Goal: Ask a question: Seek information or help from site administrators or community

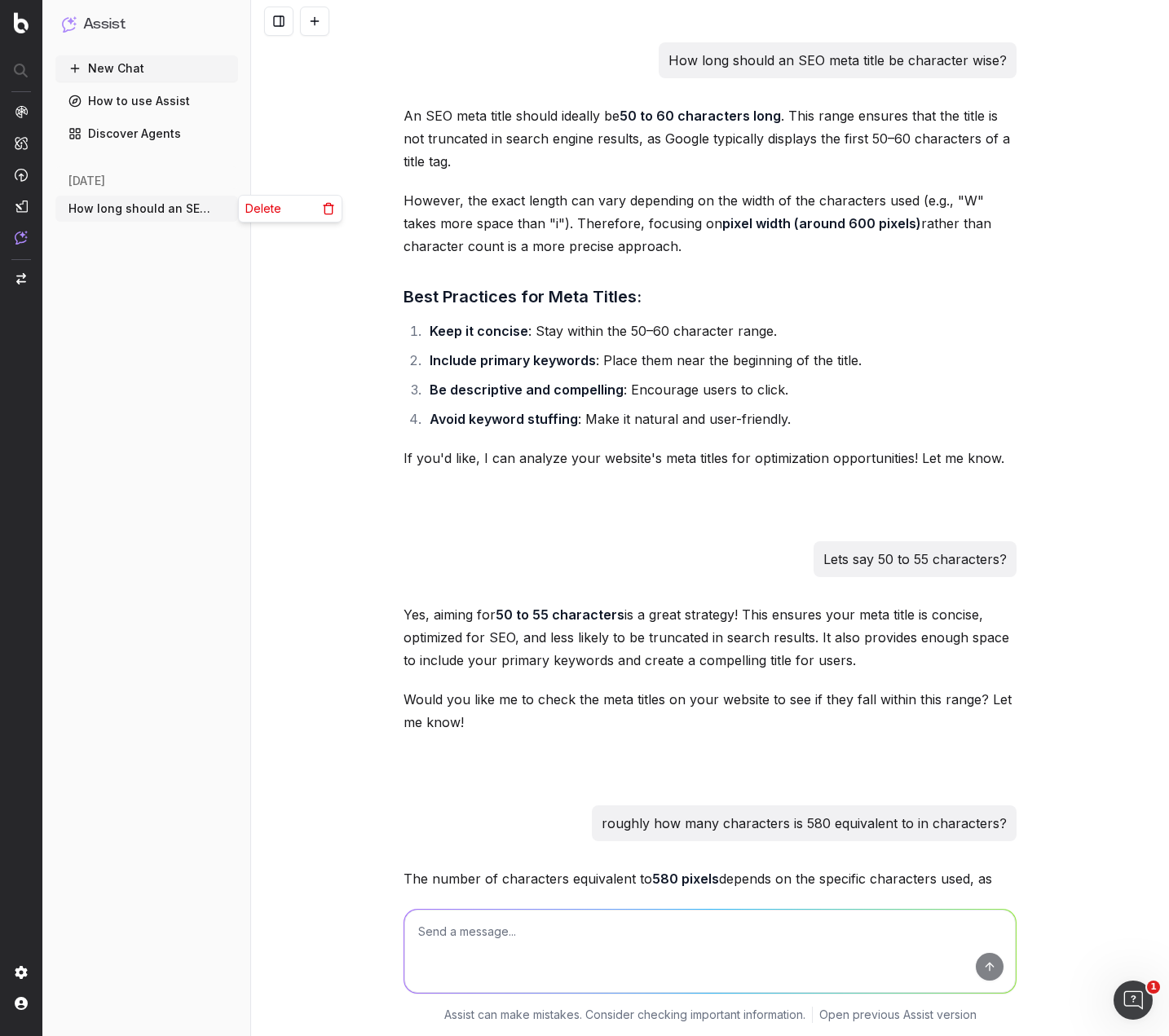
scroll to position [38832, 0]
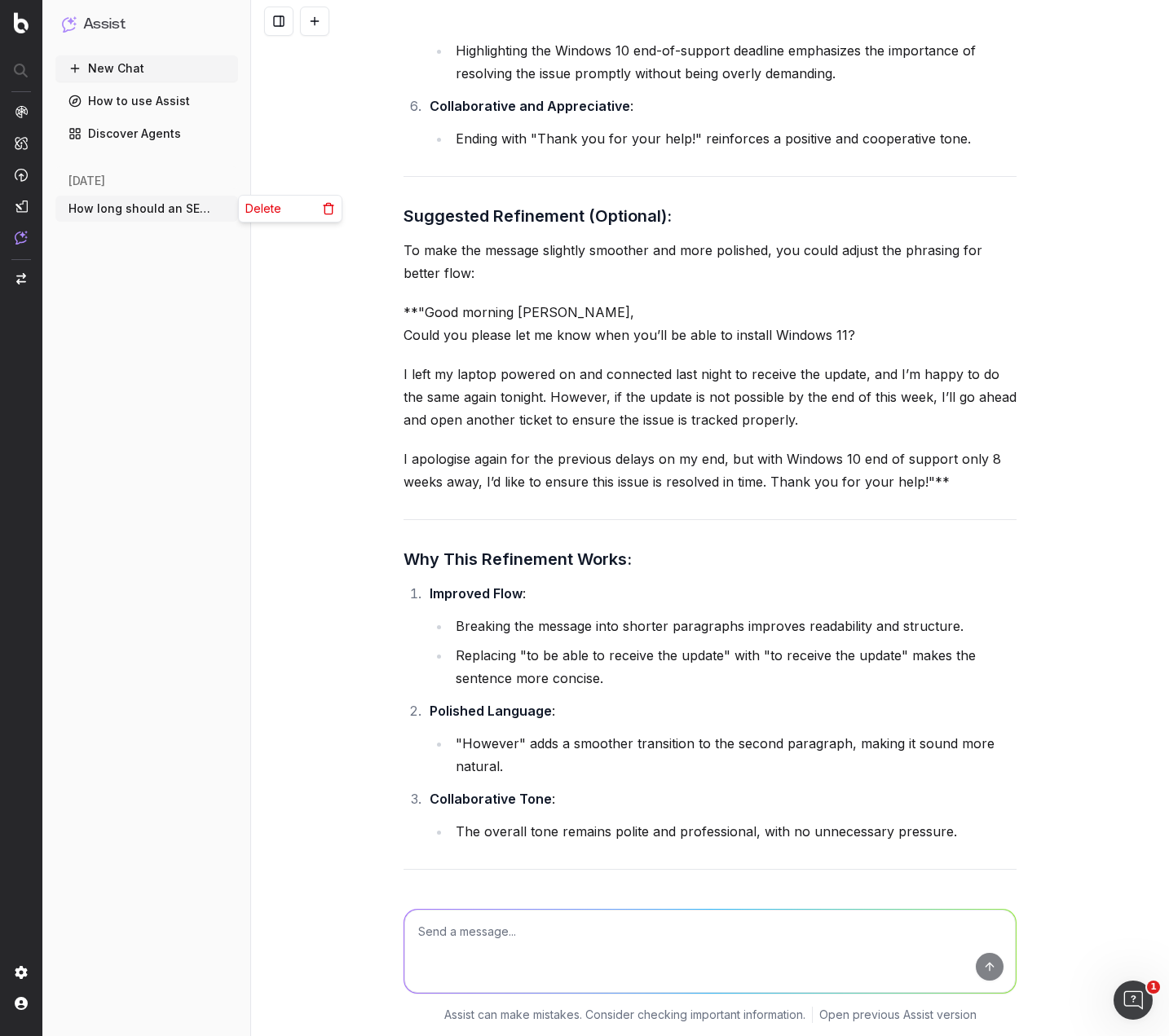
click at [285, 209] on div "Delete" at bounding box center [290, 208] width 103 height 26
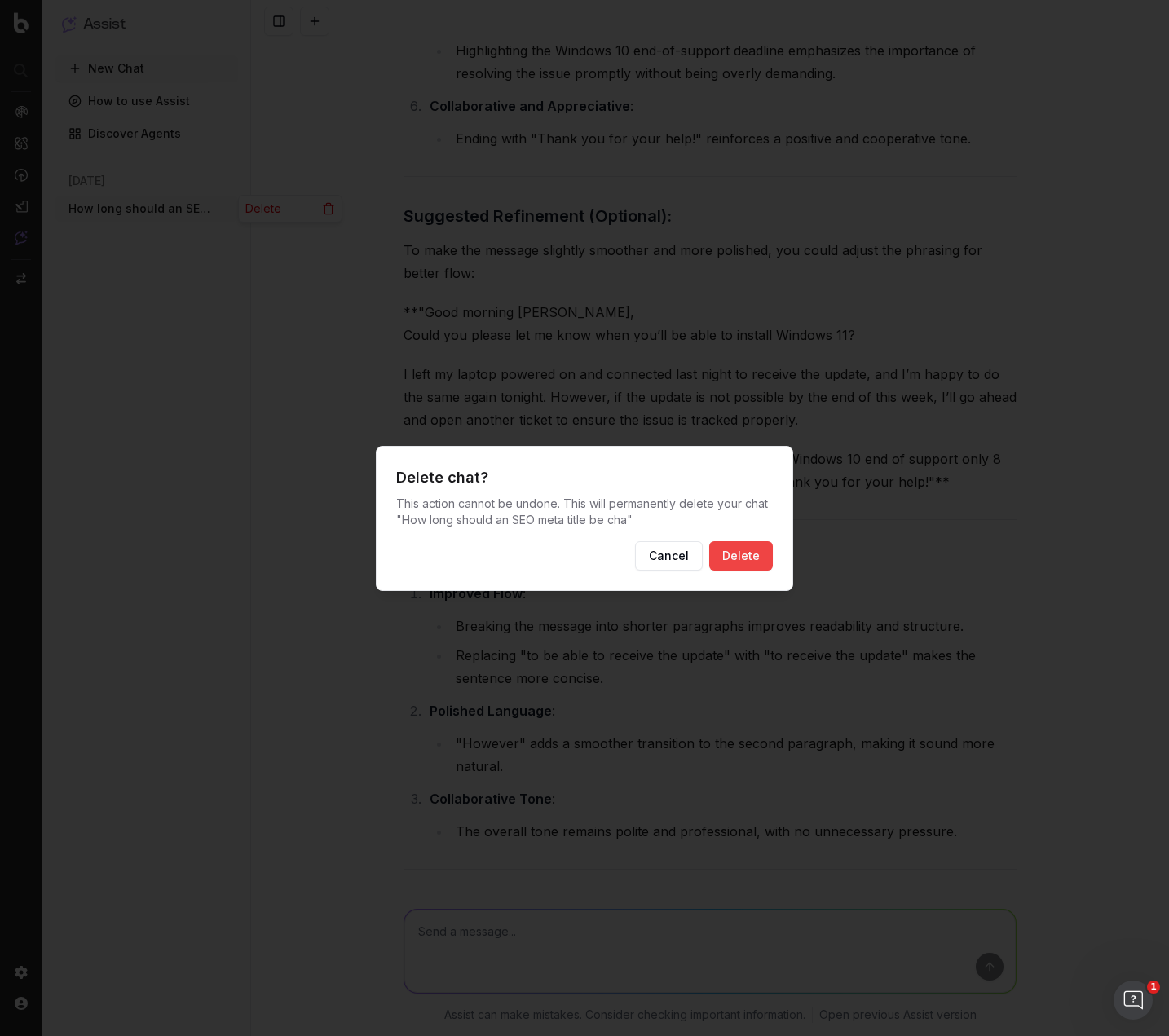
click at [743, 540] on div "Delete chat? This action cannot be undone. This will permanently delete your ch…" at bounding box center [584, 518] width 418 height 145
click at [743, 556] on button "Delete" at bounding box center [741, 556] width 64 height 29
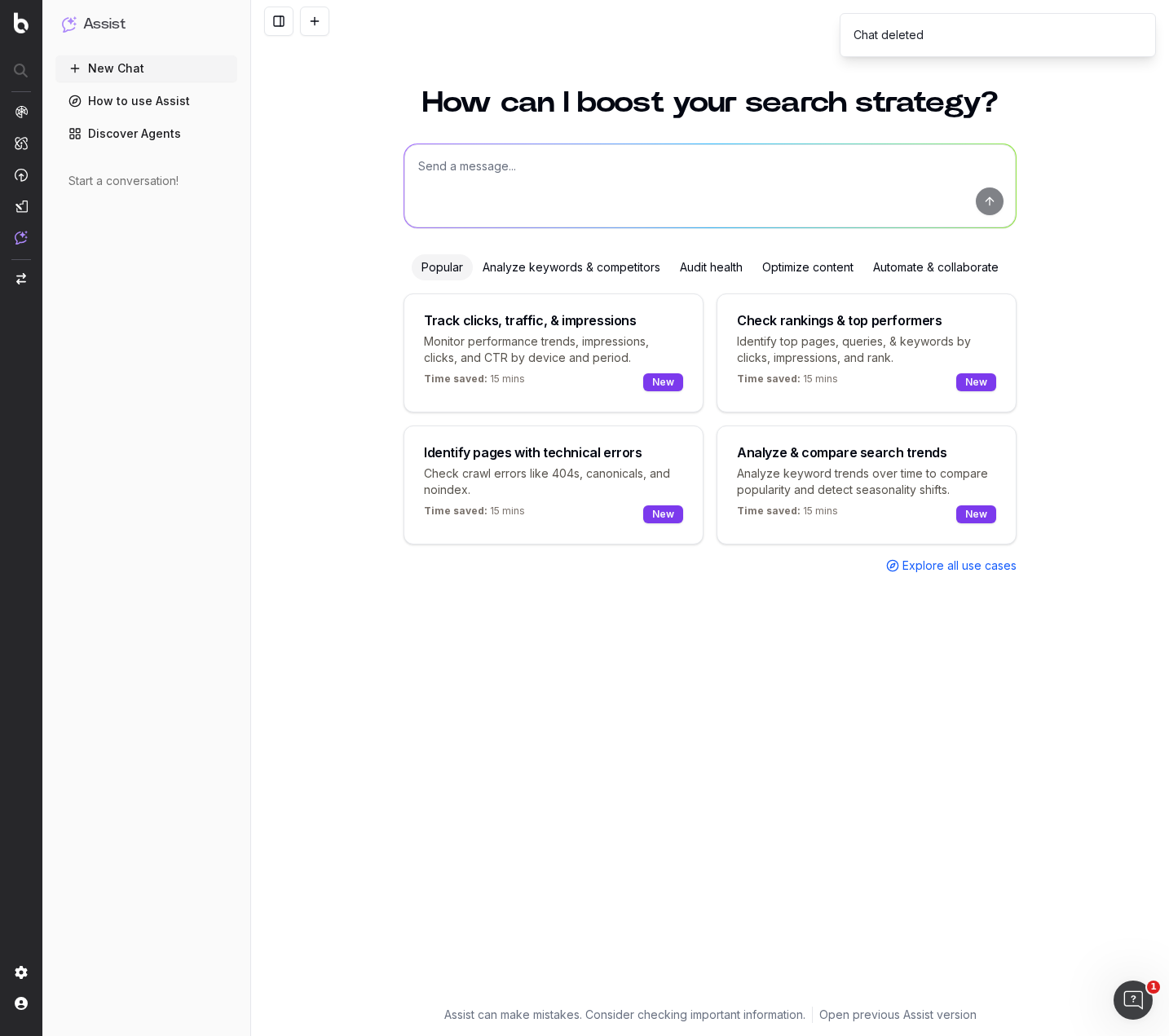
click at [154, 135] on link "Discover Agents" at bounding box center [146, 133] width 182 height 26
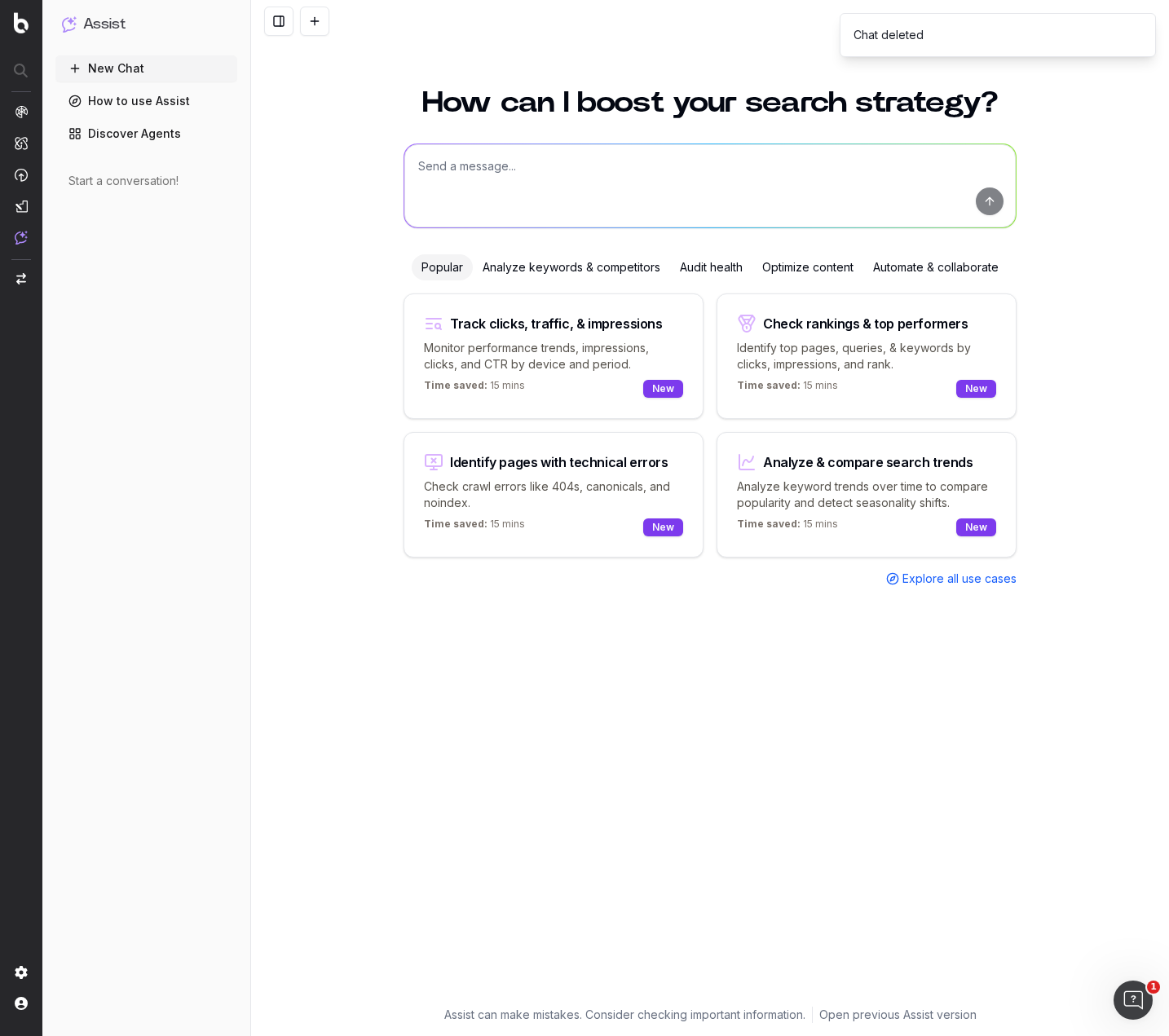
click at [137, 131] on link "Discover Agents" at bounding box center [146, 133] width 182 height 26
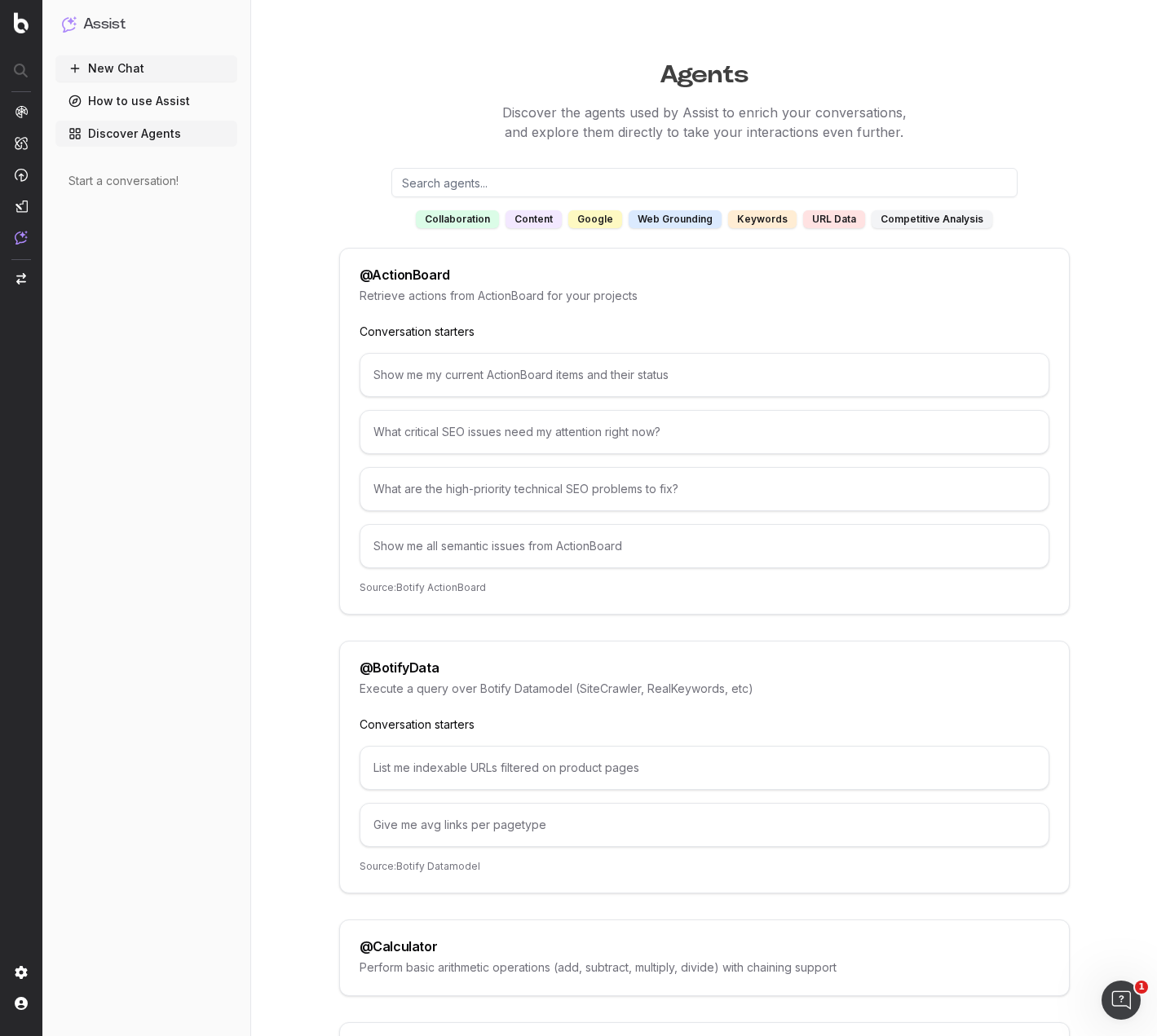
click at [550, 218] on div "content" at bounding box center [533, 218] width 56 height 18
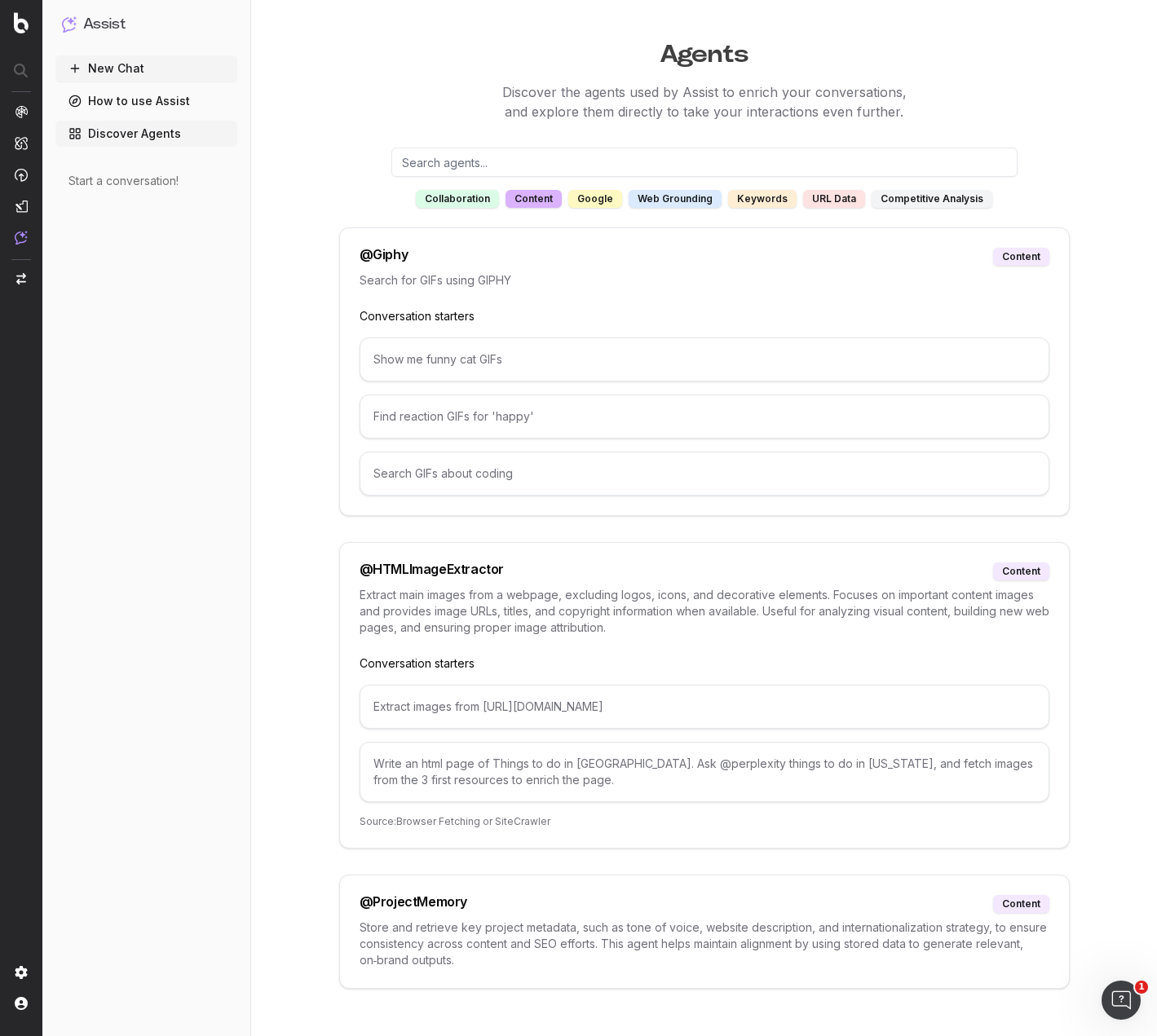
scroll to position [38, 0]
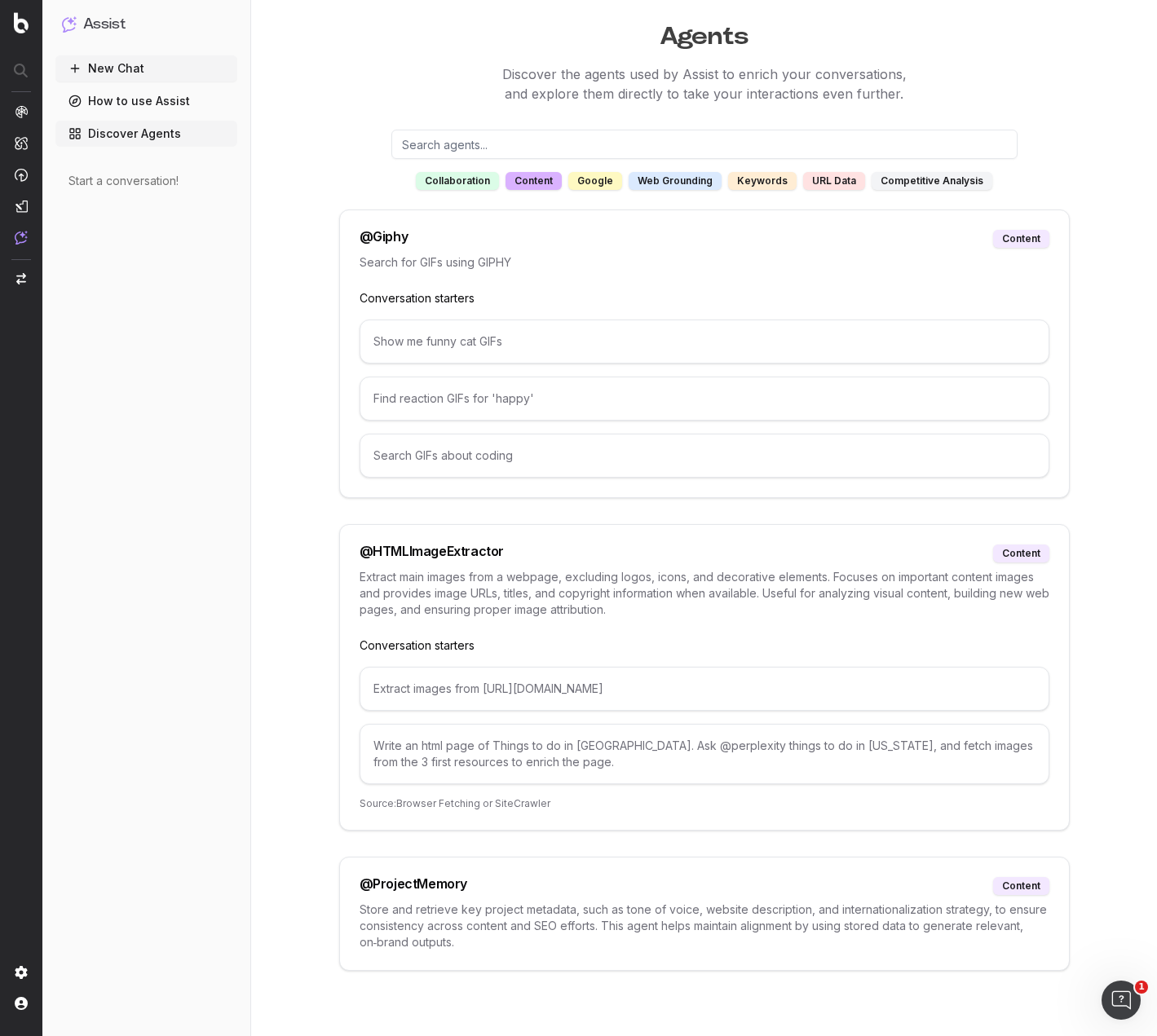
click at [160, 95] on link "How to use Assist" at bounding box center [146, 100] width 182 height 26
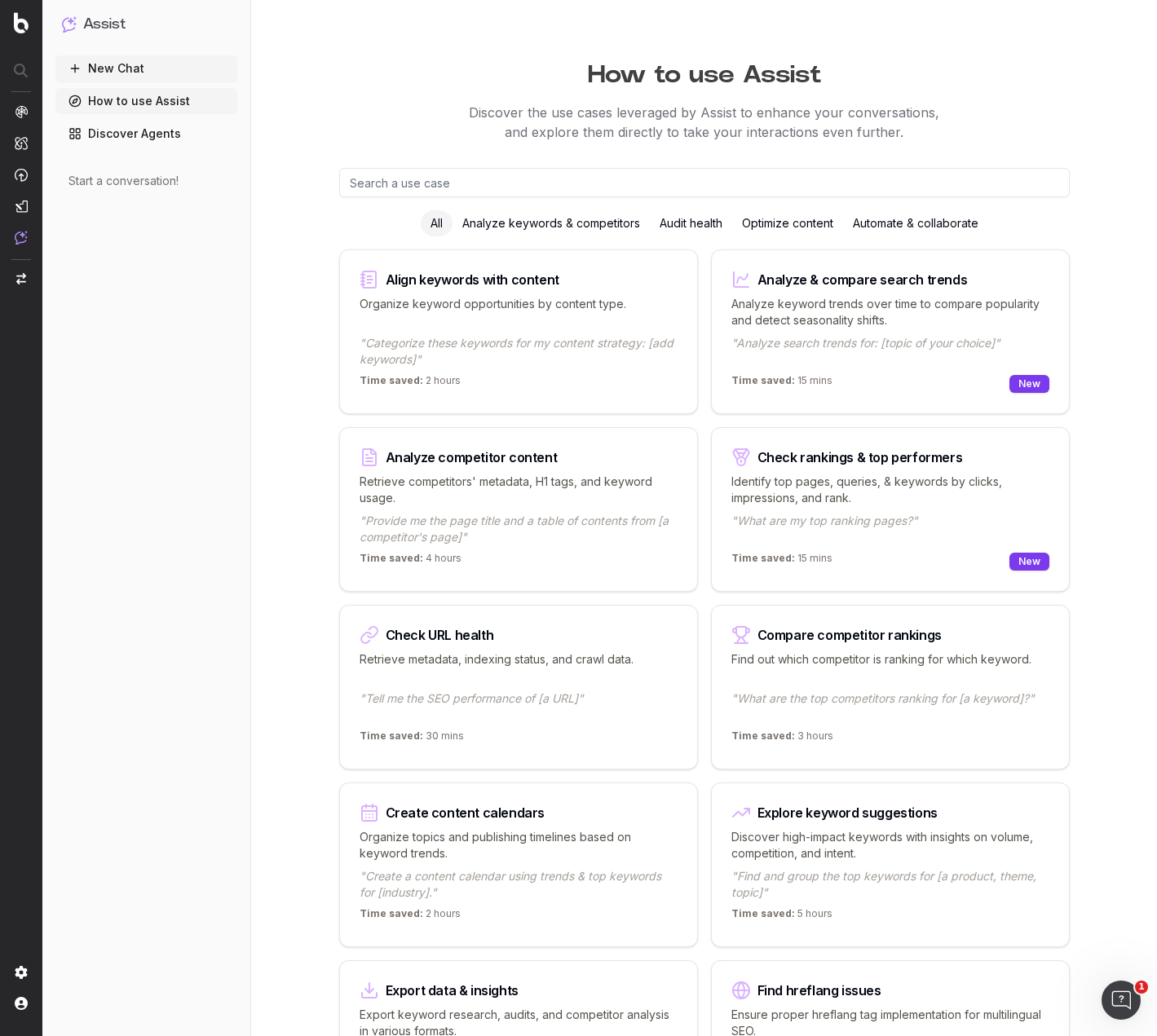
click at [148, 60] on button "New Chat" at bounding box center [146, 68] width 182 height 26
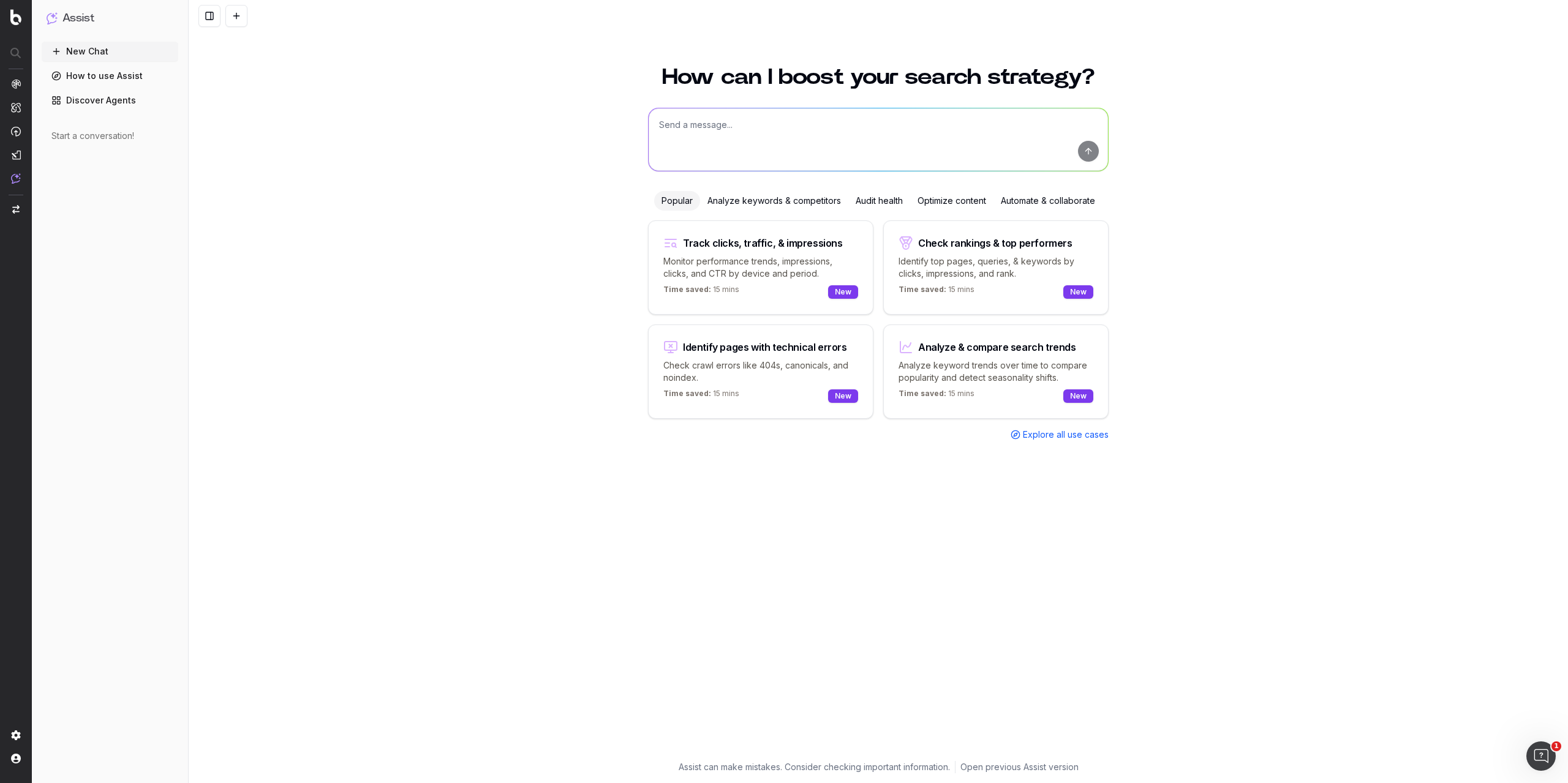
click at [748, 138] on textarea at bounding box center [878, 139] width 460 height 62
type textarea "What is the optimal character count range for a meta title based on SEO princip…"
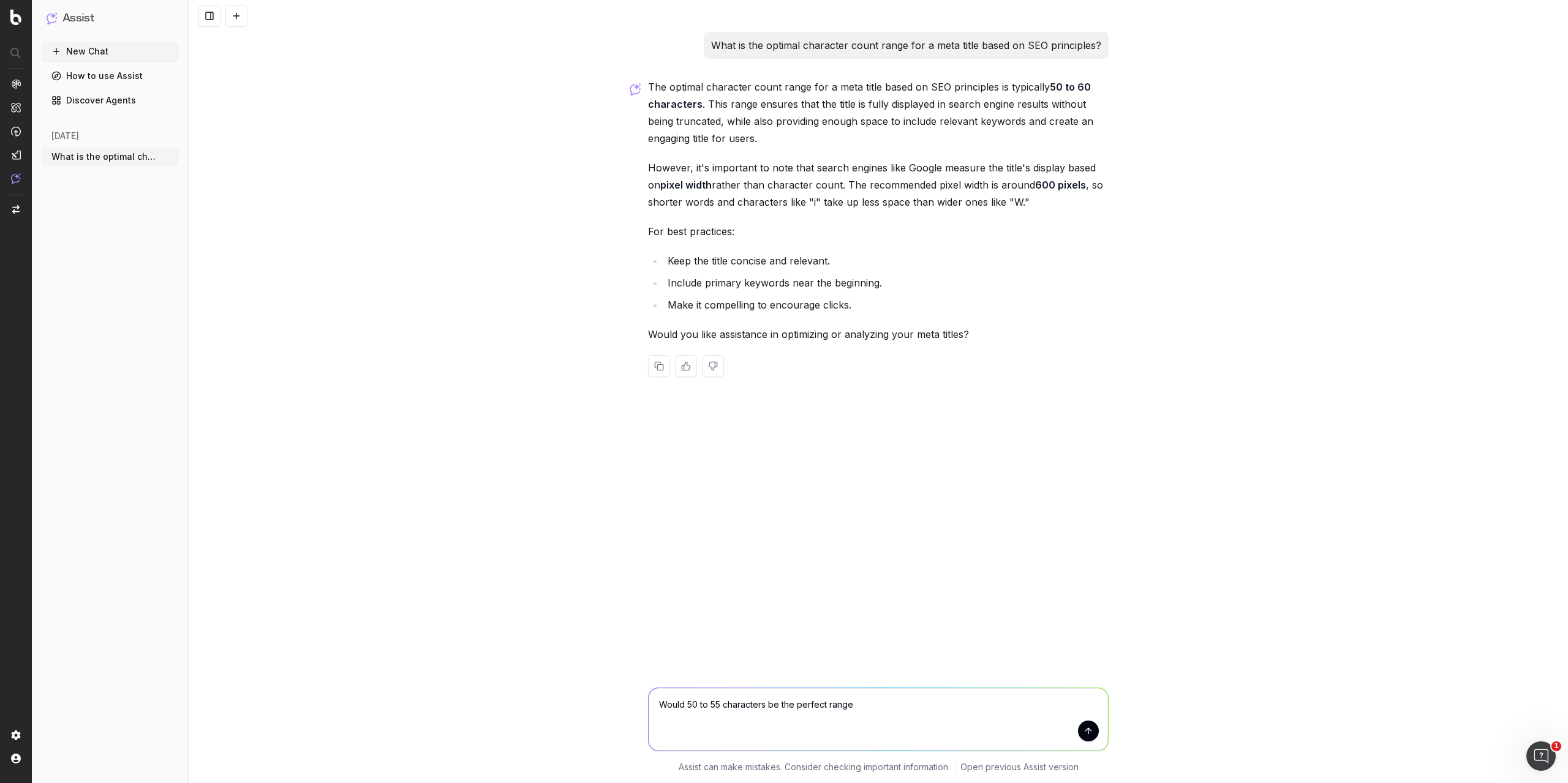
type textarea "Would 50 to 55 characters be the perfect range?"
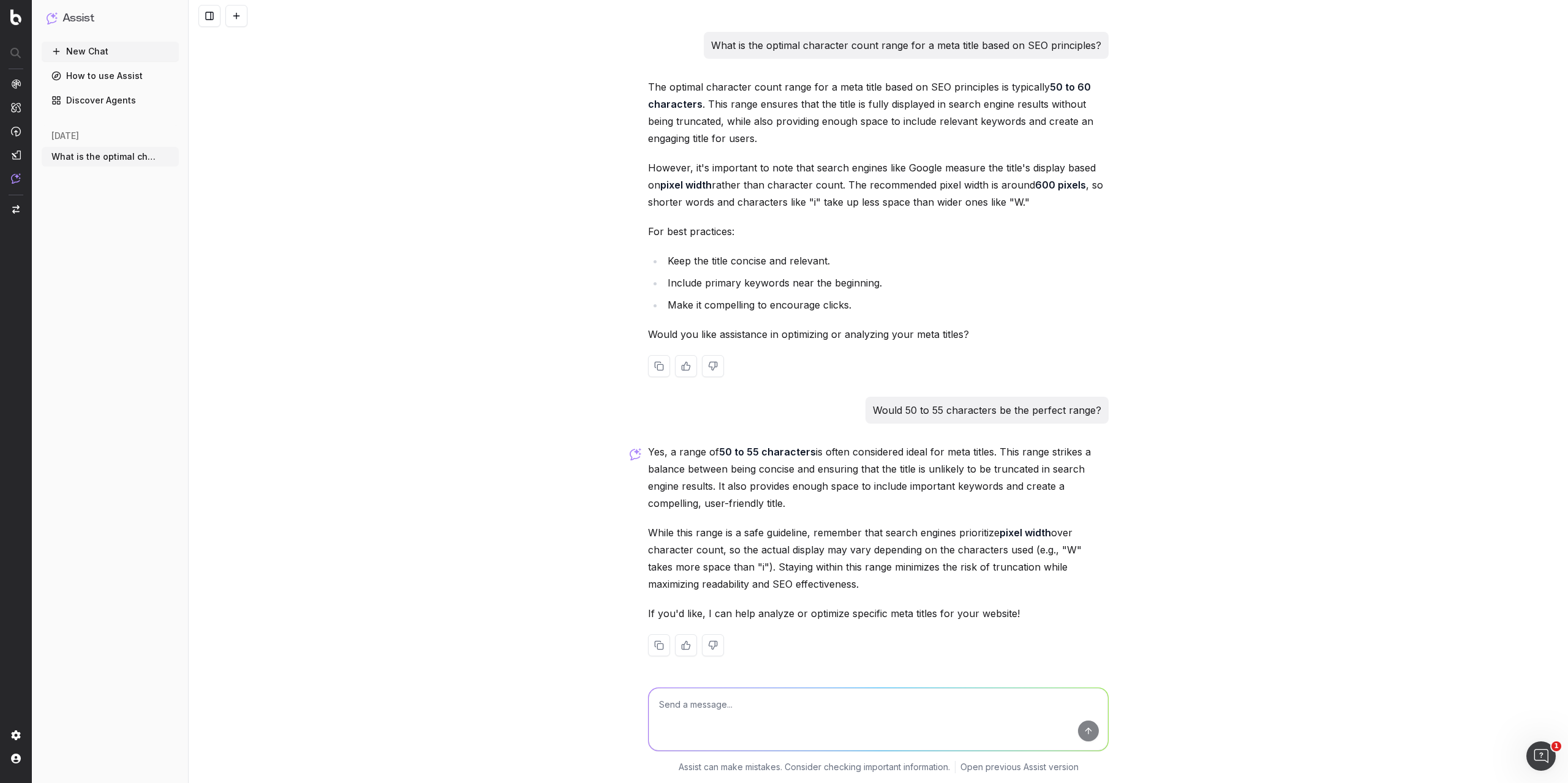
scroll to position [3, 0]
click at [809, 708] on textarea "So if a Senior SEO specialist provided updated meta titles at around 30" at bounding box center [878, 719] width 460 height 62
click at [878, 705] on textarea "So if a Senior SEO specialist provided several updated meta titles at around 30" at bounding box center [878, 719] width 460 height 62
type textarea "So if a Senior SEO specialist provided several updated meta titles at around 30…"
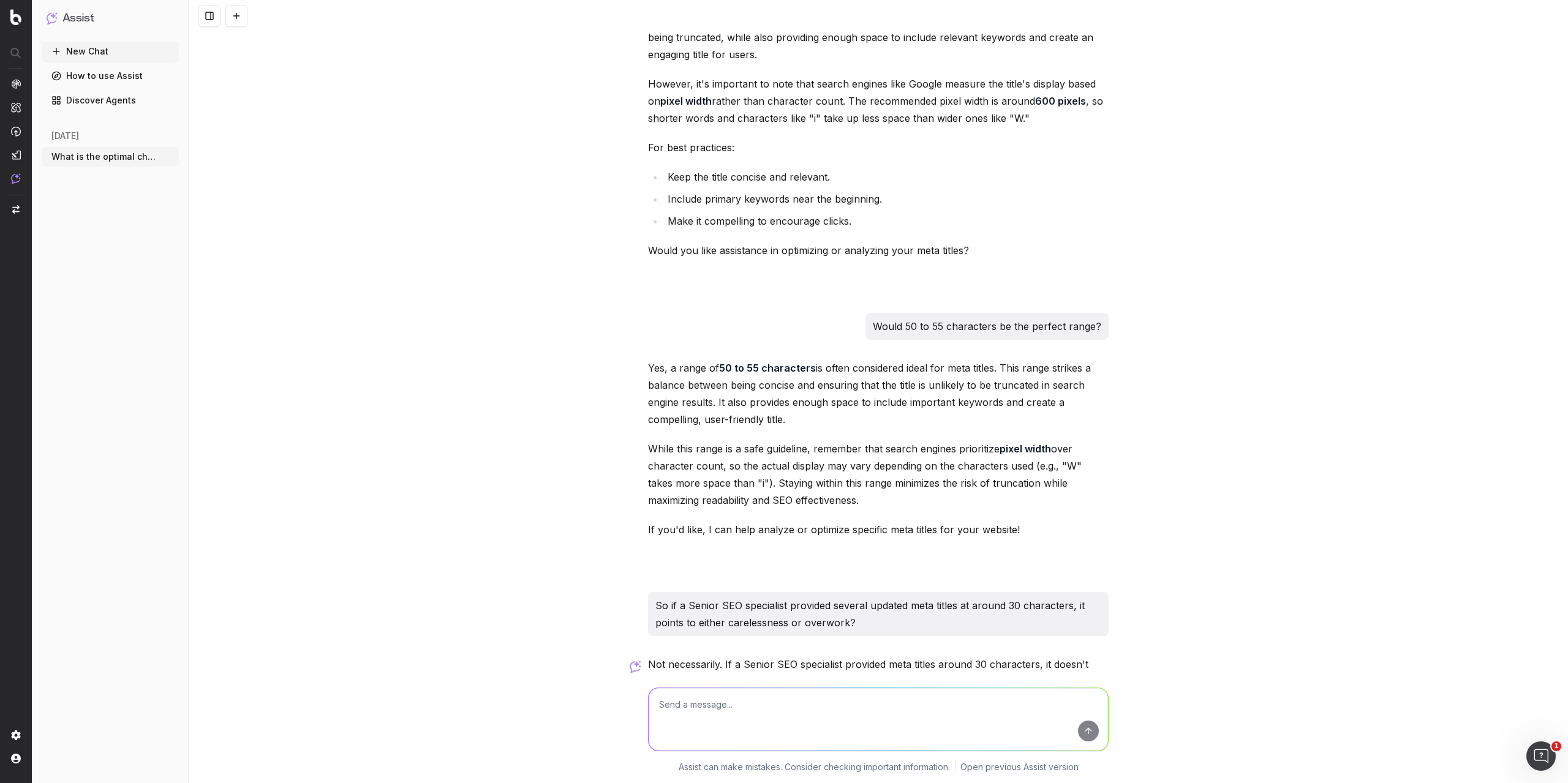
scroll to position [446, 0]
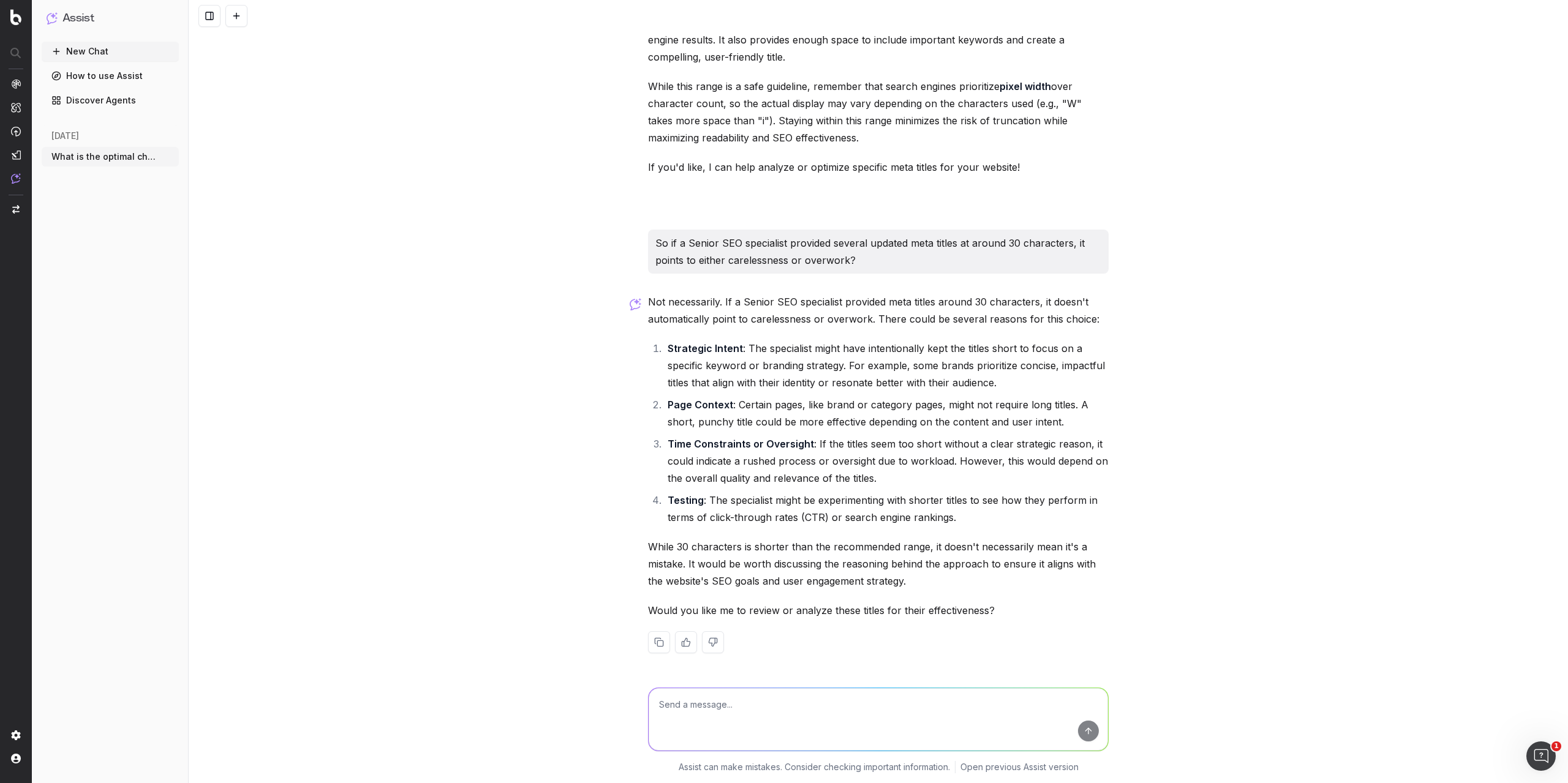
click at [878, 691] on textarea at bounding box center [878, 719] width 460 height 62
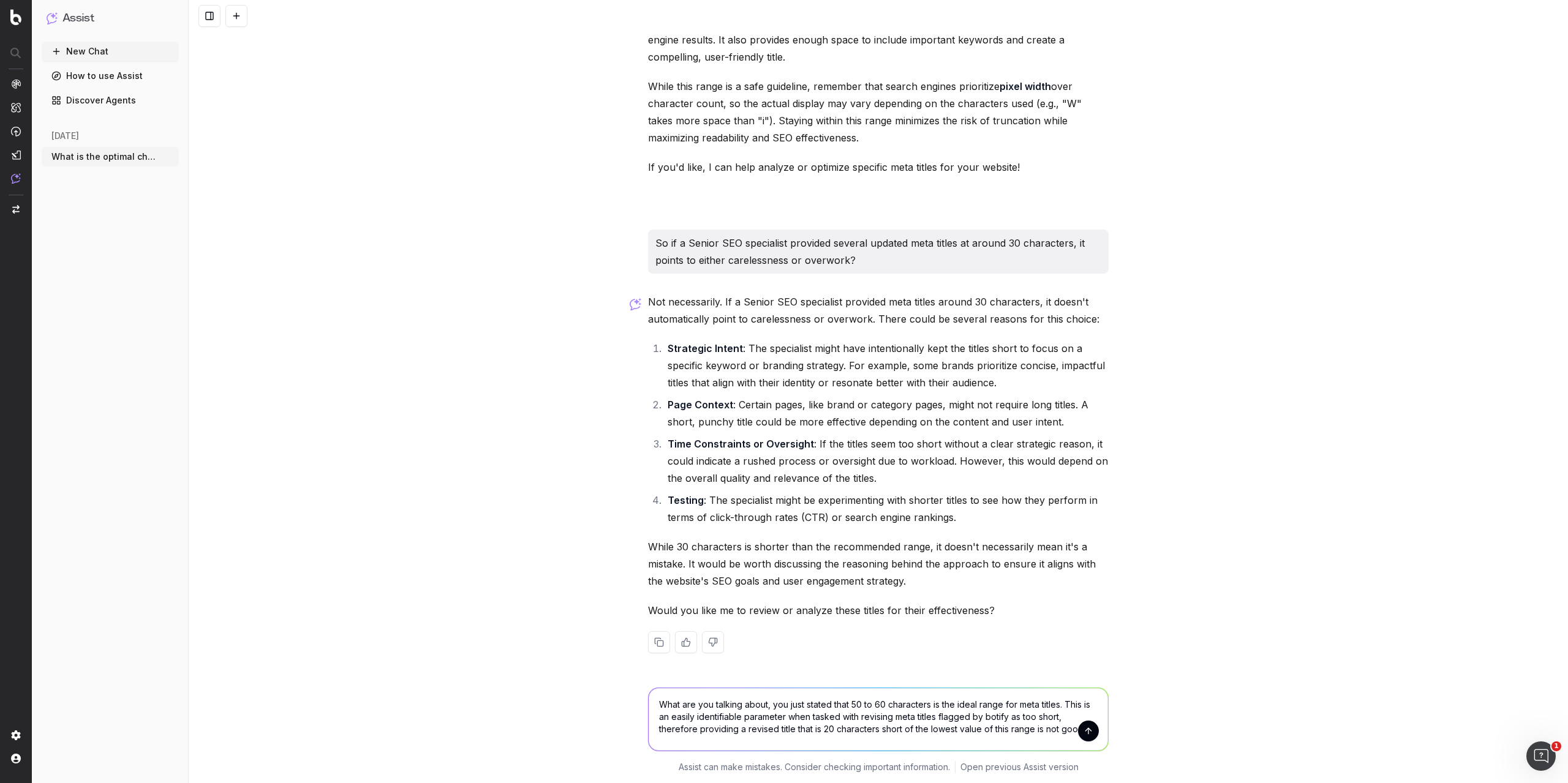
type textarea "What are you talking about, you just stated that 50 to 60 characters is the ide…"
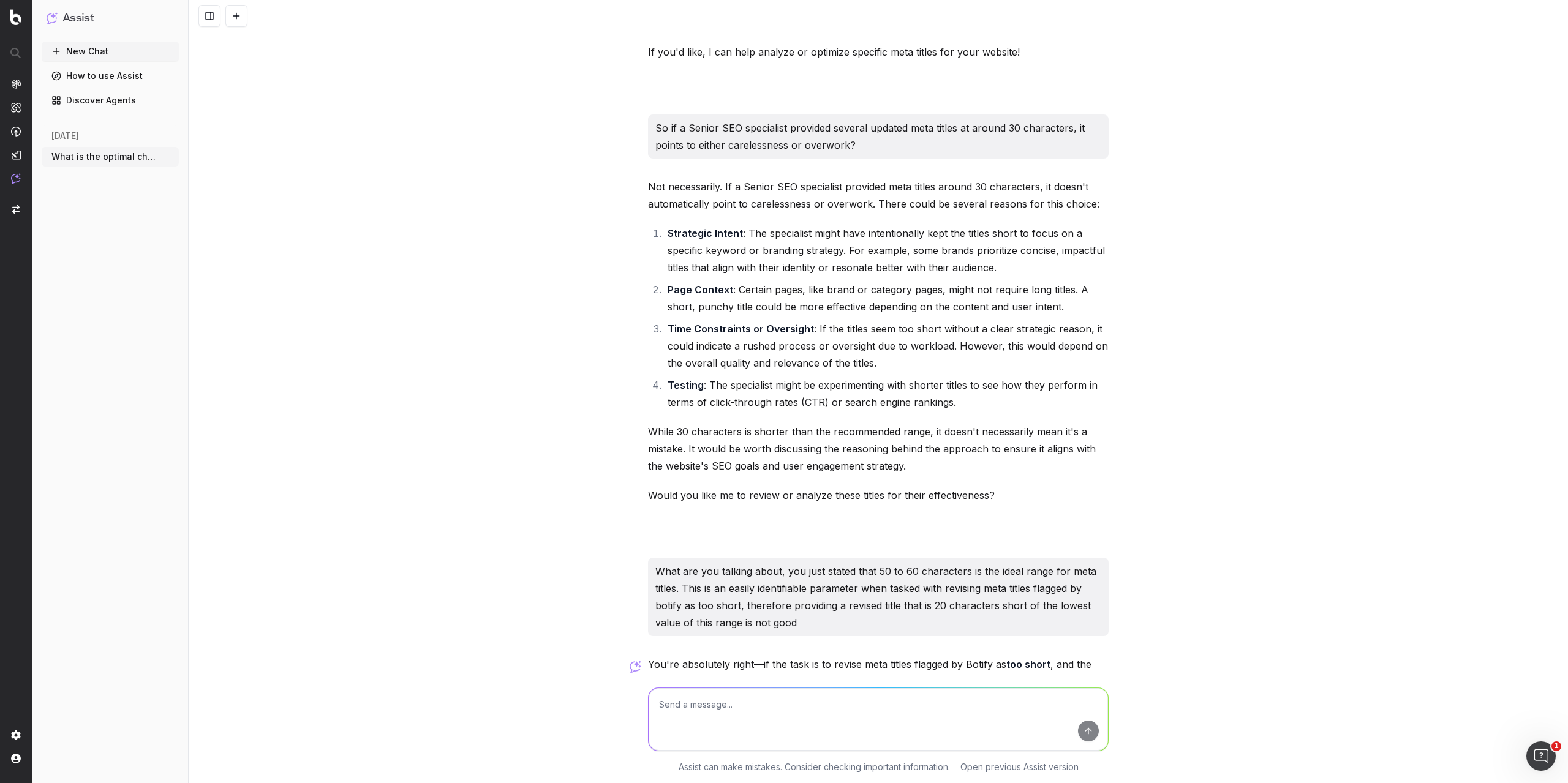
scroll to position [966, 0]
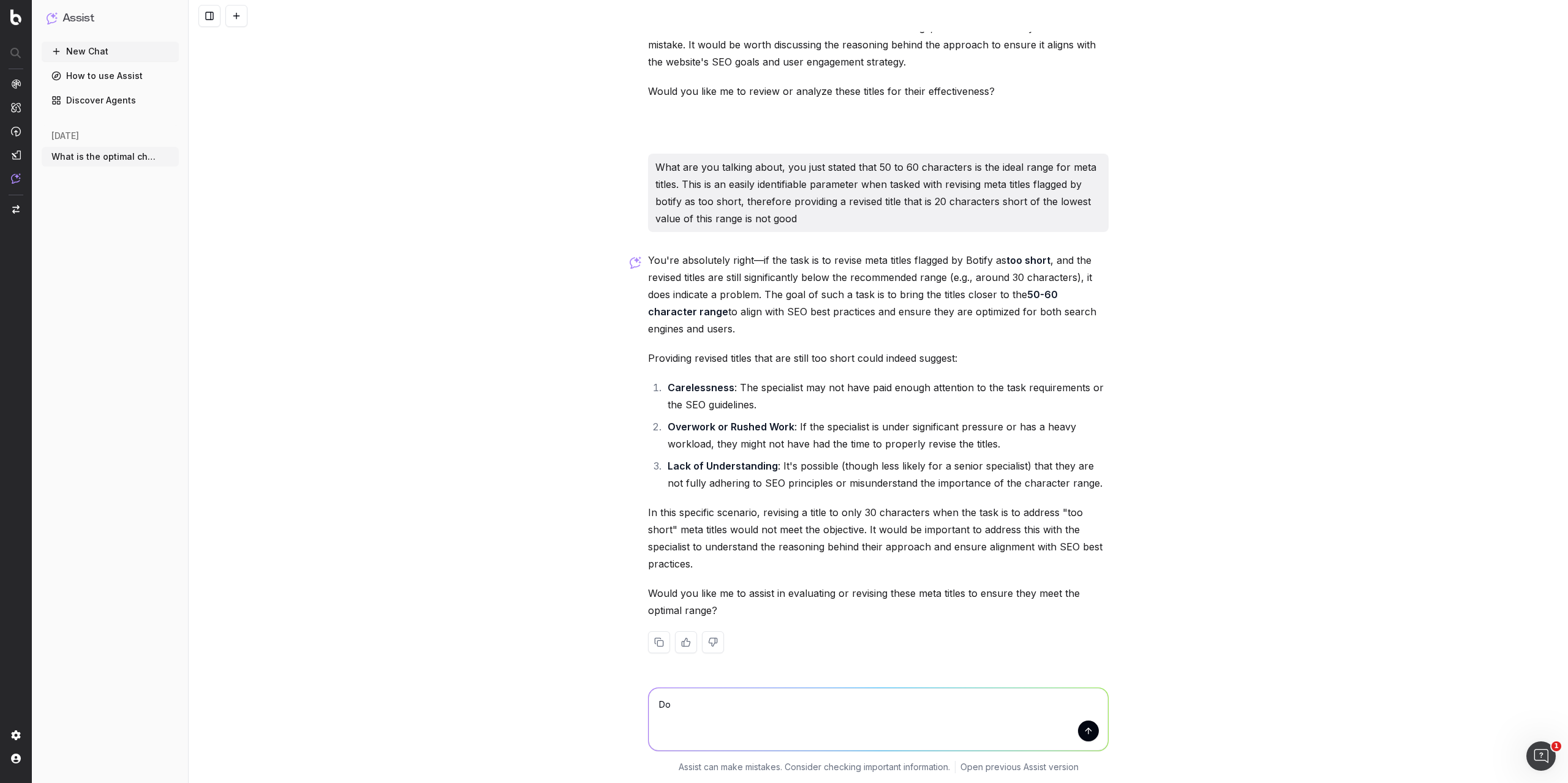
type textarea "D"
type textarea "To be fair, it was 146 titles, but still,"
drag, startPoint x: 819, startPoint y: 710, endPoint x: 534, endPoint y: 689, distance: 285.8
click at [534, 689] on div "To be fair, it was 146 titles, but still, To be fair, it was 146 titles, but st…" at bounding box center [878, 728] width 1379 height 110
type textarea "What is the excel function to determine how many values in a set of data are le…"
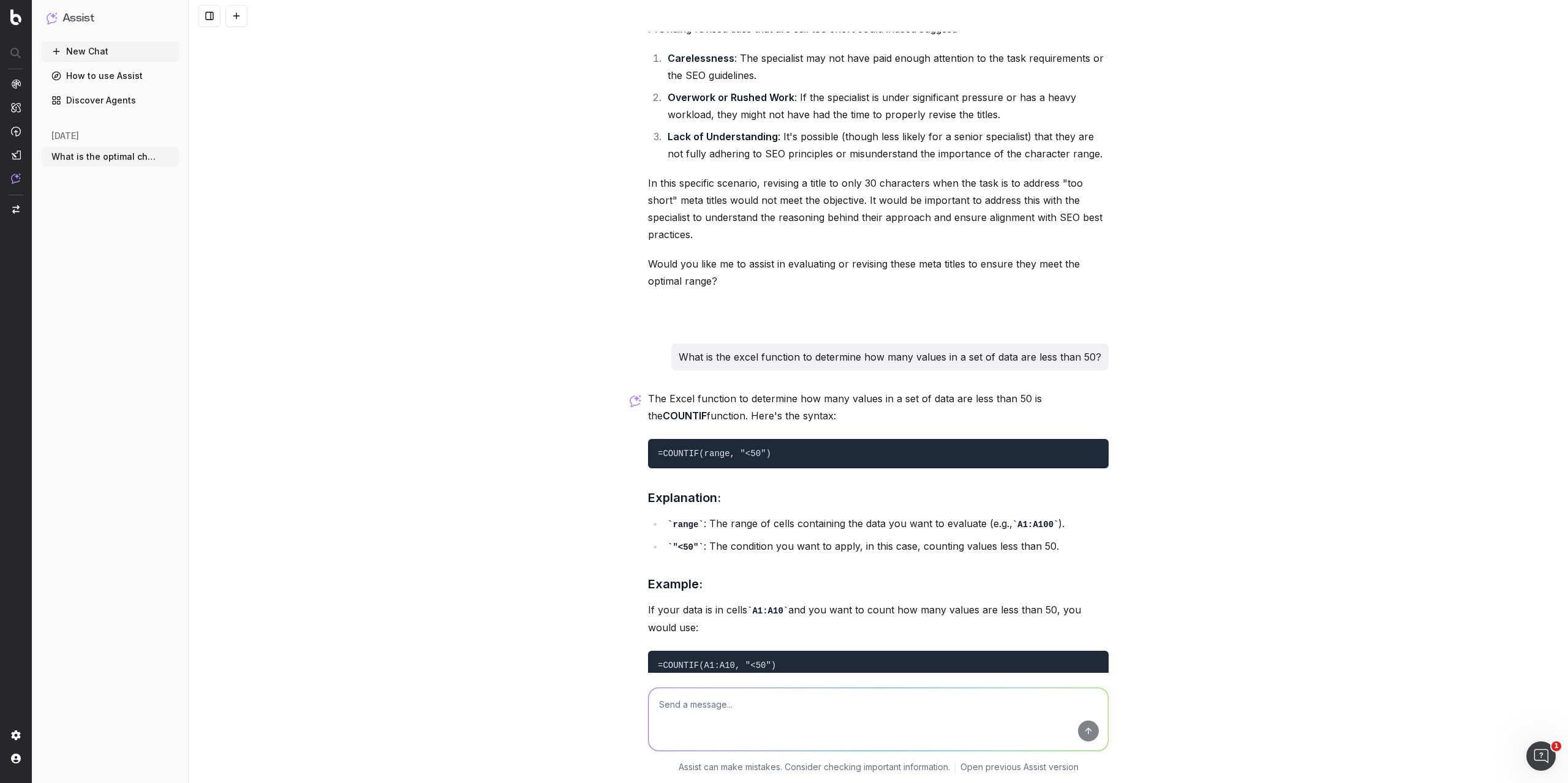
scroll to position [1418, 0]
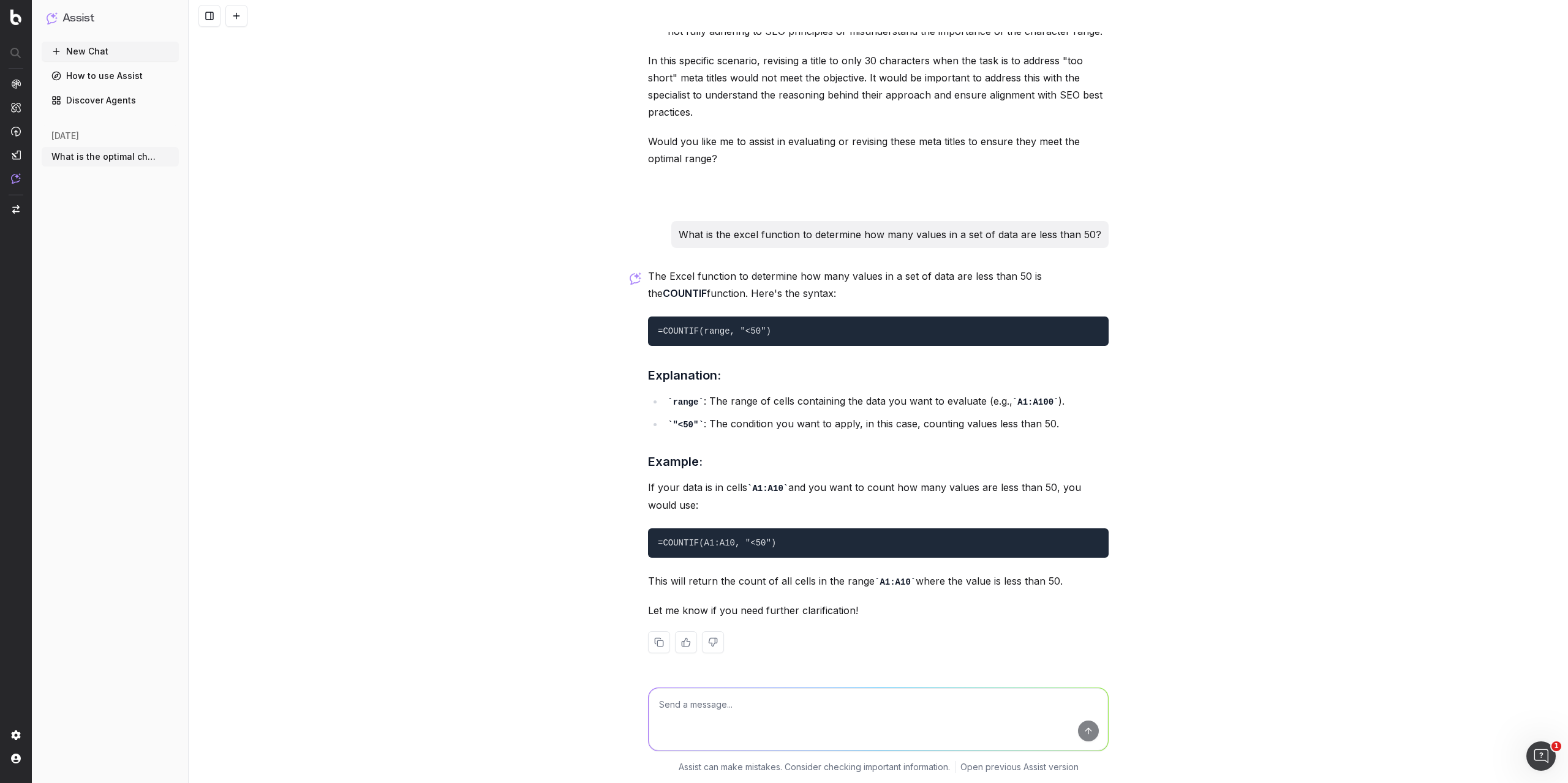
click at [783, 717] on textarea at bounding box center [878, 719] width 460 height 62
type textarea "W"
click at [754, 701] on textarea at bounding box center [878, 719] width 460 height 62
paste textarea "=COUNTIF((E2:E147)"<50")"
type textarea "=COUNTIF((E2:E147)"<50") didn't work, what went wrong?"
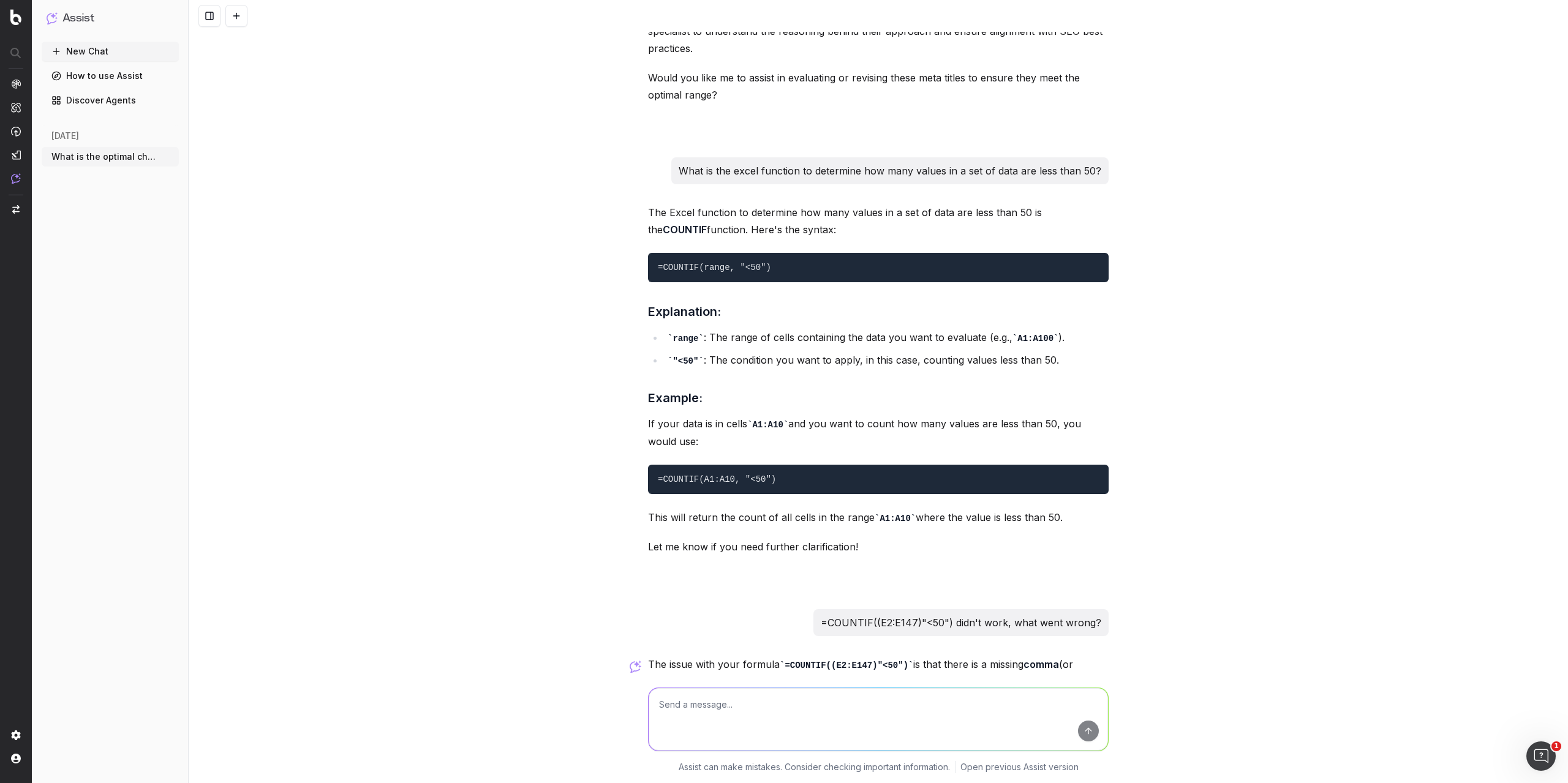
scroll to position [1968, 0]
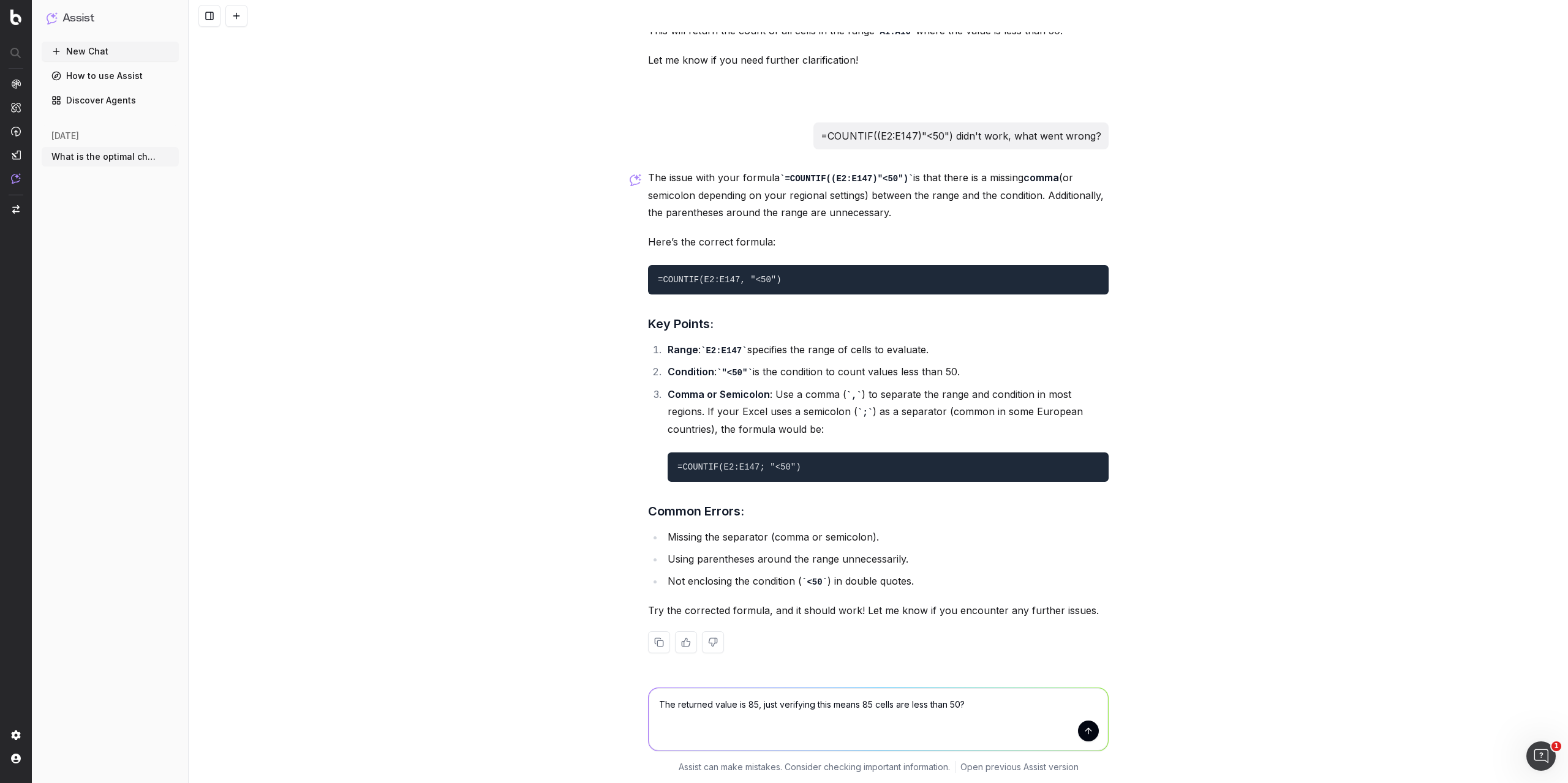
click at [878, 704] on textarea "The returned value is 85, just verifying this means 85 cells are less than 50?" at bounding box center [878, 719] width 460 height 62
click at [878, 706] on textarea "The returned value is 85, just verifying this means 85 cells contain a numerica…" at bounding box center [878, 719] width 460 height 62
click at [878, 705] on textarea "The returned value is 85, just verifying this means 85 cells contain a numerica…" at bounding box center [878, 719] width 460 height 62
type textarea "The returned value is 85, just verifying this means 85 cells contain a numerica…"
click at [878, 733] on button "submit" at bounding box center [1088, 731] width 21 height 21
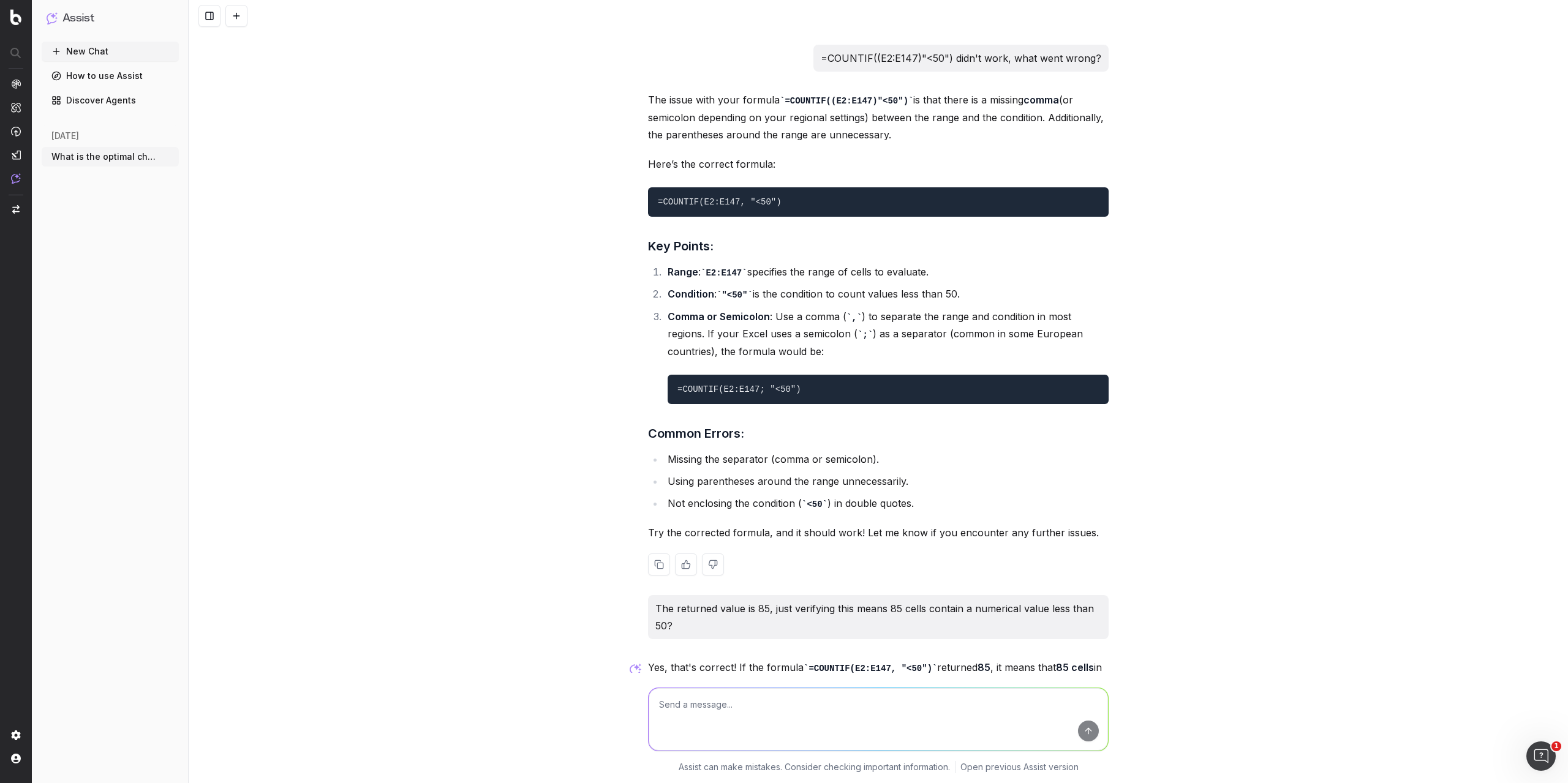
scroll to position [2287, 0]
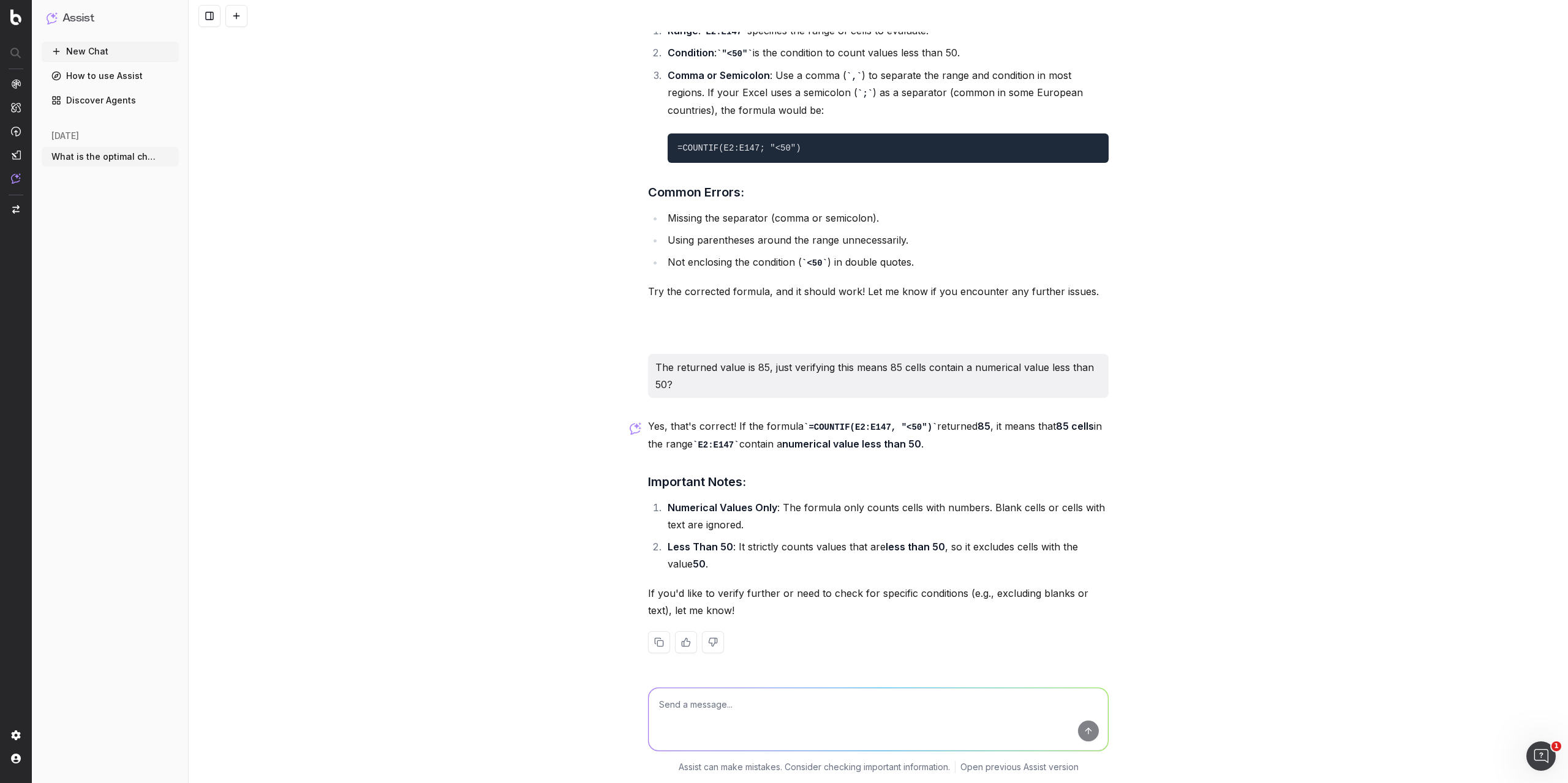
click at [761, 715] on textarea at bounding box center [878, 719] width 460 height 62
click at [878, 706] on textarea "That's concerning. I would have thought someone with the title of "SEO Speciali…" at bounding box center [878, 719] width 460 height 62
click at [878, 696] on textarea "That's concerning. I would have thought someone with the title of "Senior SEO S…" at bounding box center [878, 719] width 460 height 62
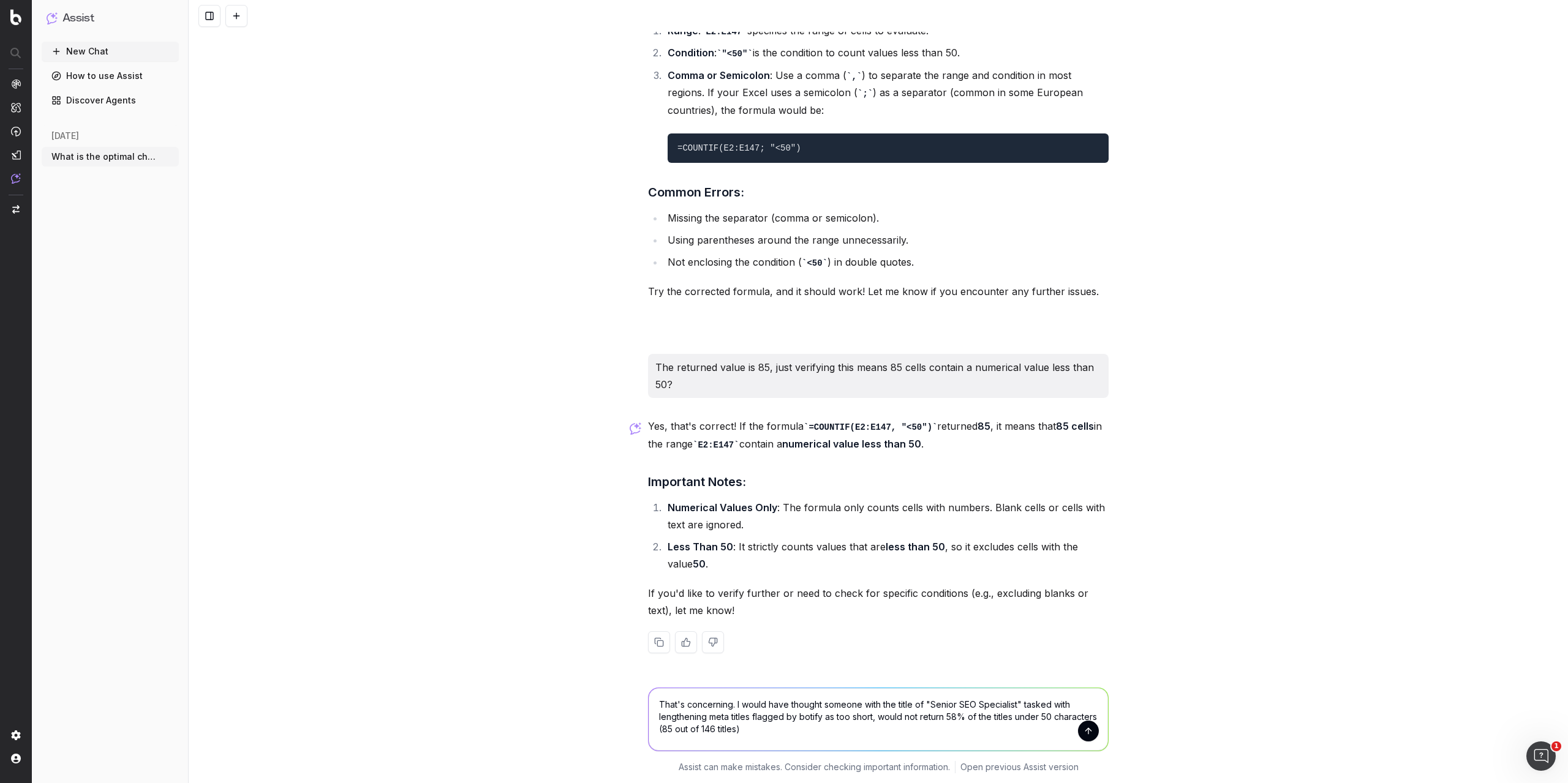
type textarea "That's concerning. I would have thought someone with the title of "Senior SEO S…"
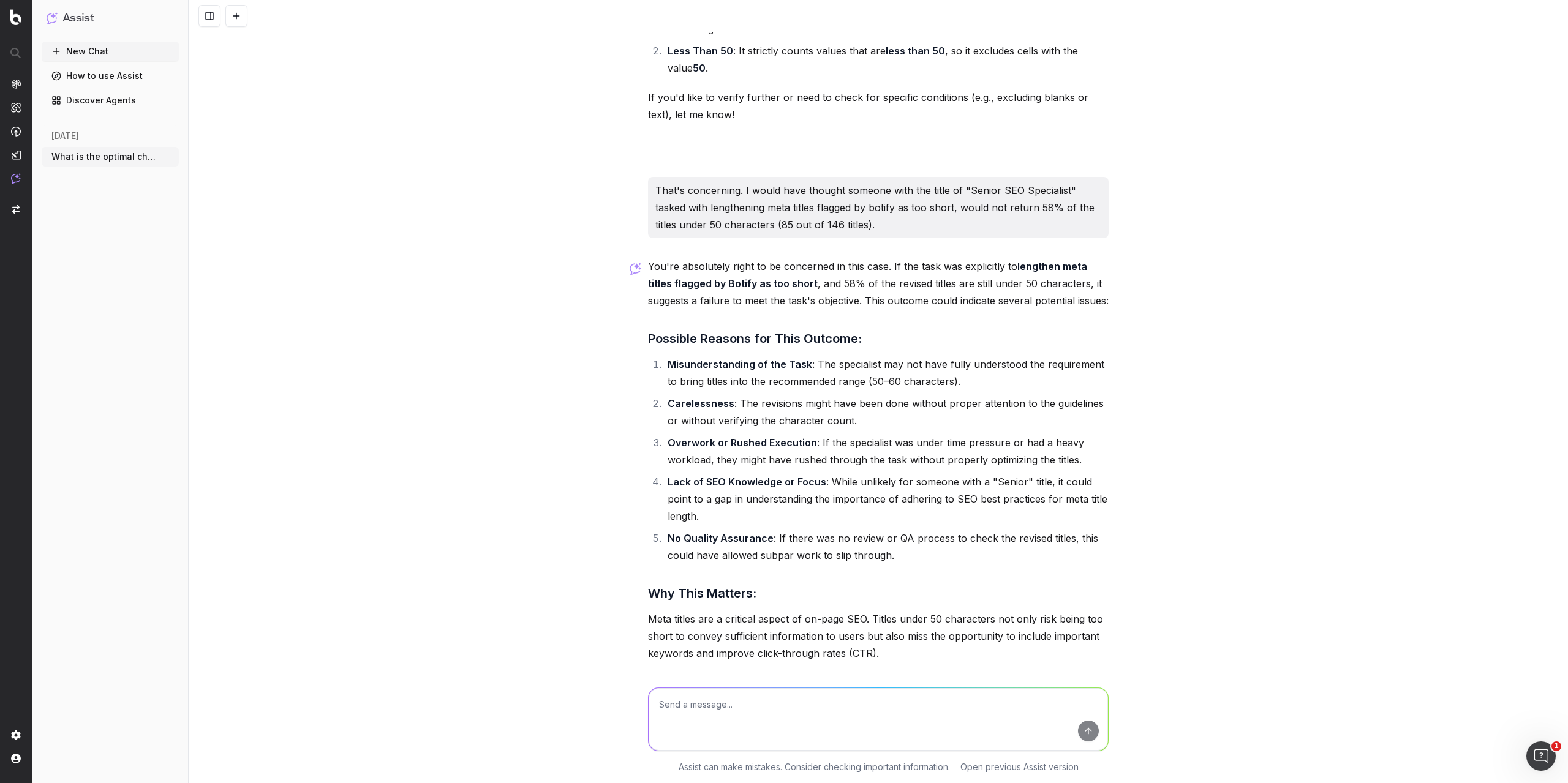
scroll to position [2781, 0]
click at [704, 706] on textarea "Here is the worksheet" at bounding box center [878, 719] width 460 height 62
click at [827, 694] on textarea "Here is the task worksheet" at bounding box center [878, 719] width 460 height 62
paste textarea "url Current Meta Title Suggested Meta Title by Botify SEO Suggestion Char Lengt…"
type textarea "Here is the task worksheet for context: url Current Meta Title Suggested Meta T…"
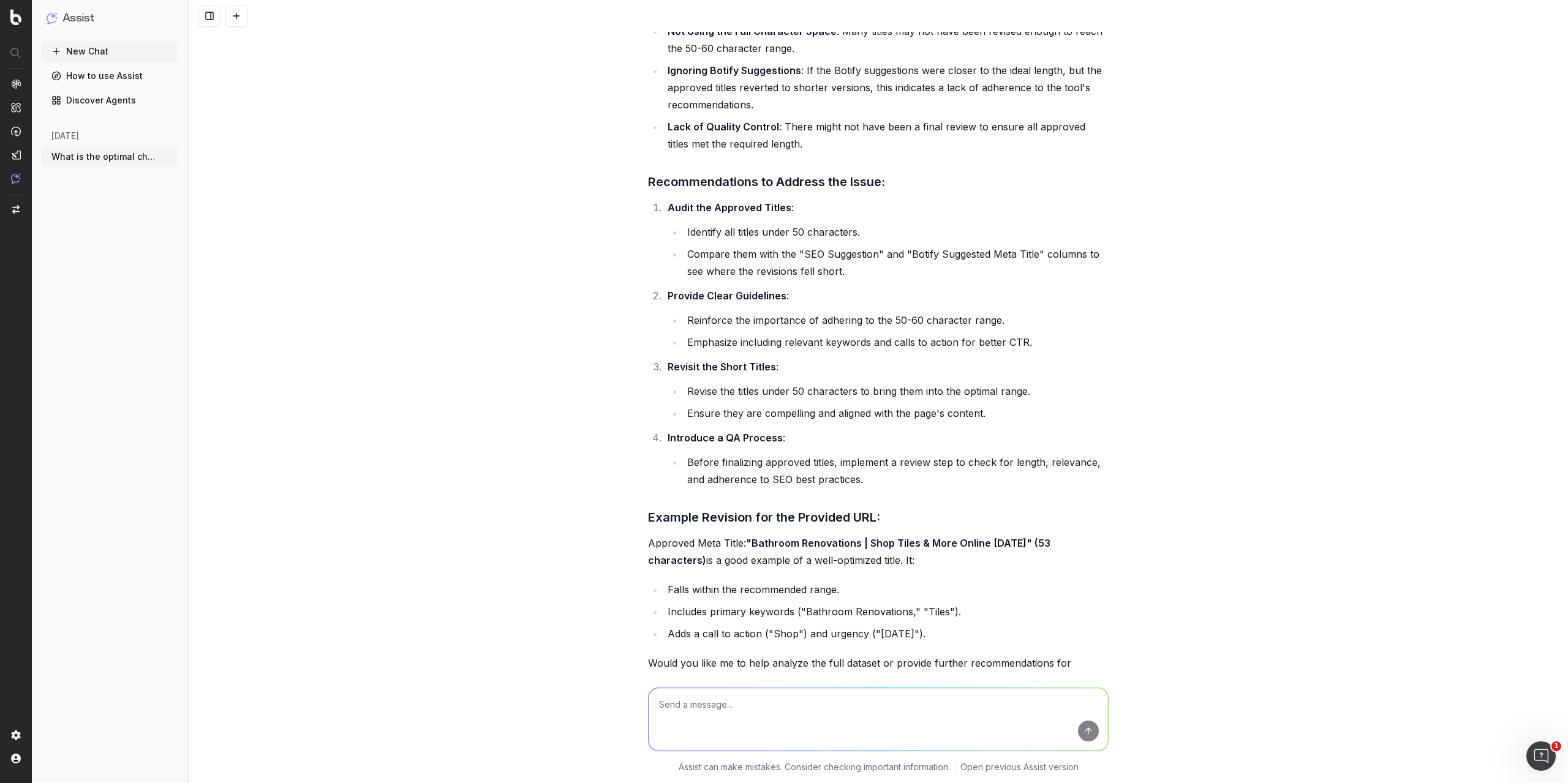
scroll to position [4334, 0]
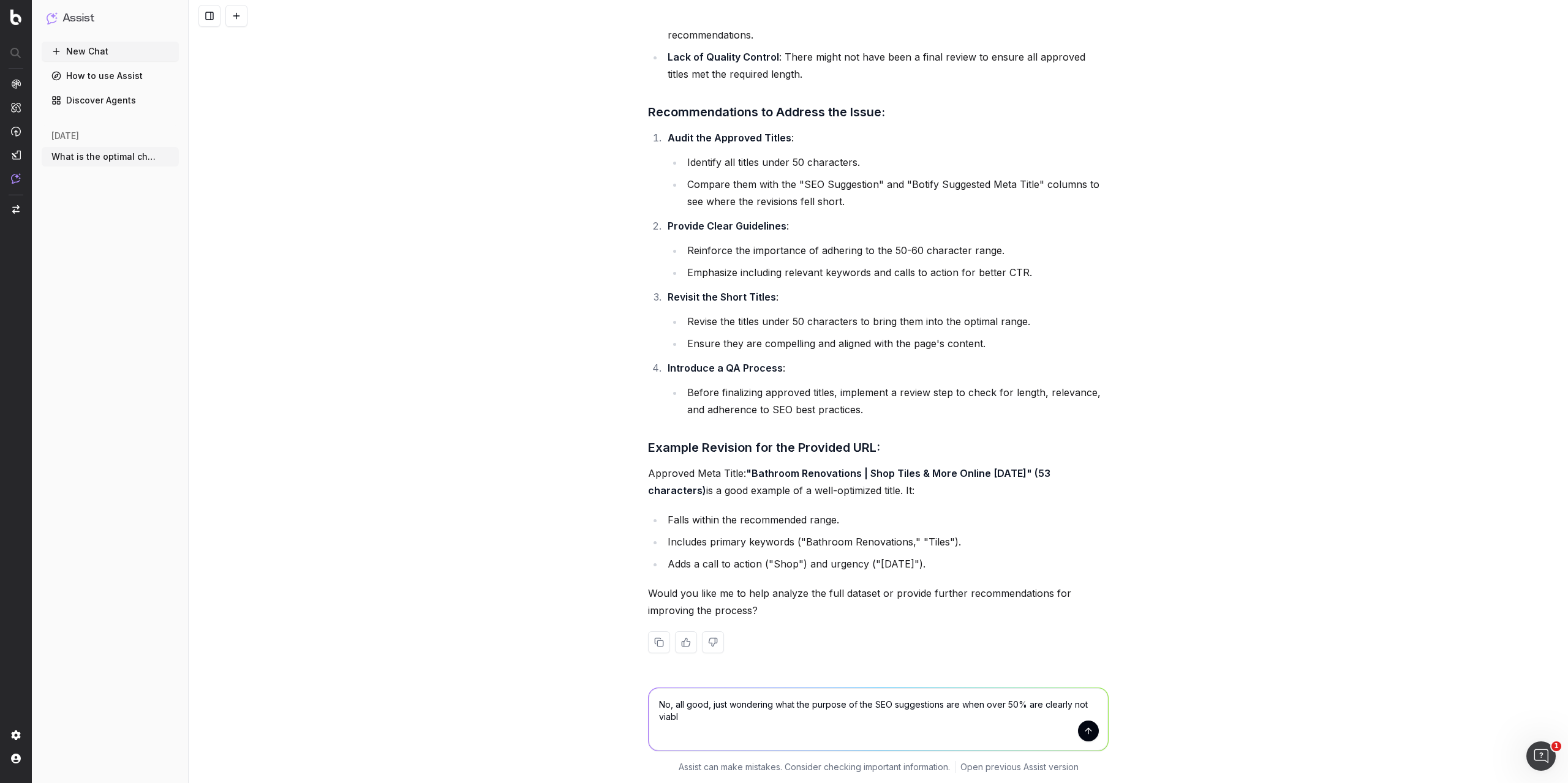
type textarea "No, all good, just wondering what the purpose of the SEO suggestions are when o…"
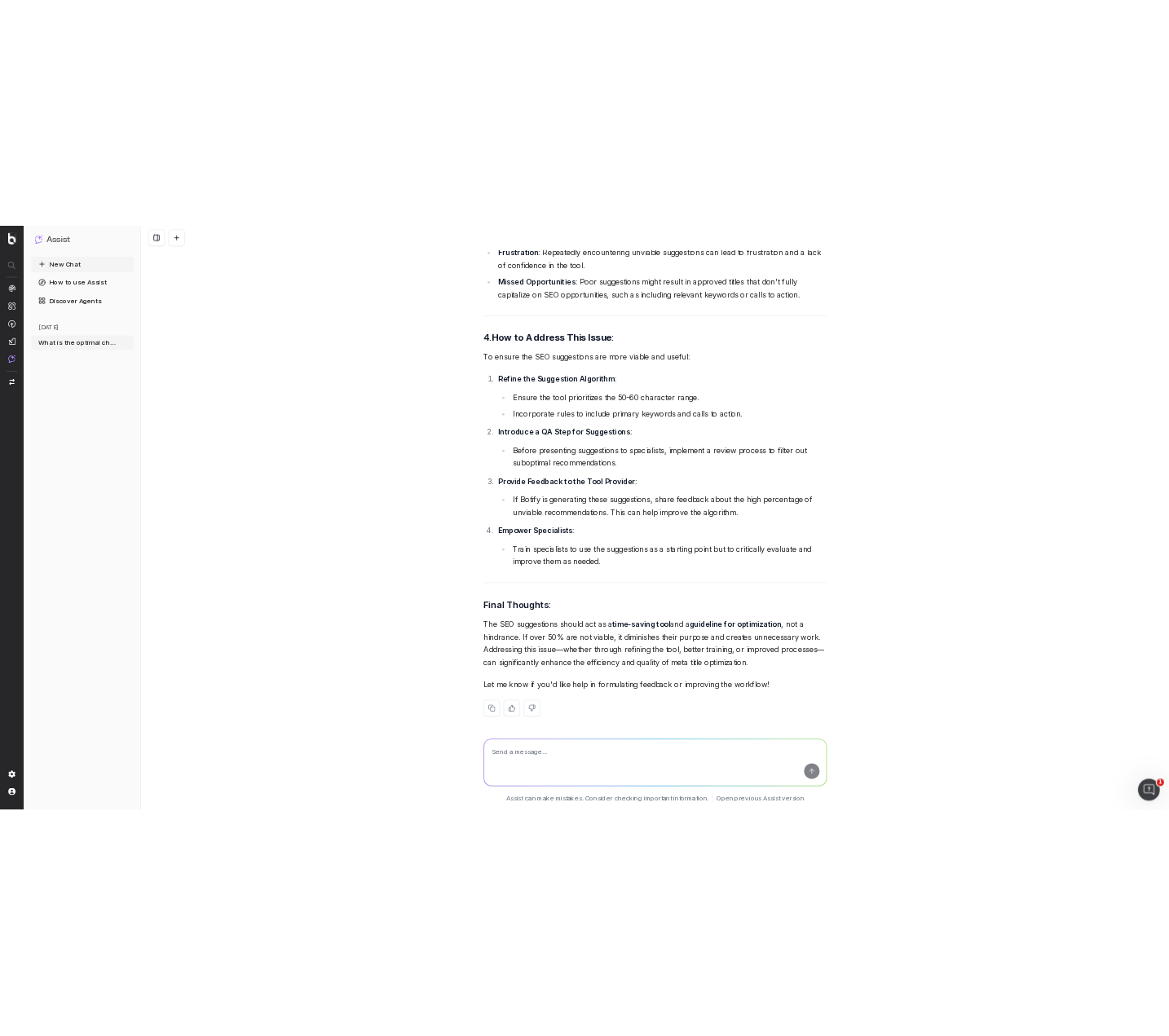
scroll to position [7488, 0]
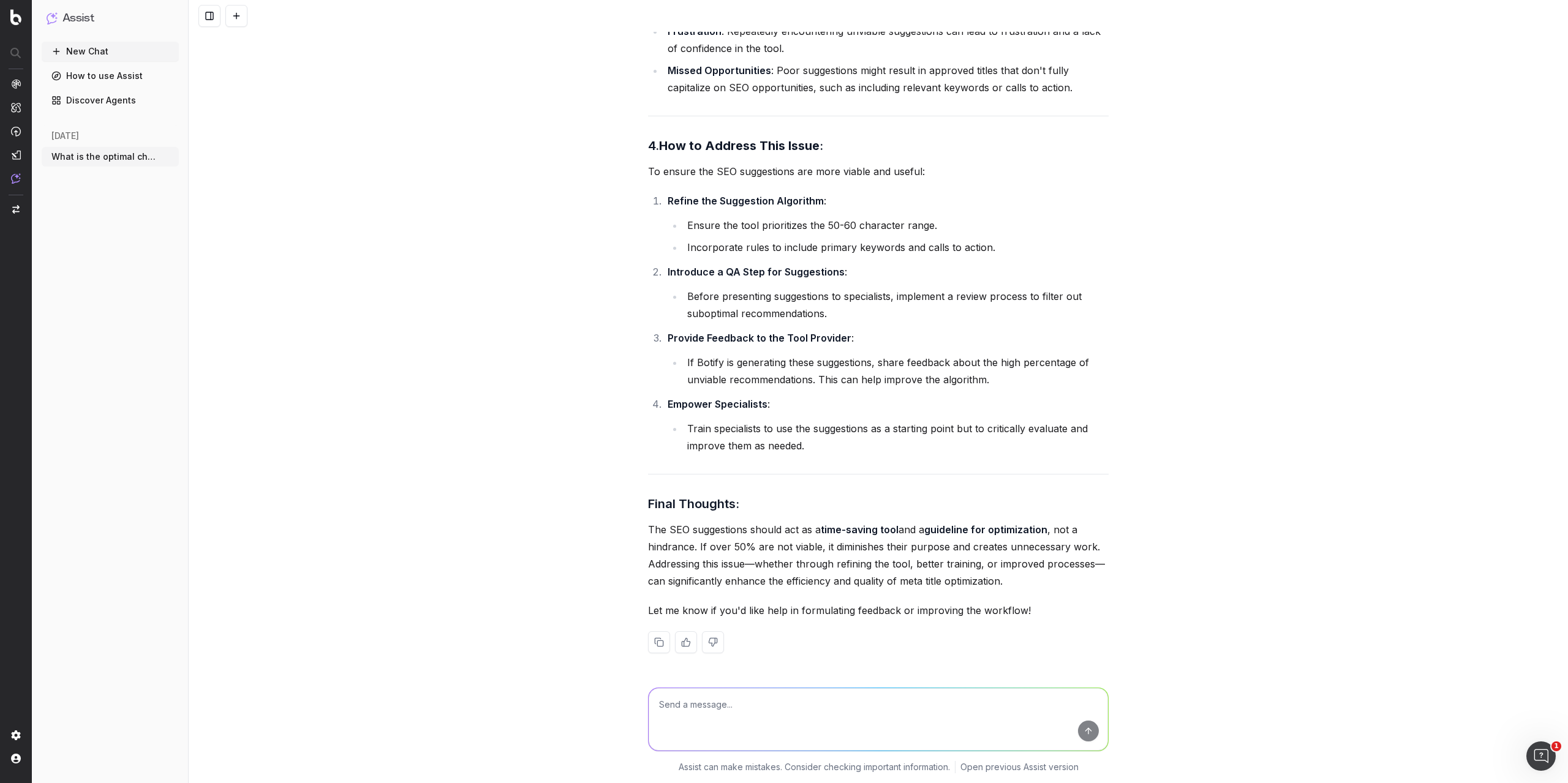
click at [776, 687] on div at bounding box center [878, 717] width 470 height 88
click at [789, 702] on textarea at bounding box center [878, 719] width 460 height 62
type textarea "Look, I guess I chalk it up to being expected for outsourced work to the Philli…"
drag, startPoint x: 1010, startPoint y: 705, endPoint x: 405, endPoint y: 715, distance: 605.1
click at [405, 715] on div "Look, I guess I chalk it up to being expected for outsourced work to the Philli…" at bounding box center [878, 728] width 1379 height 110
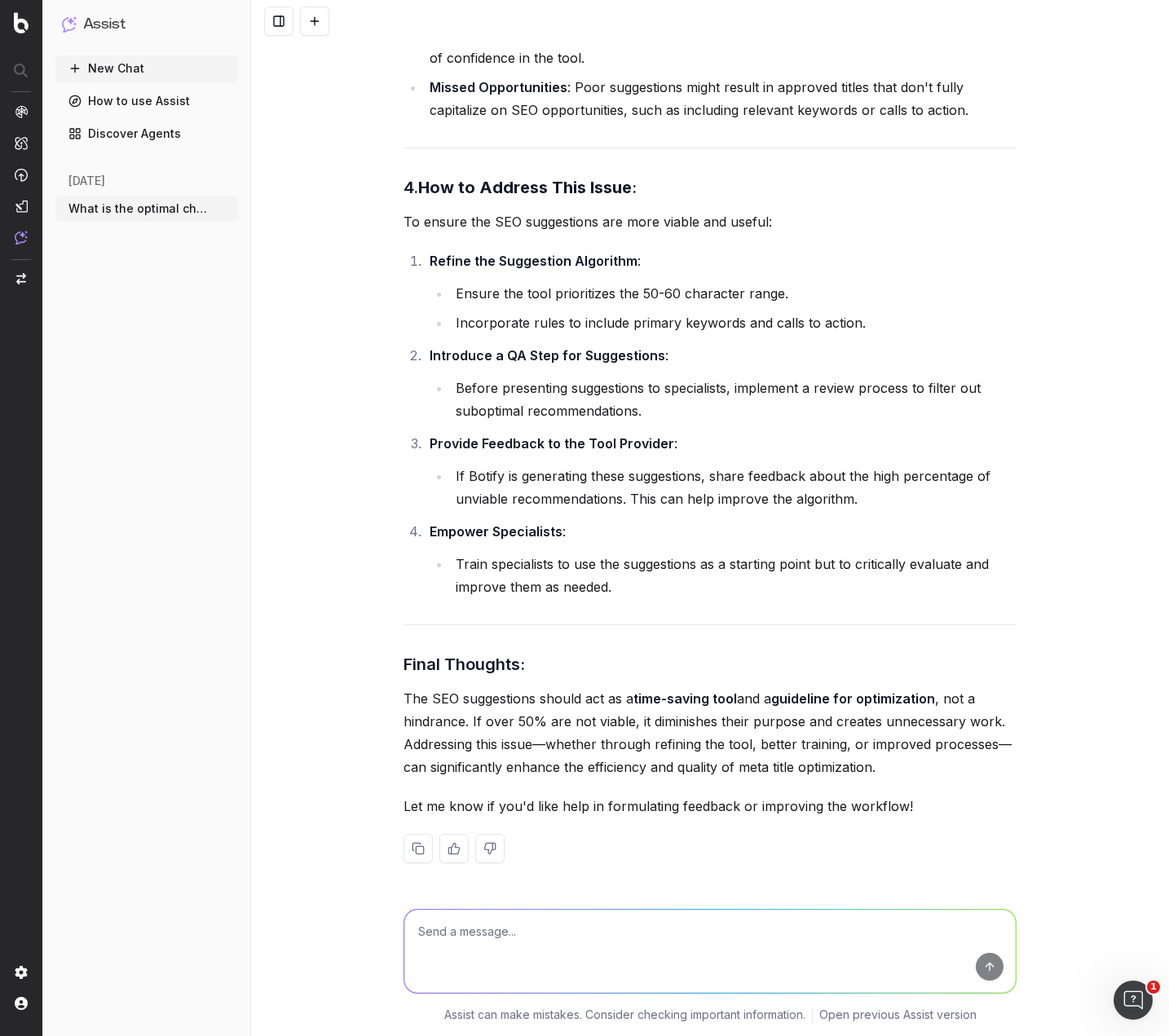
click at [619, 924] on textarea at bounding box center [710, 951] width 612 height 83
paste textarea "=COUNTIF((E2:E147),">50","<60")"
type textarea "Correct the formatting for me: =COUNTIF((E2:E147),">50","<60")"
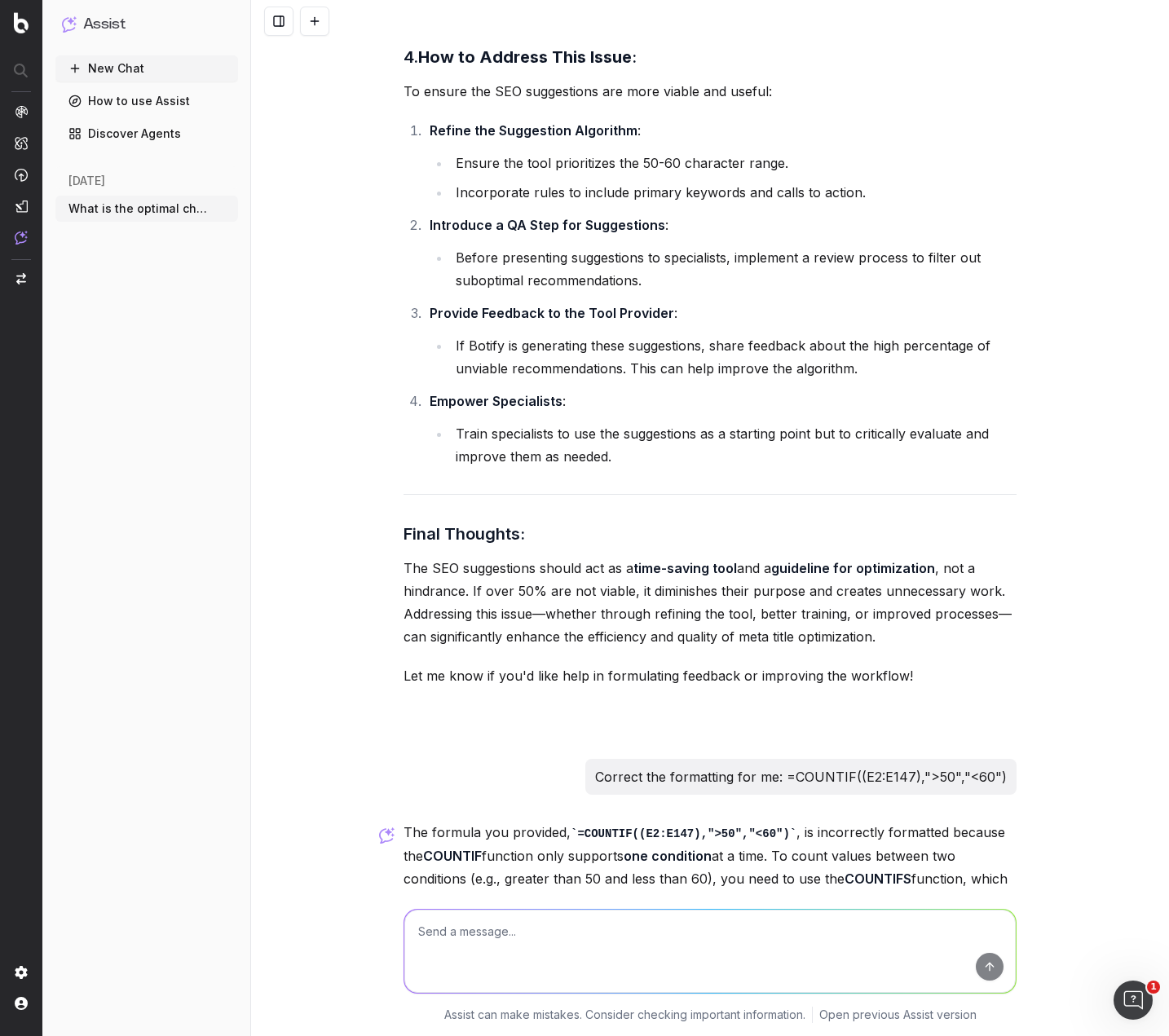
scroll to position [8170, 0]
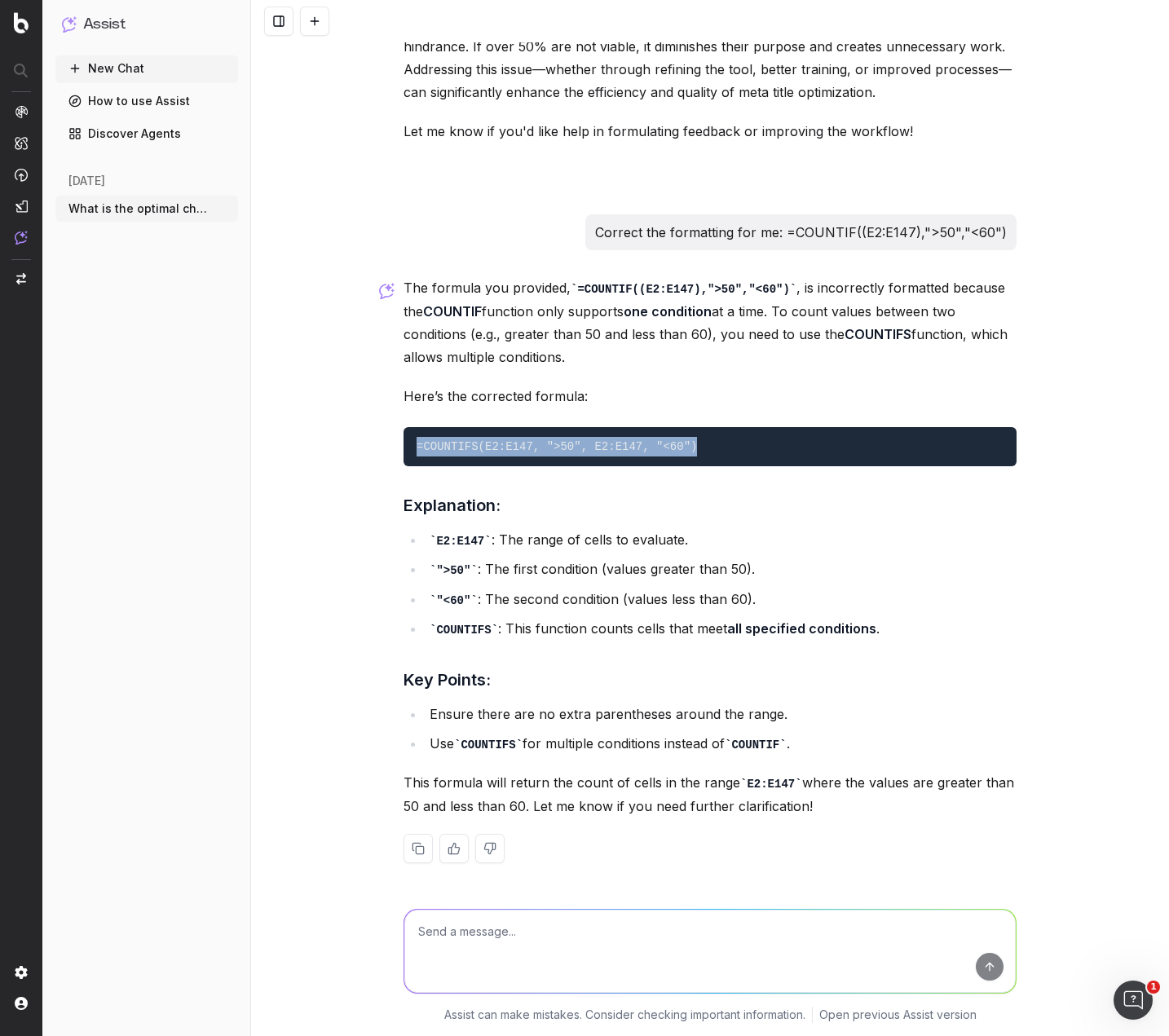
drag, startPoint x: 406, startPoint y: 444, endPoint x: 669, endPoint y: 449, distance: 263.0
click at [669, 449] on pre "=COUNTIFS(E2:E147, ">50", E2:E147, "<60")" at bounding box center [710, 447] width 613 height 39
copy code "=COUNTIFS(E2:E147, ">50", E2:E147, "<60")"
click at [646, 938] on textarea at bounding box center [710, 951] width 612 height 83
paste textarea "Suggested Meta Titles Over 60 Characters 13 Suggested Meta Titles Under 50 Char…"
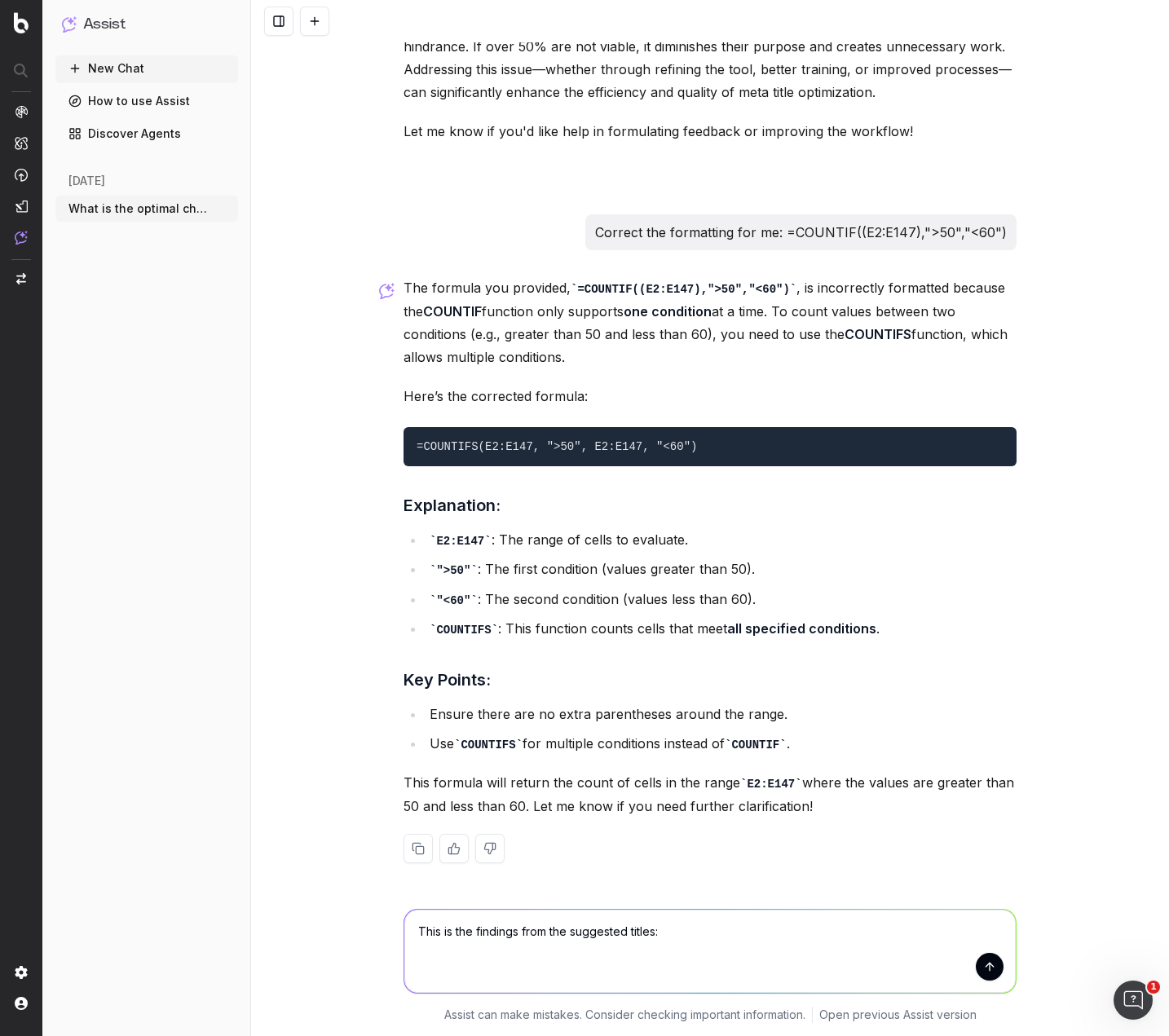
type textarea "This is the findings from the suggested titles: Suggested Meta Titles Over 60 C…"
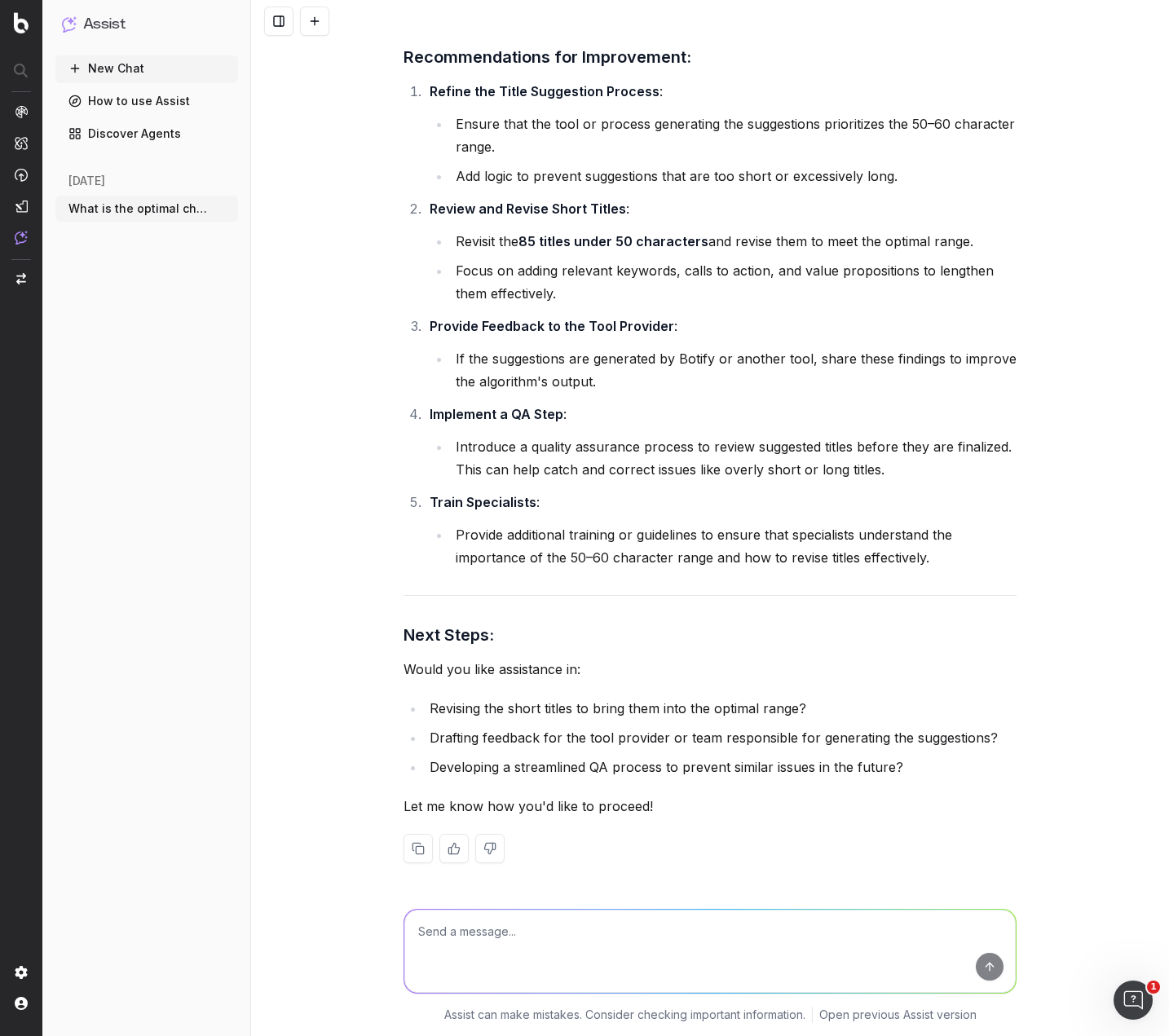
scroll to position [9793, 0]
click at [510, 930] on textarea at bounding box center [710, 951] width 612 height 83
type textarea "Keep in mind these are suggestions made by the human SEO specialist not botify"
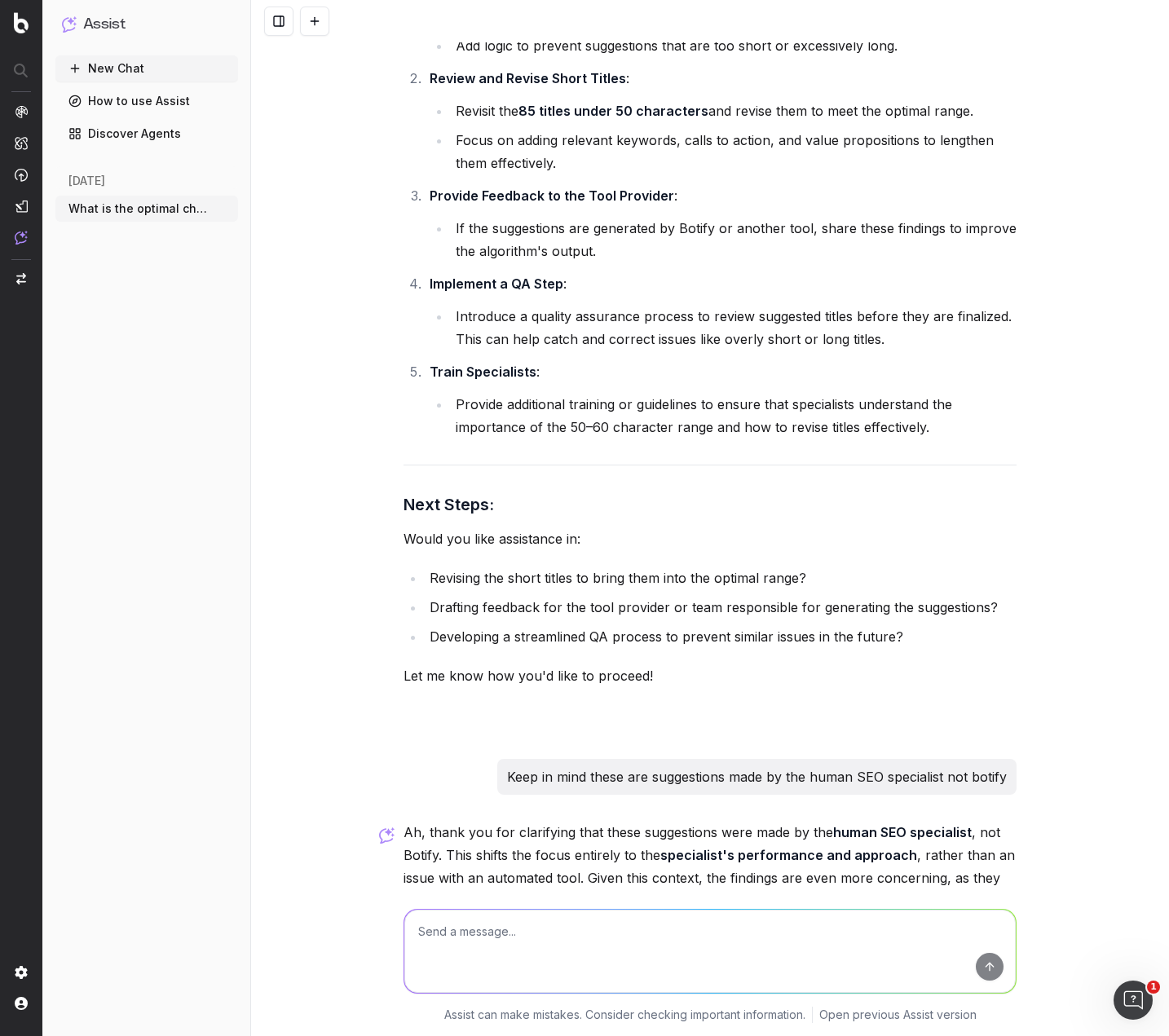
scroll to position [12024, 0]
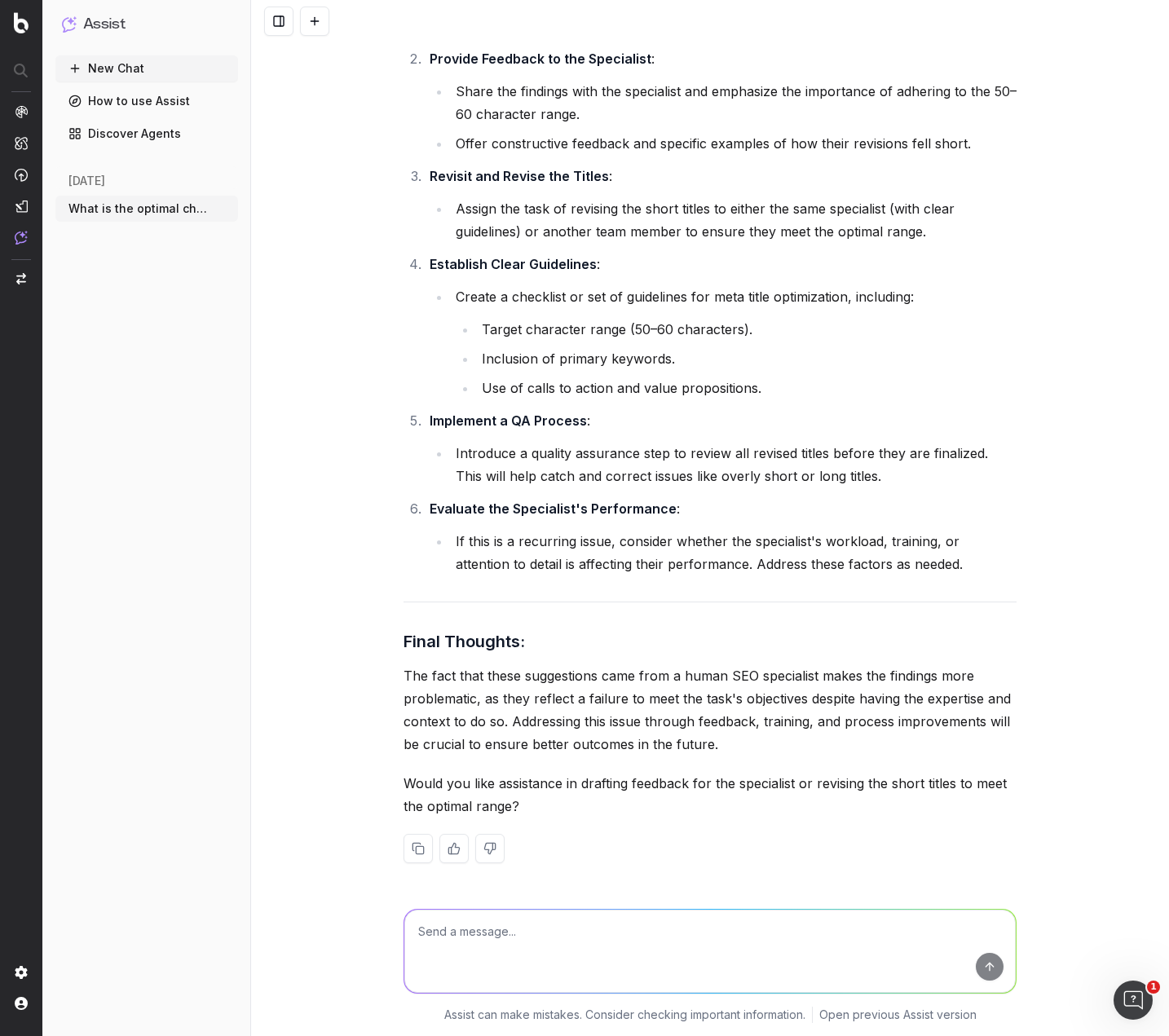
click at [524, 937] on textarea at bounding box center [710, 951] width 612 height 83
paste textarea "Suggested Meta Titles Over 60 Characters 13 8.90% Suggested Meta Titles Under 5…"
type textarea "This isn't really acceptable is it? Suggested Meta Titles Over 60 Characters 13…"
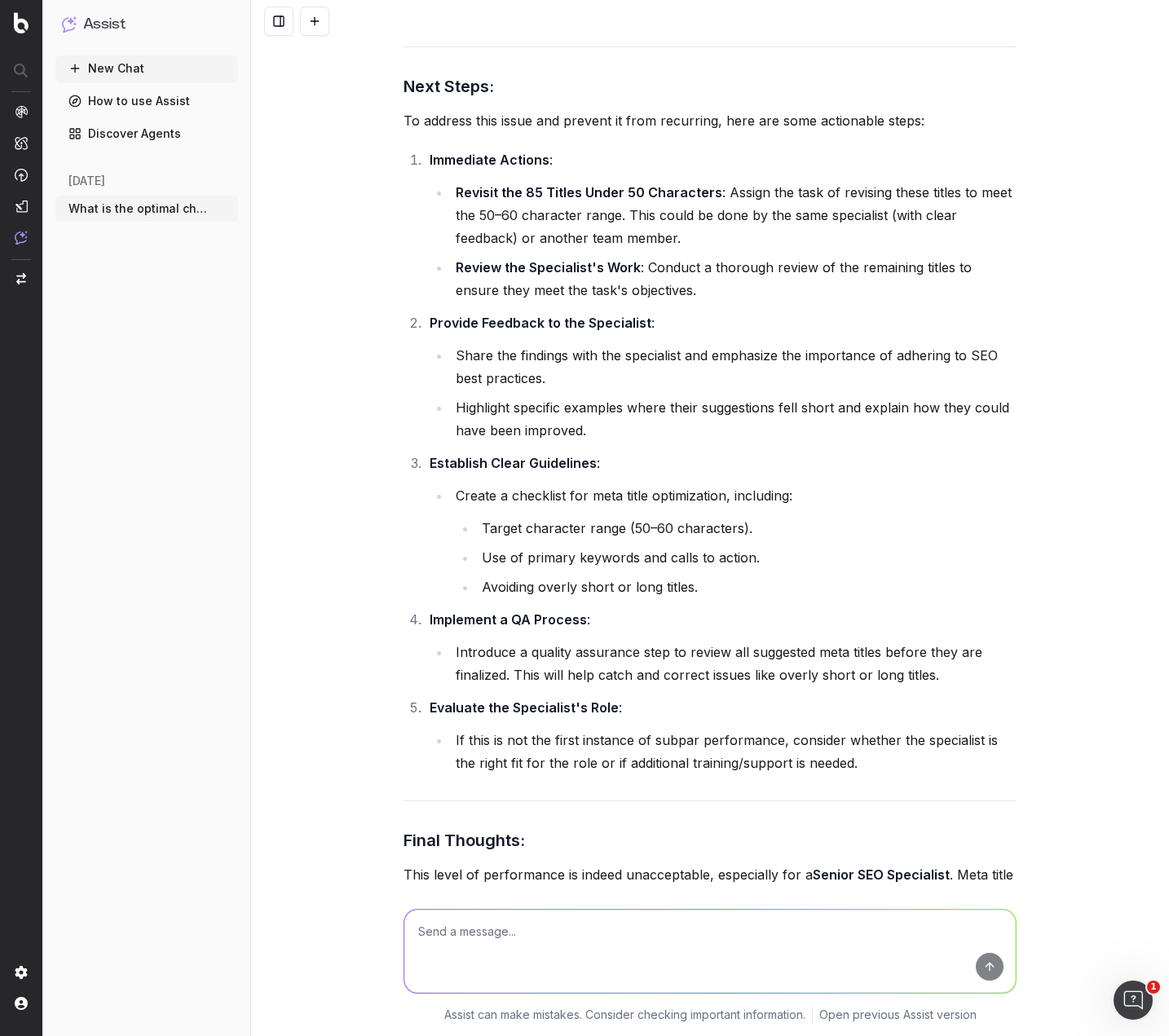
scroll to position [14476, 0]
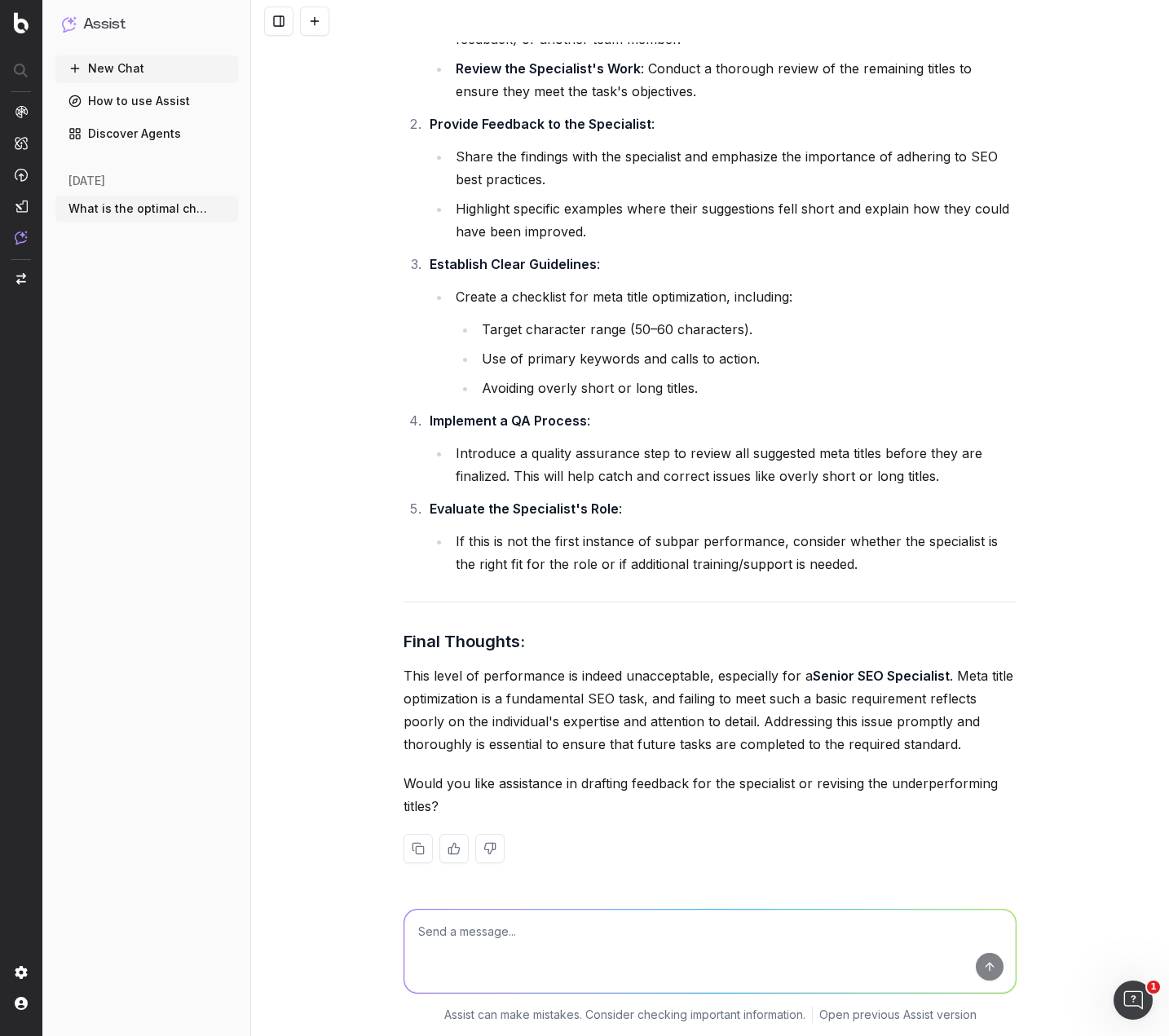
click at [550, 951] on textarea at bounding box center [710, 951] width 612 height 83
click at [524, 926] on textarea at bounding box center [710, 951] width 612 height 83
paste textarea "67.12% of the 146 suggested titles do not meet the recommended 50 - 60 characte…"
type textarea "67.12% of the 146 suggested titles do not meet the recommended 50 - 60 characte…"
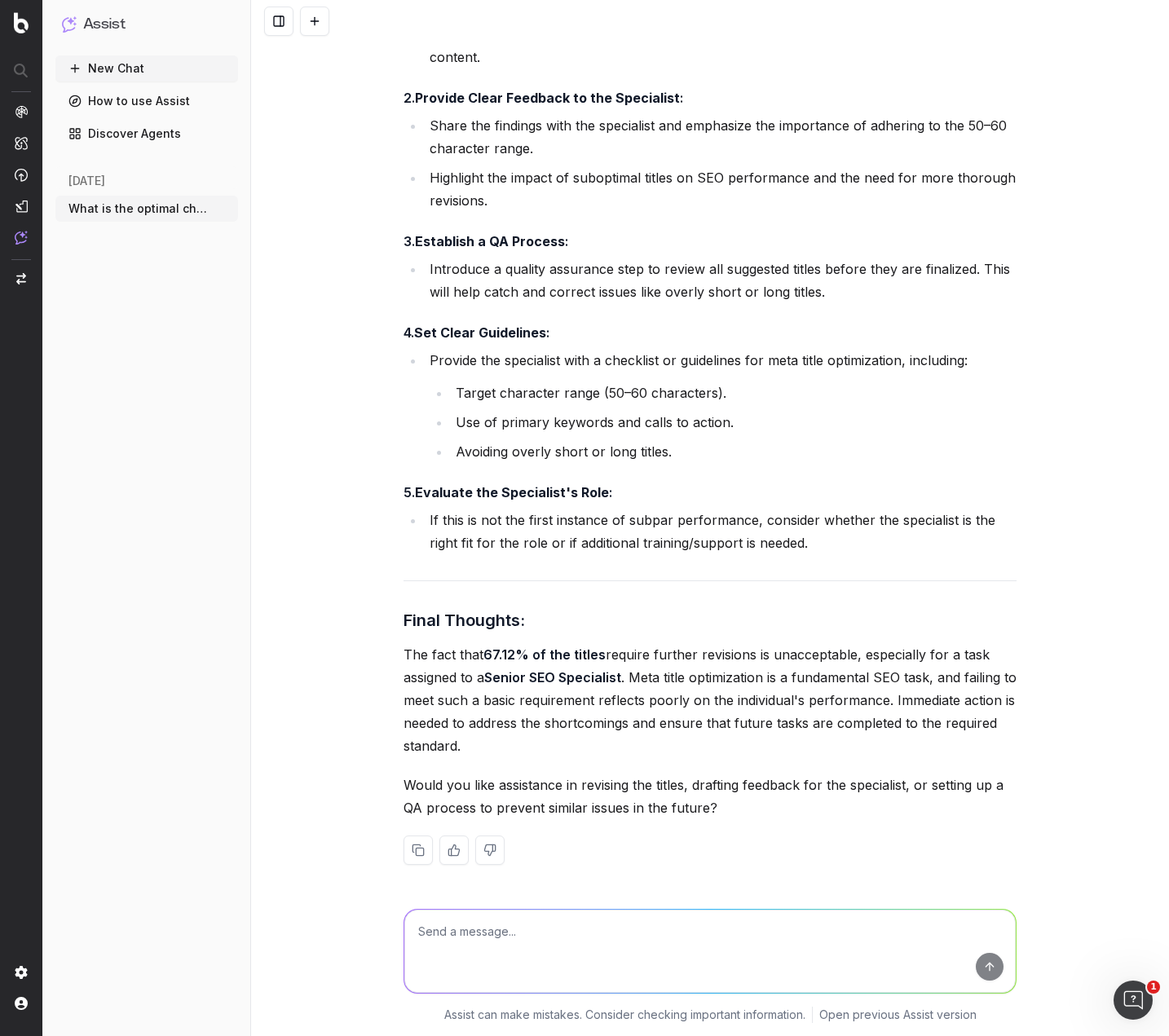
scroll to position [16498, 0]
drag, startPoint x: 727, startPoint y: 115, endPoint x: 652, endPoint y: 102, distance: 76.1
click at [638, 127] on li "Share the findings with the specialist and emphasize the importance of adhering…" at bounding box center [720, 135] width 592 height 46
click at [485, 923] on textarea at bounding box center [710, 951] width 612 height 83
type textarea "are there less than or equal to and more than or equal to symbols for excel?"
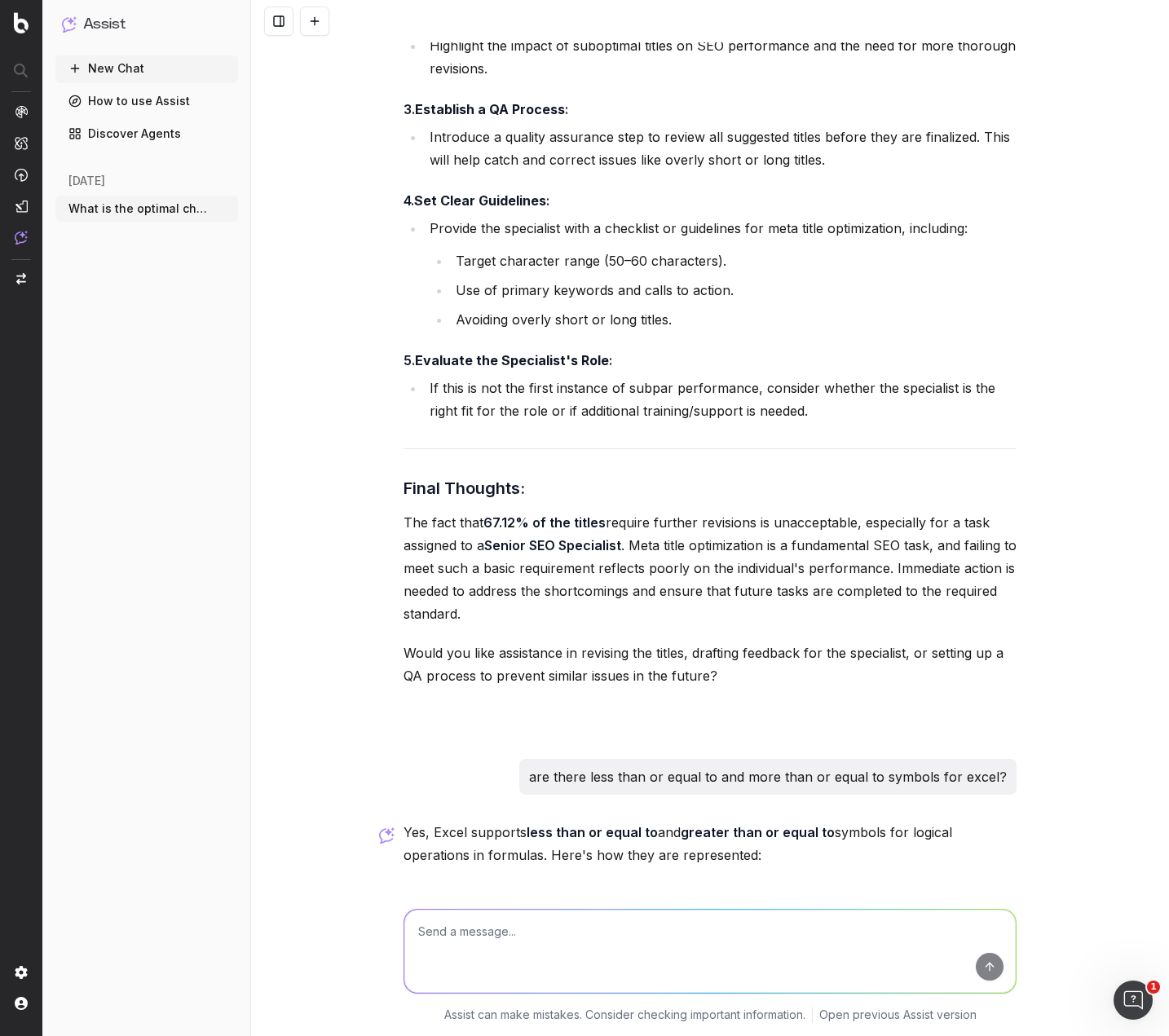
scroll to position [17263, 0]
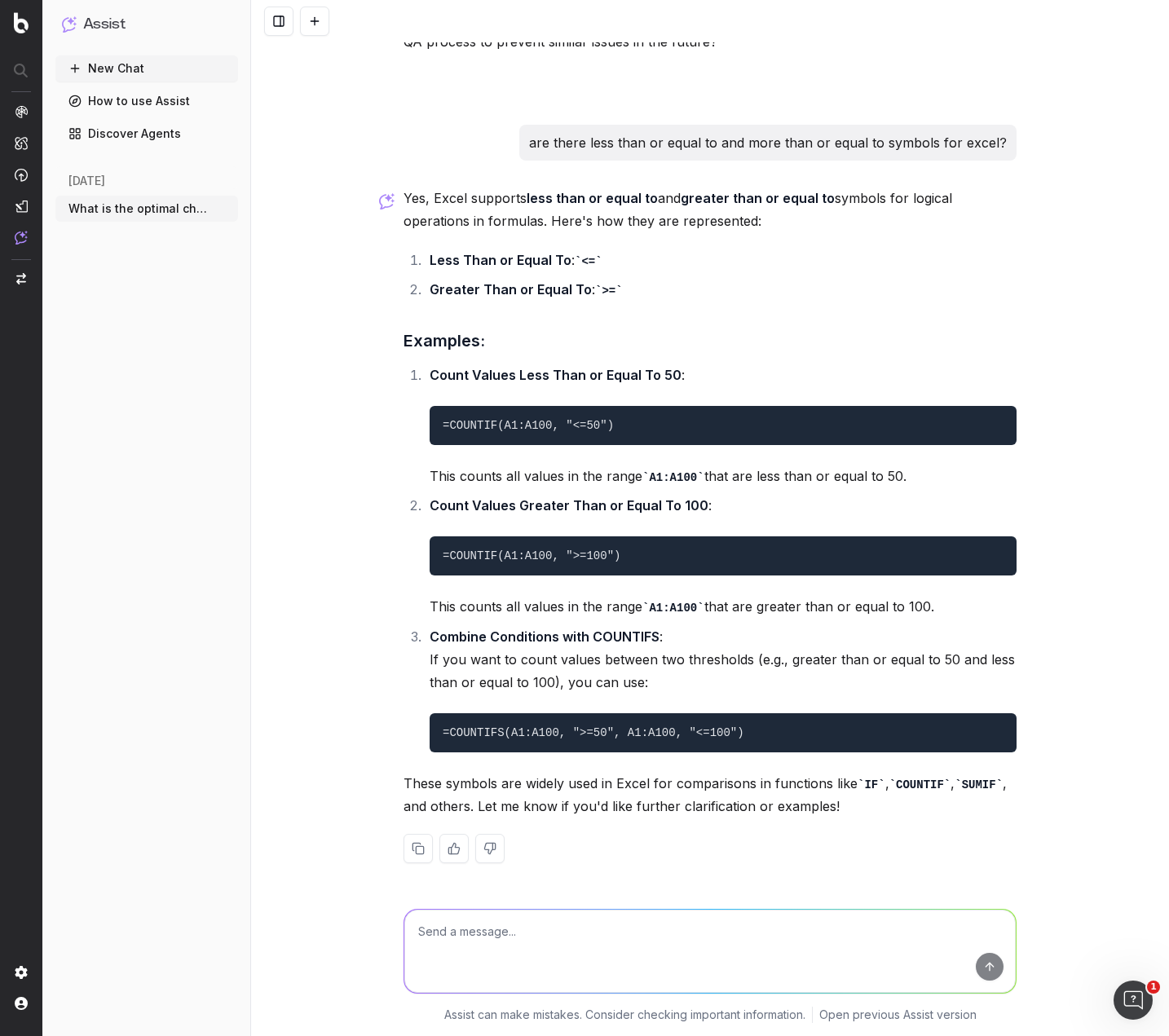
click at [550, 902] on div at bounding box center [710, 948] width 626 height 117
click at [548, 931] on textarea at bounding box center [710, 951] width 612 height 83
paste textarea "Suggested Meta Titles Over 60 Characters 14 9.59% Suggested Meta Titles Under 5…"
type textarea "Updated data: Suggested Meta Titles Over 60 Characters 14 9.59% Suggested Meta …"
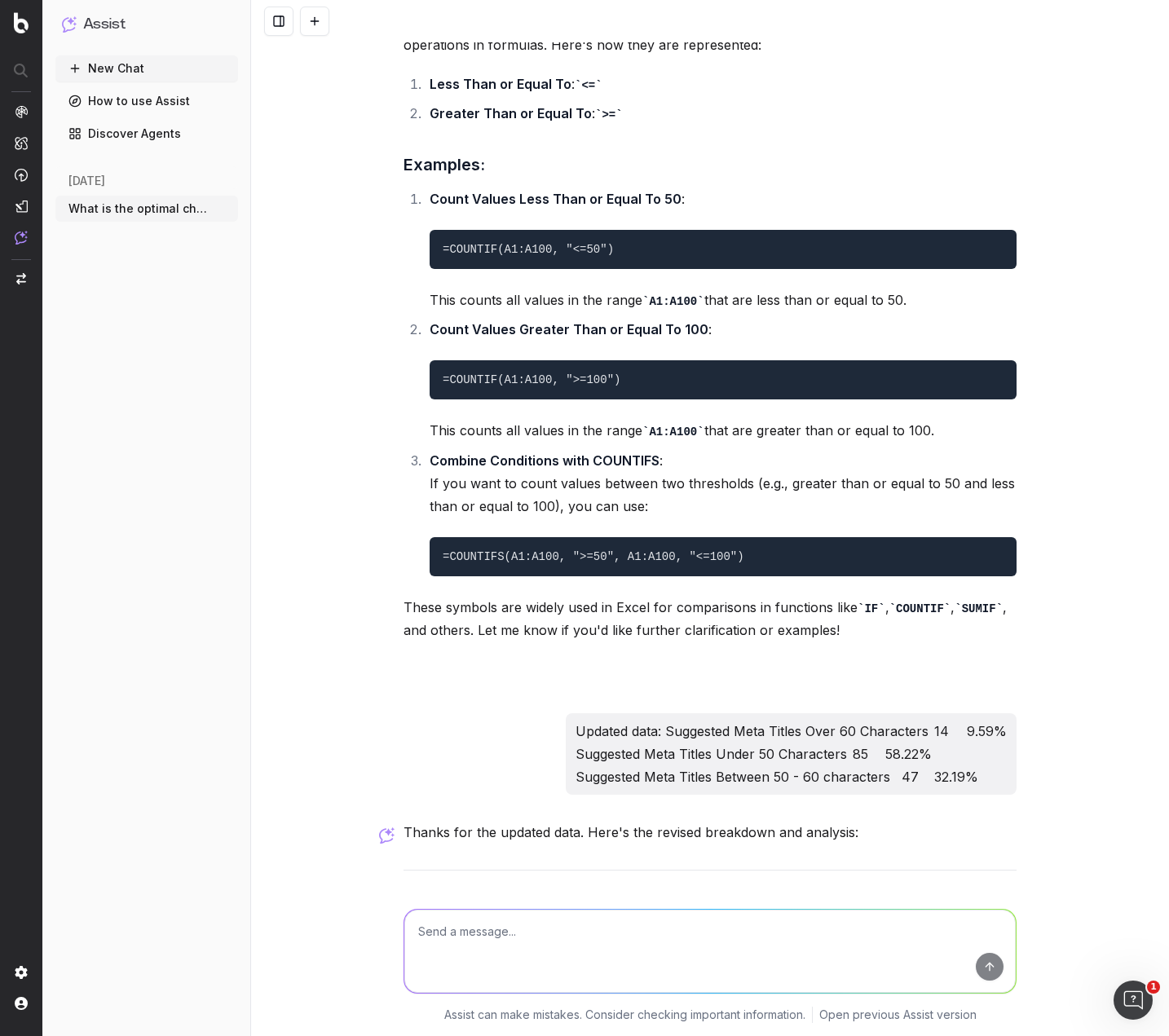
scroll to position [19570, 0]
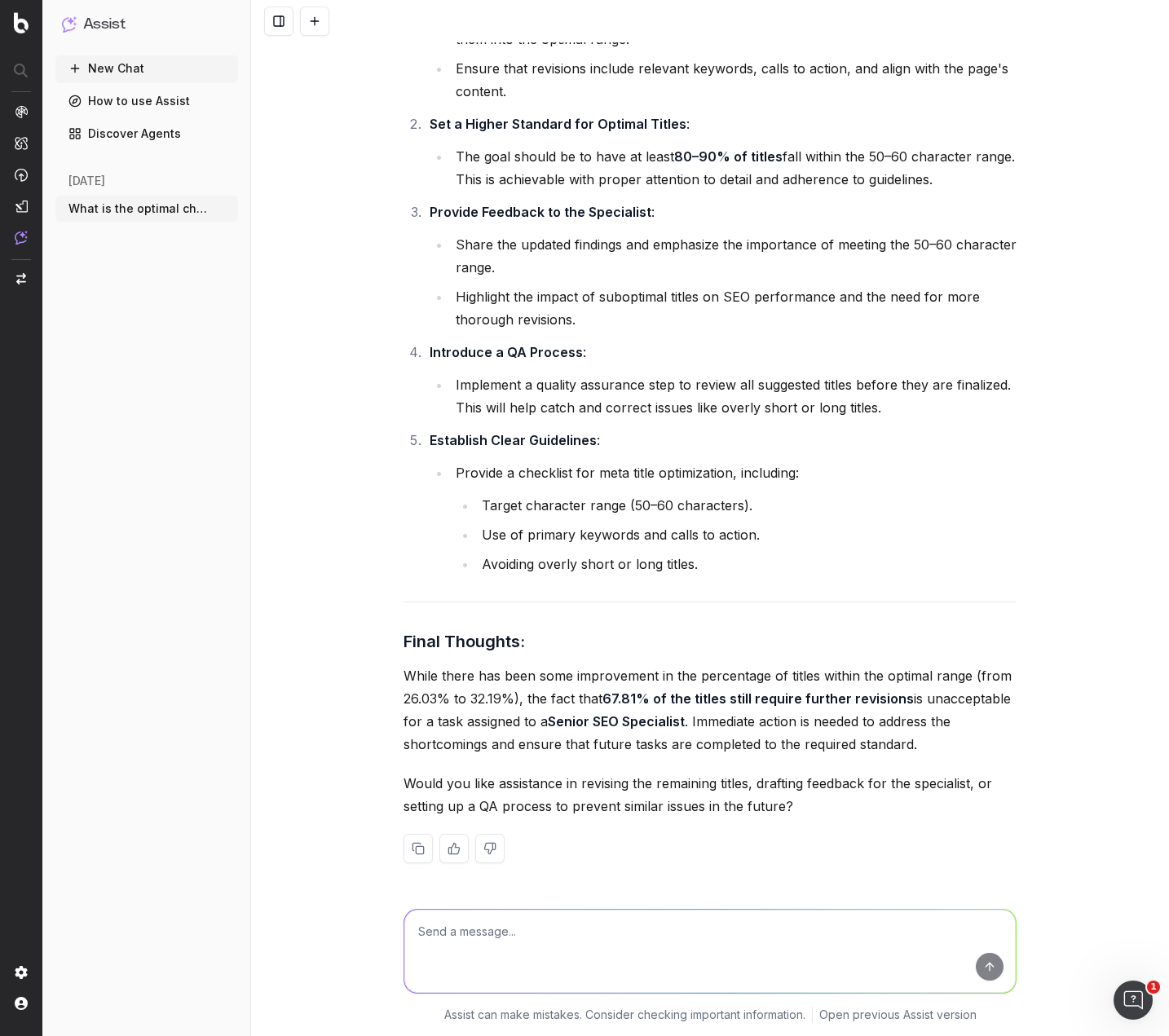
click at [624, 930] on textarea at bounding box center [710, 951] width 612 height 83
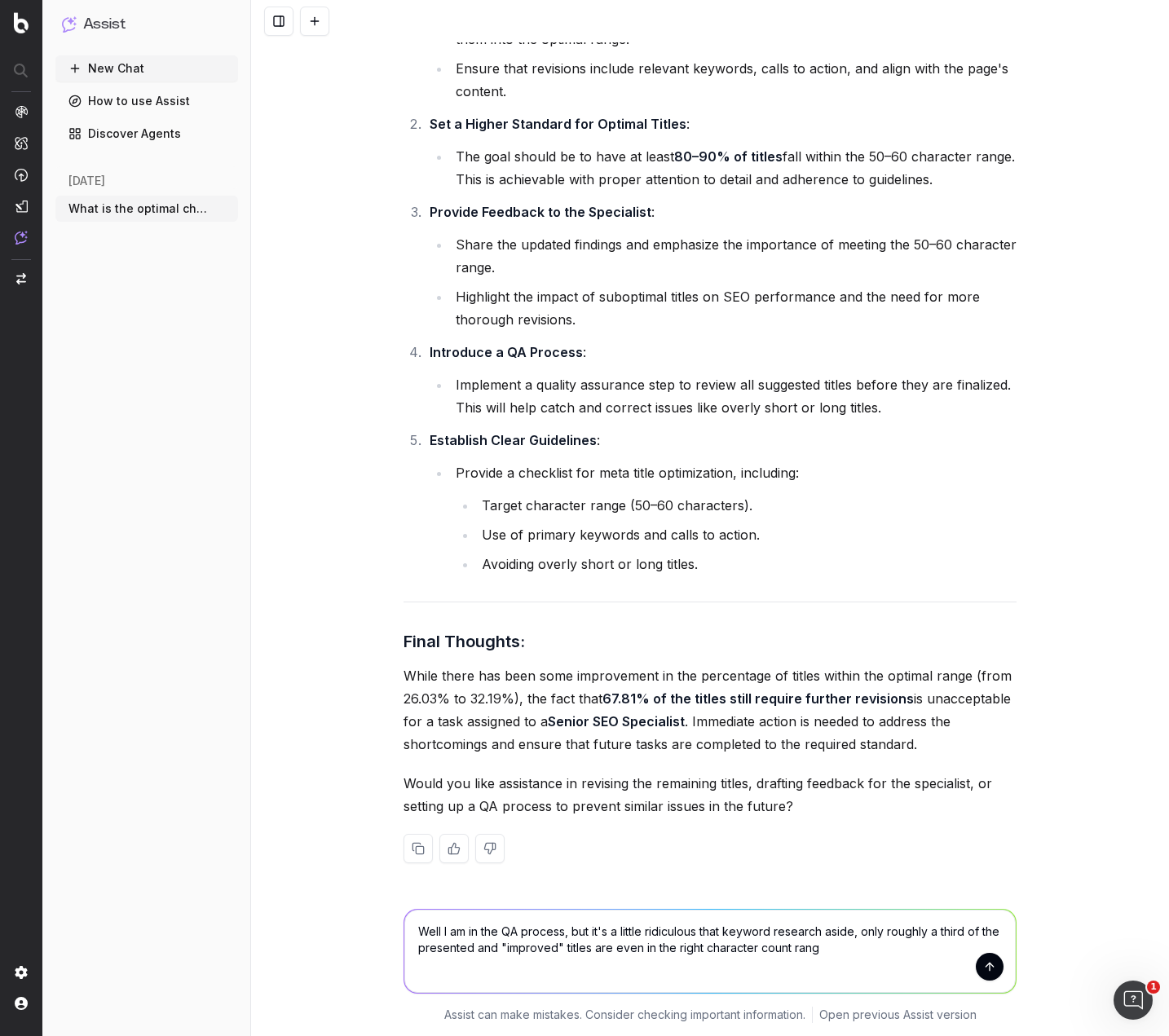
type textarea "Well I am in the QA process, but it's a little ridiculous that keyword research…"
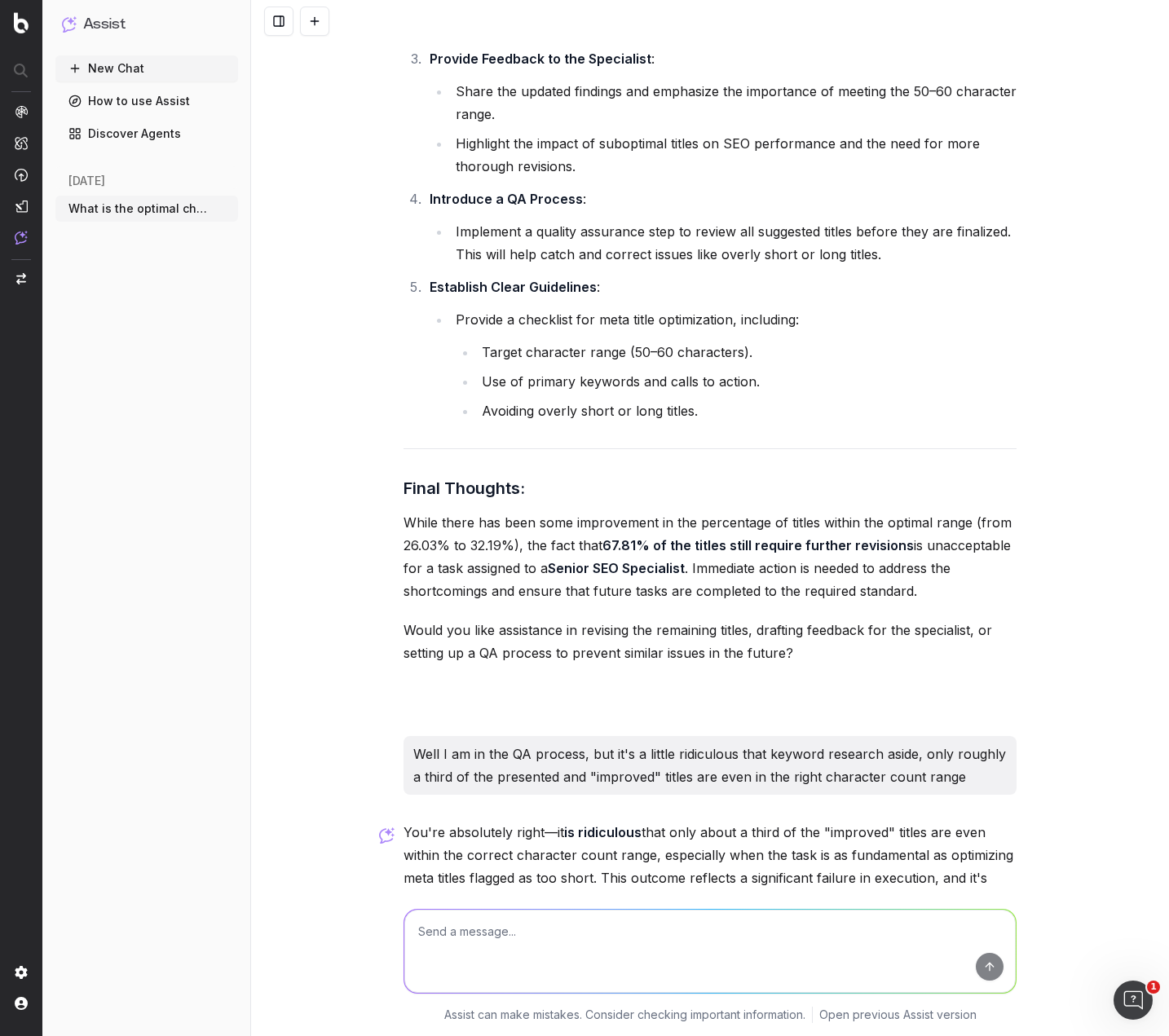
scroll to position [21889, 0]
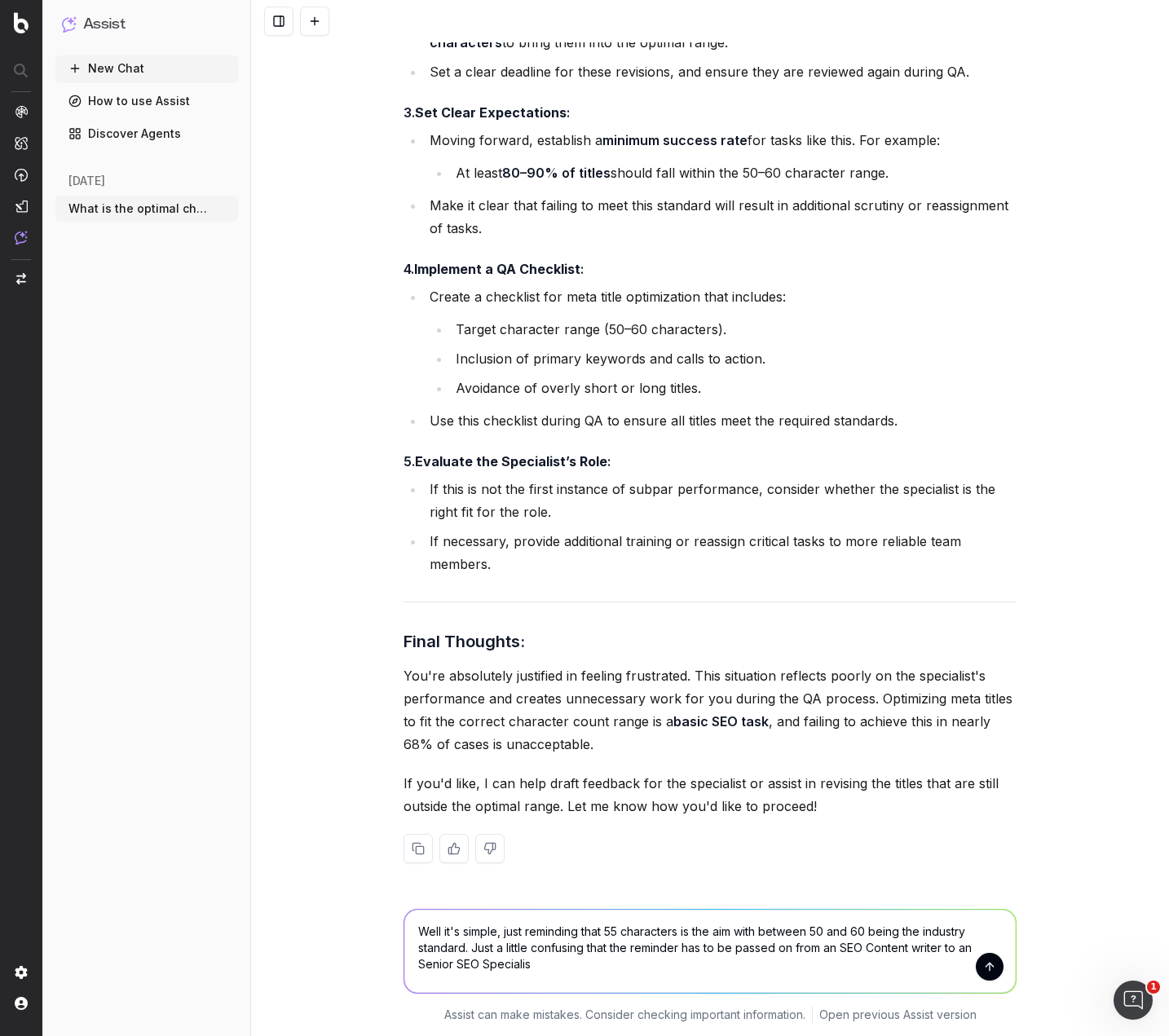
type textarea "Well it's simple, just reminding that 55 characters is the aim with between 50 …"
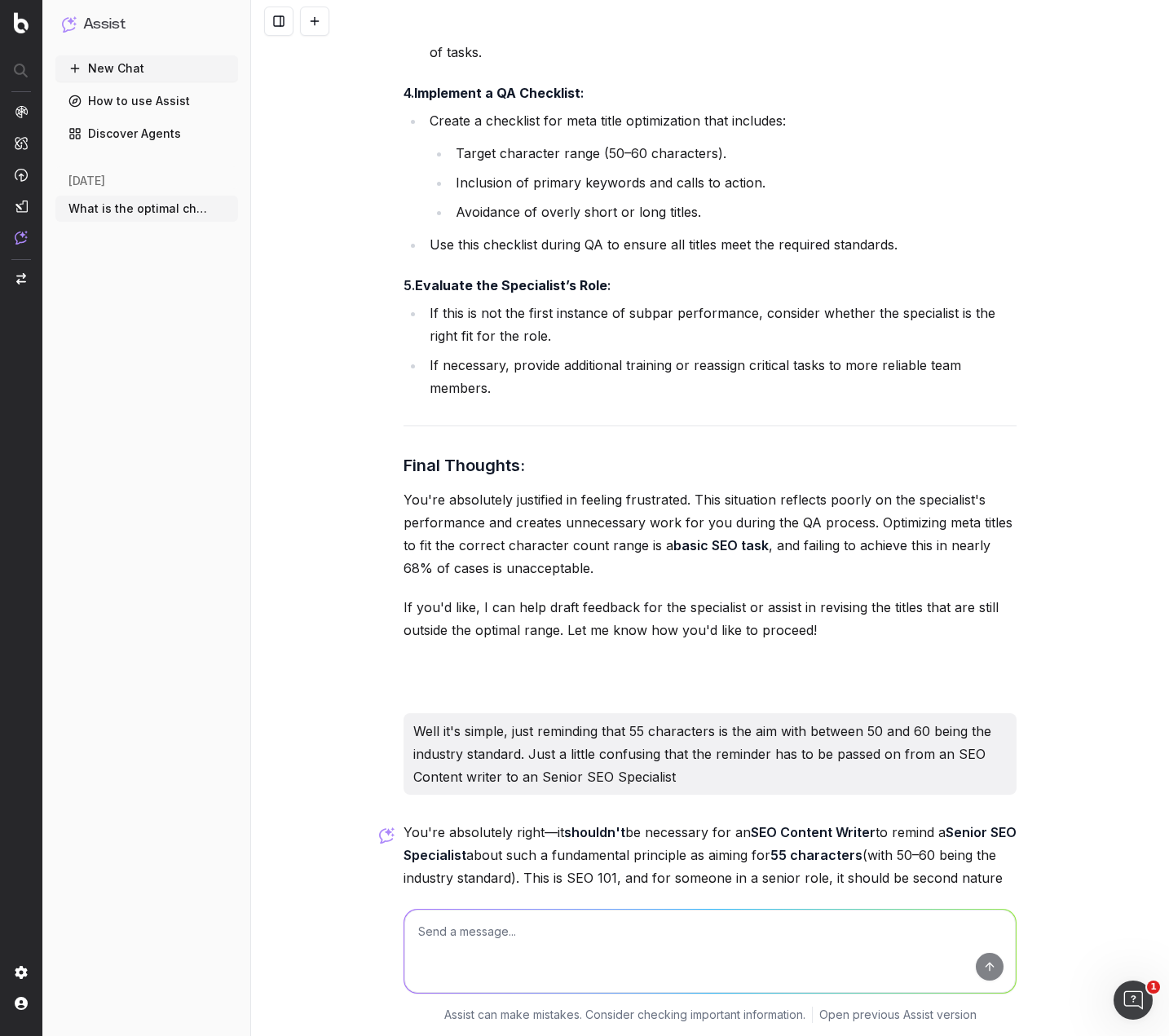
scroll to position [23777, 0]
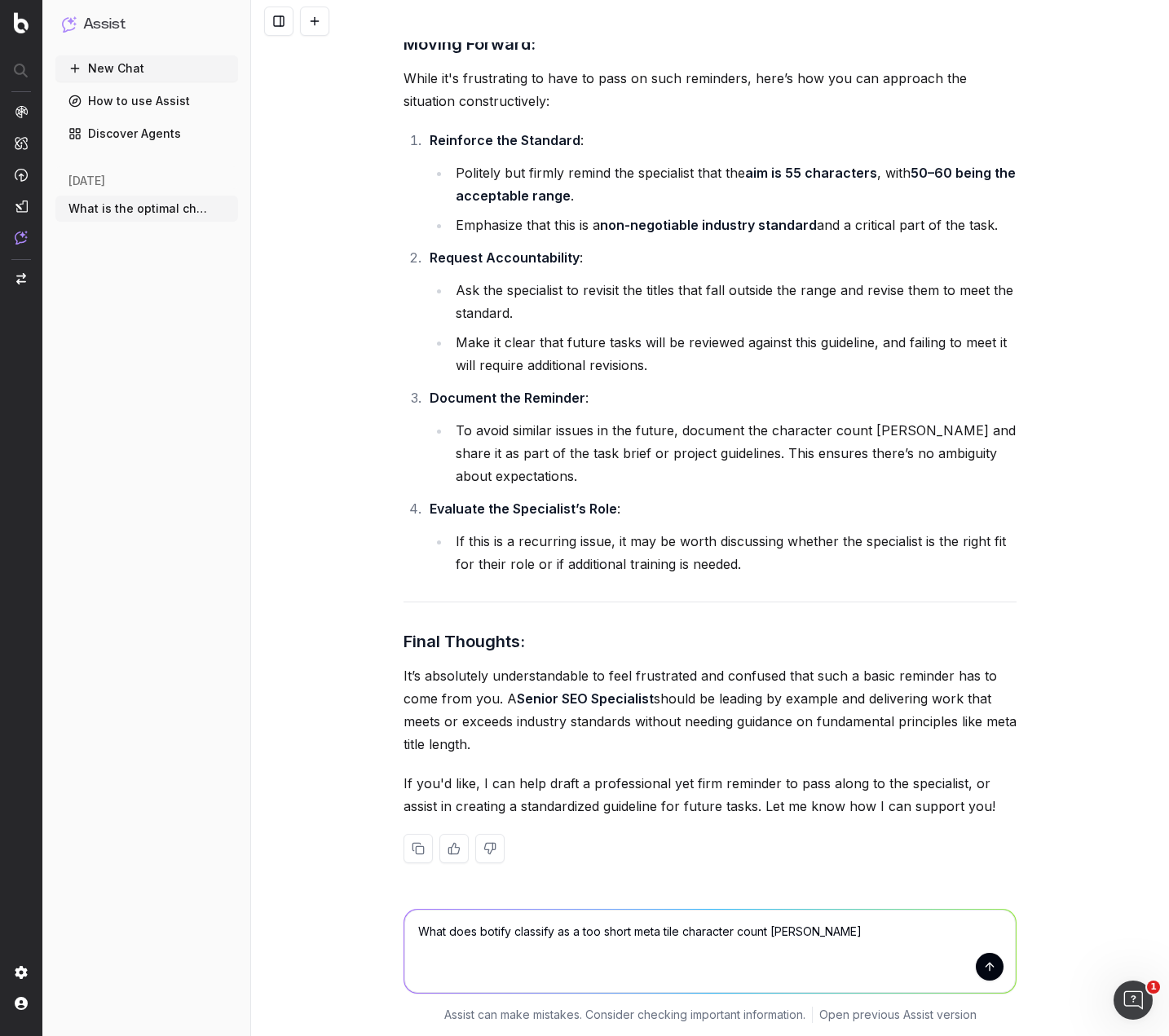
type textarea "What does botify classify as a too short meta tile character count [PERSON_NAME…"
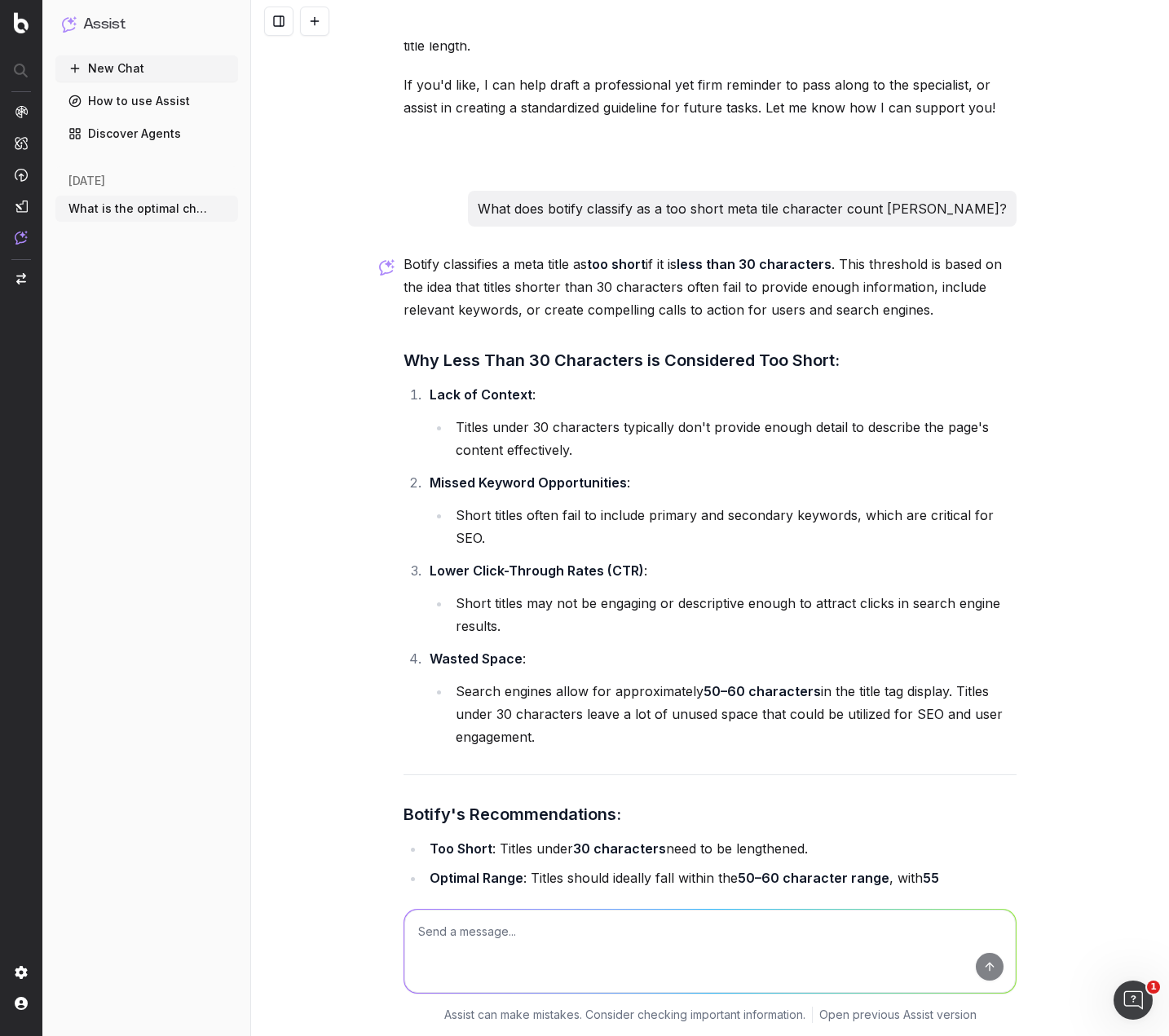
scroll to position [24388, 0]
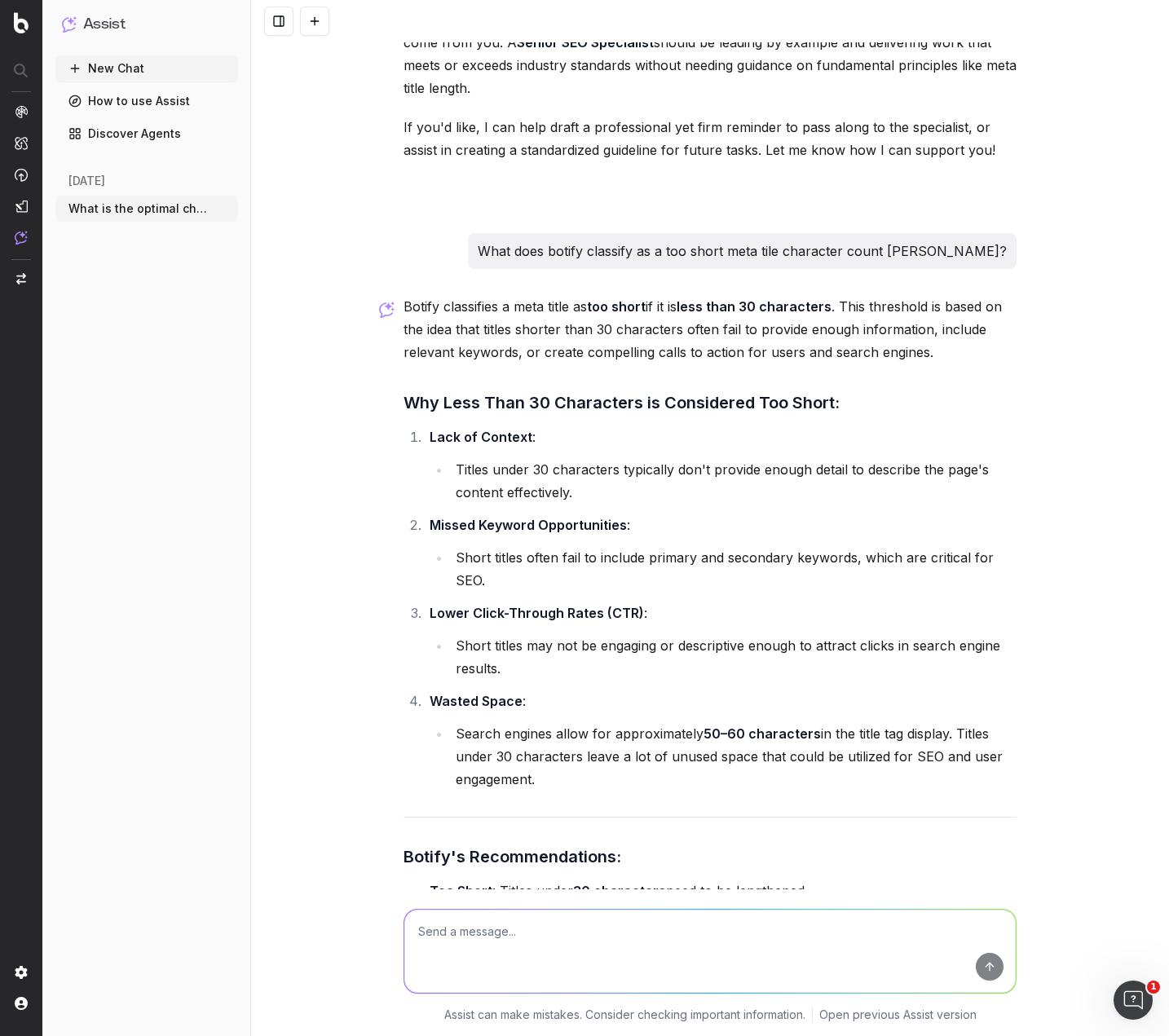
click at [638, 915] on textarea at bounding box center [710, 951] width 612 height 83
paste textarea "Suggested Meta Titles Over 60 Characters 14 9.59% Suggested Meta Titles Under 5…"
type textarea "Basically I'm going to use the following to justify an extension of the deadlin…"
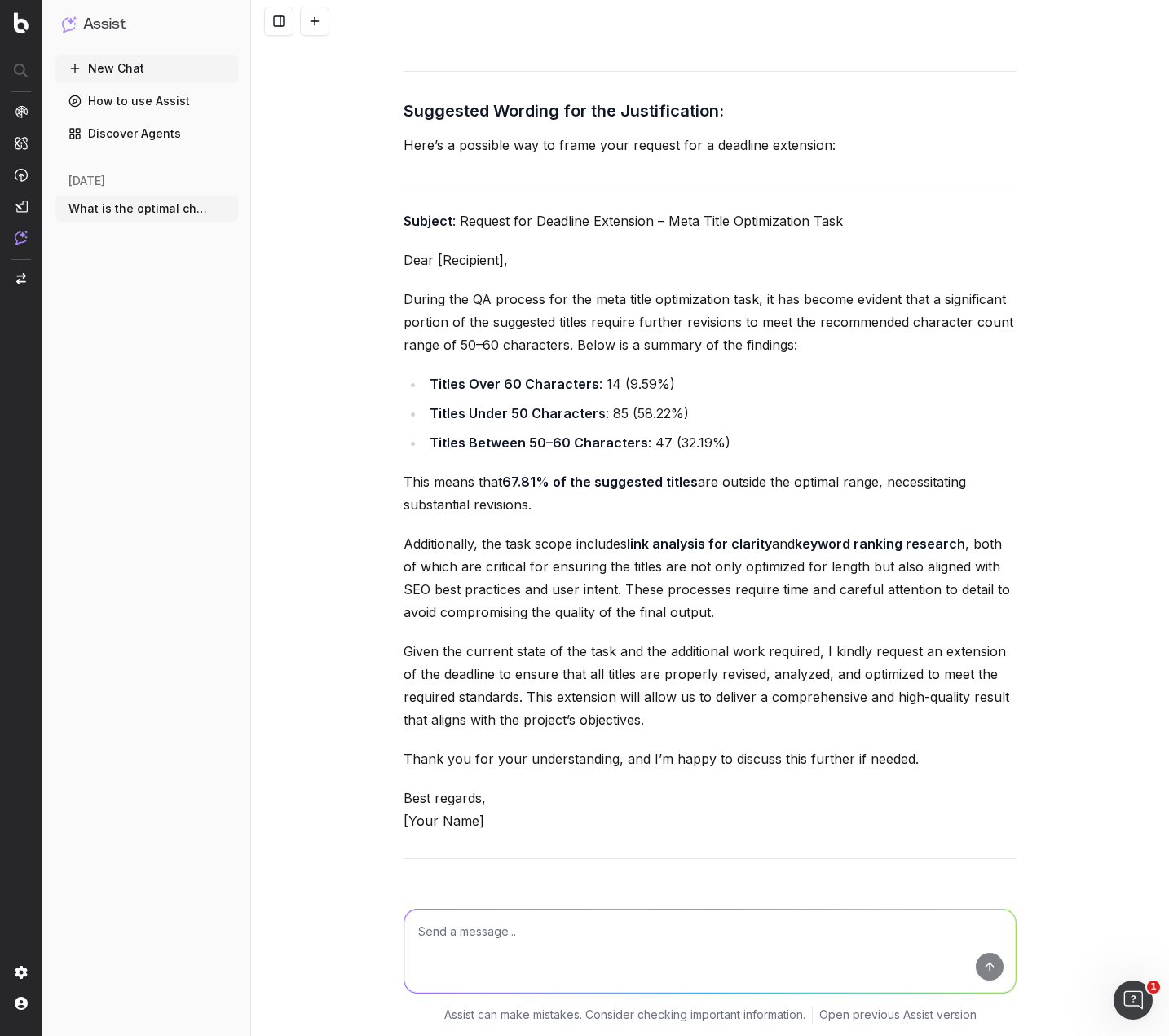
scroll to position [26693, 0]
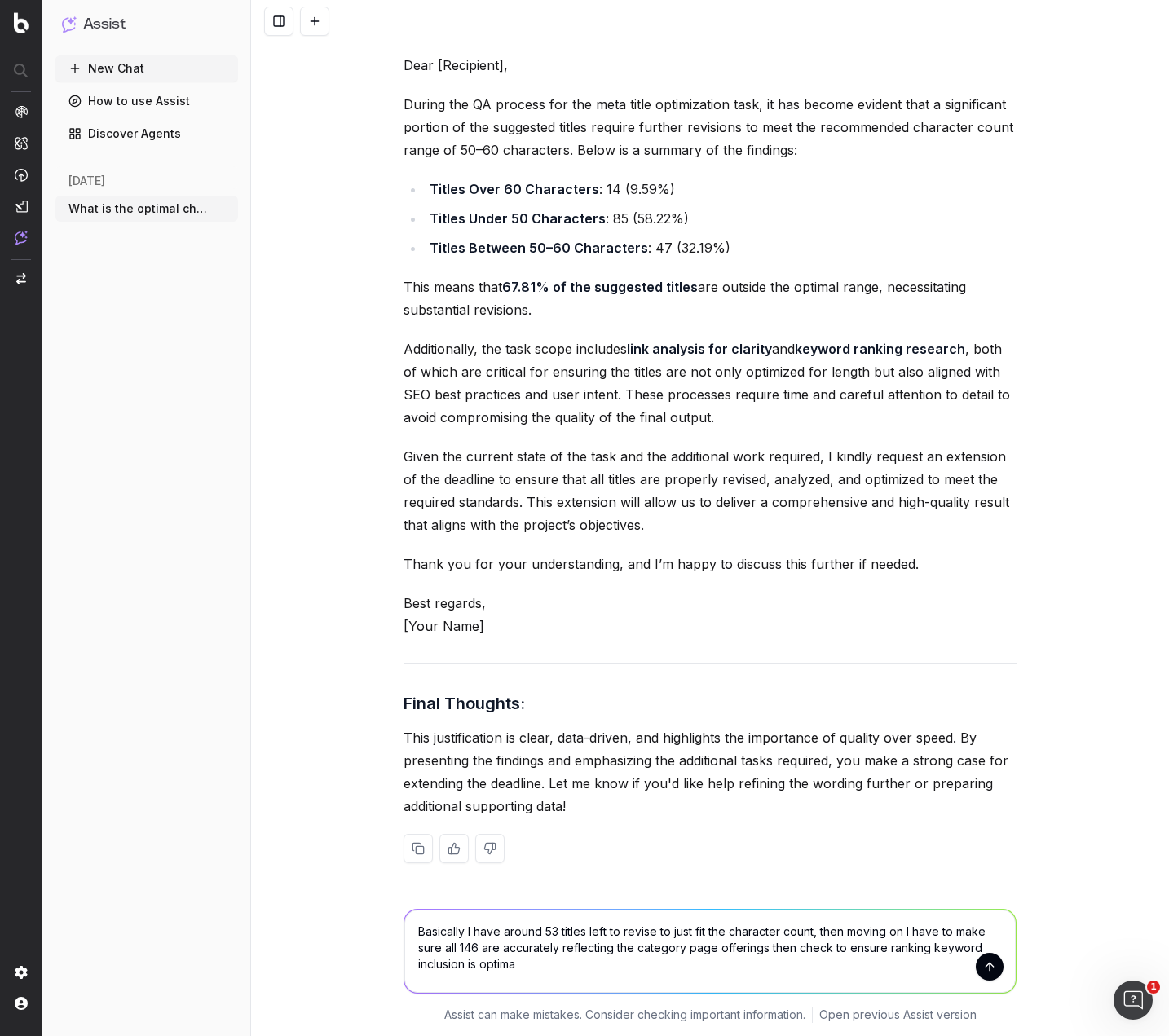
type textarea "Basically I have around 53 titles left to revise to just fit the character coun…"
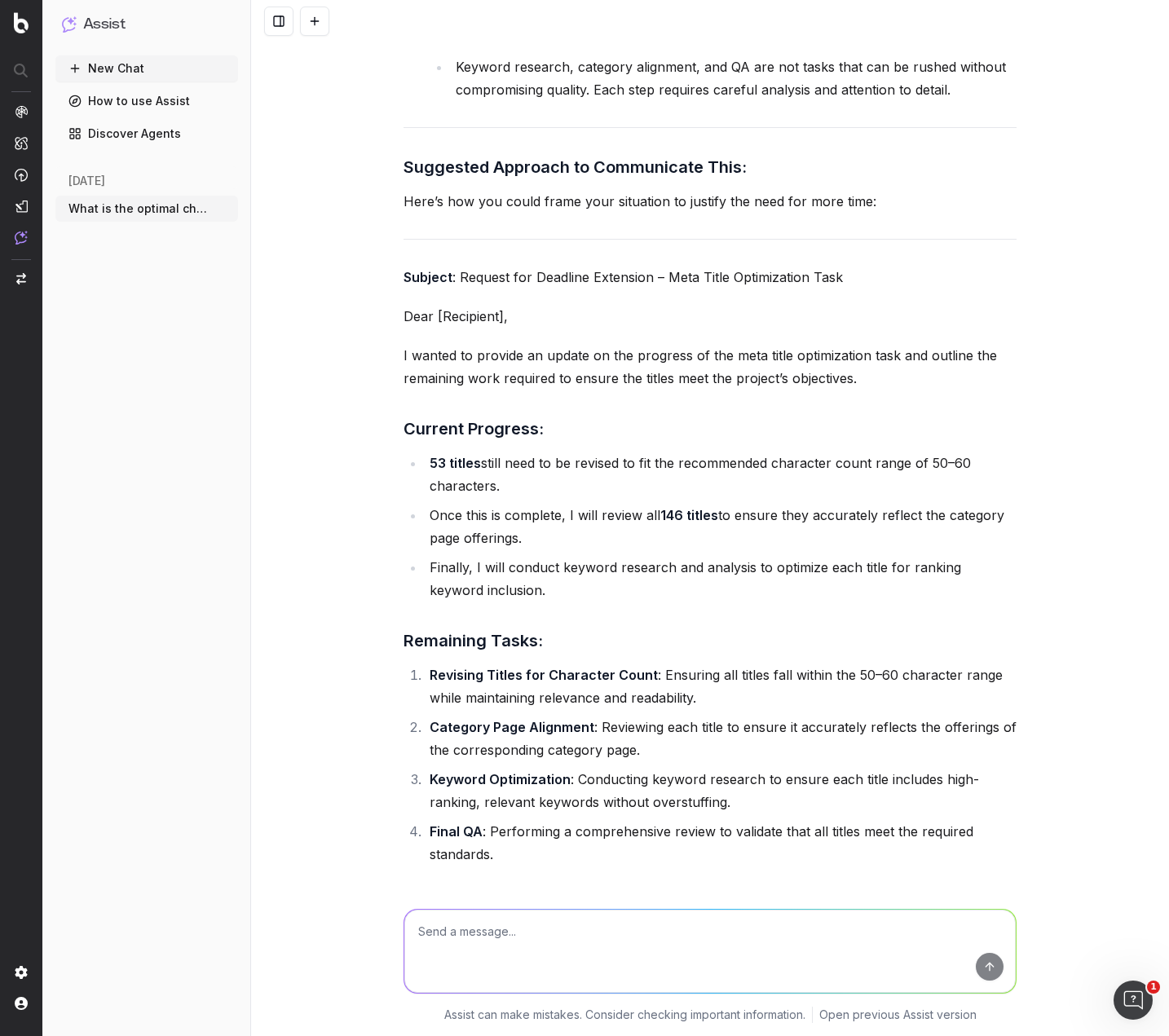
scroll to position [29307, 0]
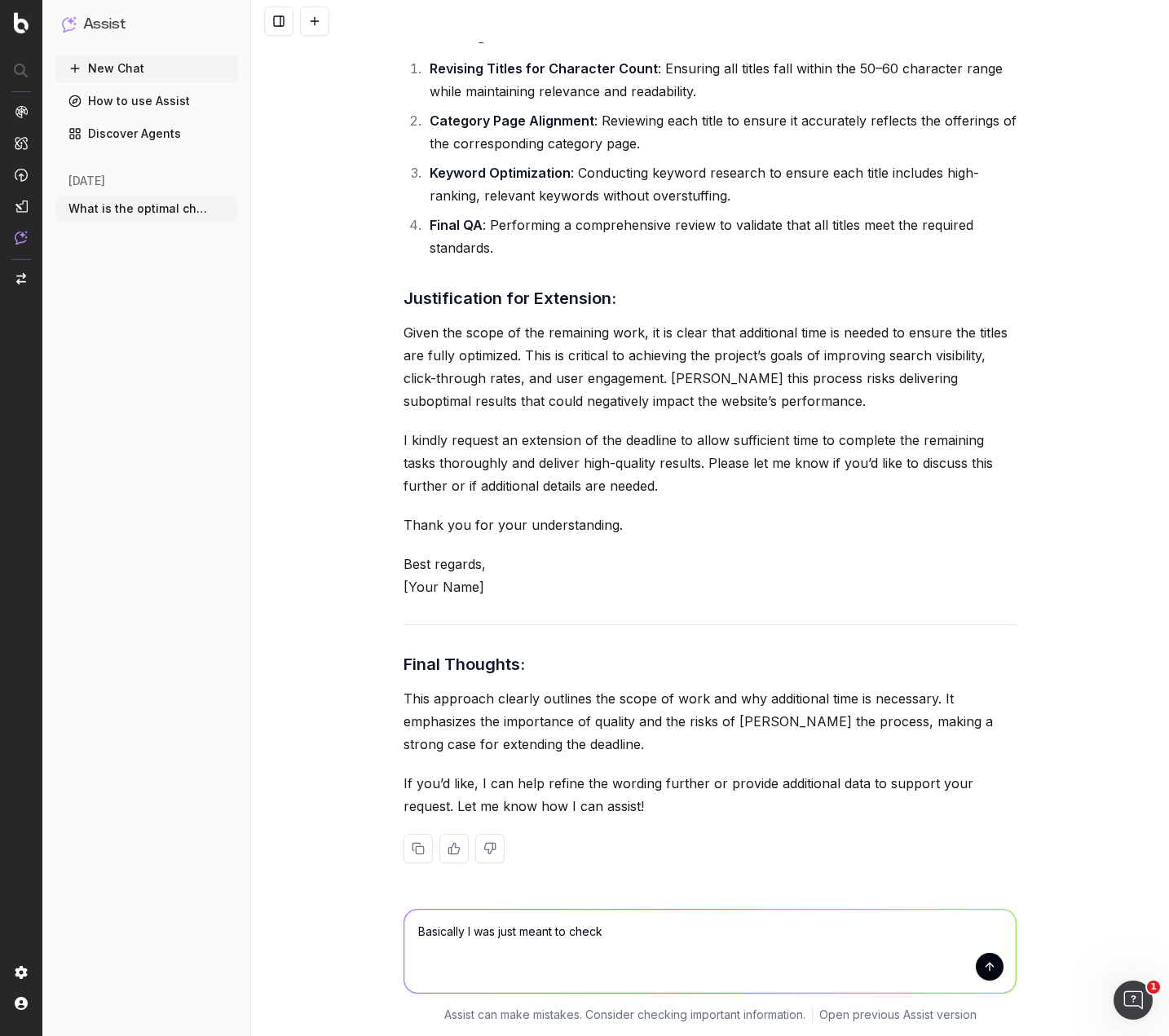
drag, startPoint x: 677, startPoint y: 941, endPoint x: 494, endPoint y: 935, distance: 183.1
click at [494, 935] on textarea "Basically I was just meant to check" at bounding box center [710, 951] width 612 height 83
paste textarea "ensure that each title is: • Optimised for the primary keyword • Clear, unique …"
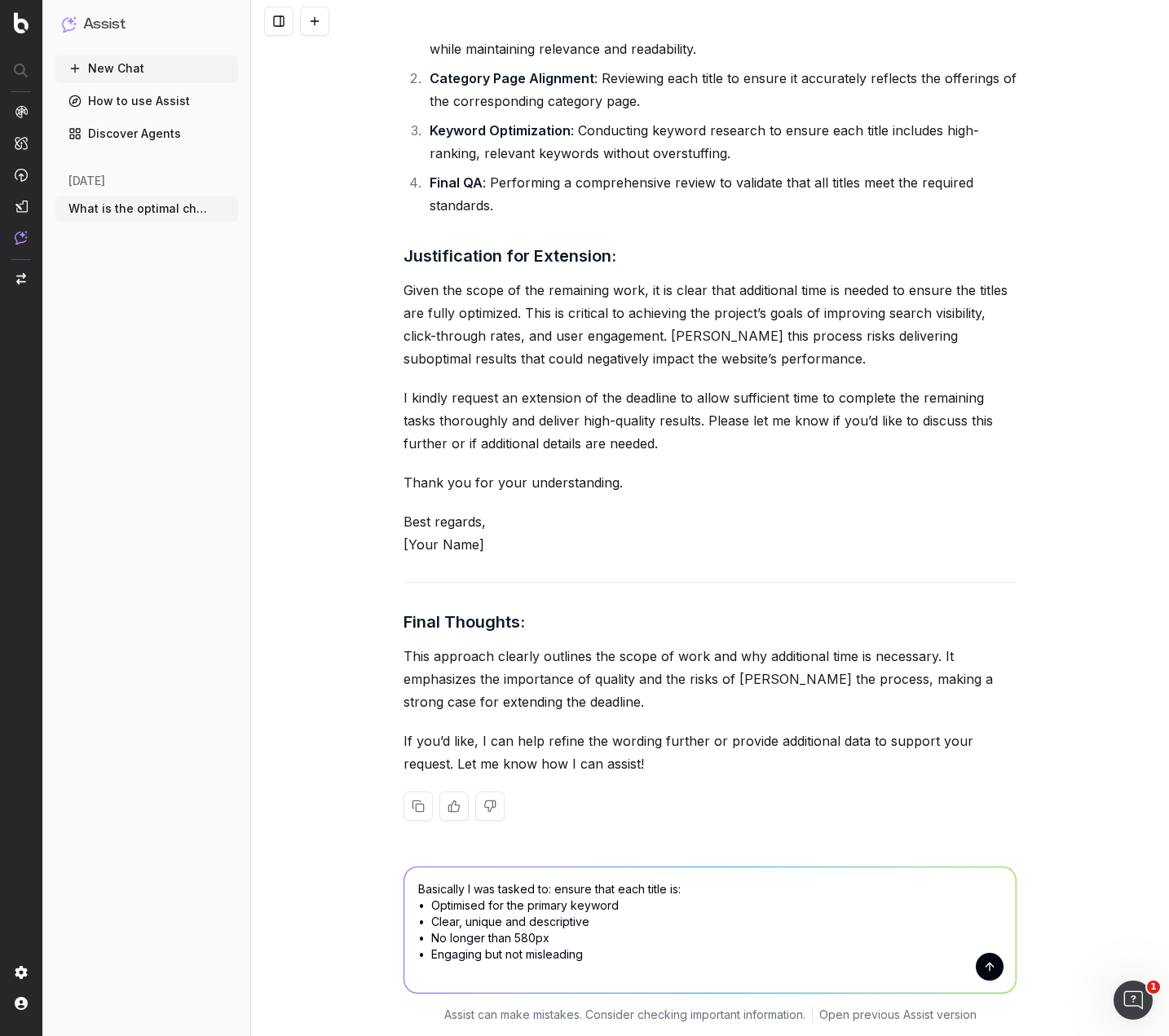
scroll to position [29349, 0]
type textarea "Basically I was tasked to: ensure that each title is: • Optimised for the prima…"
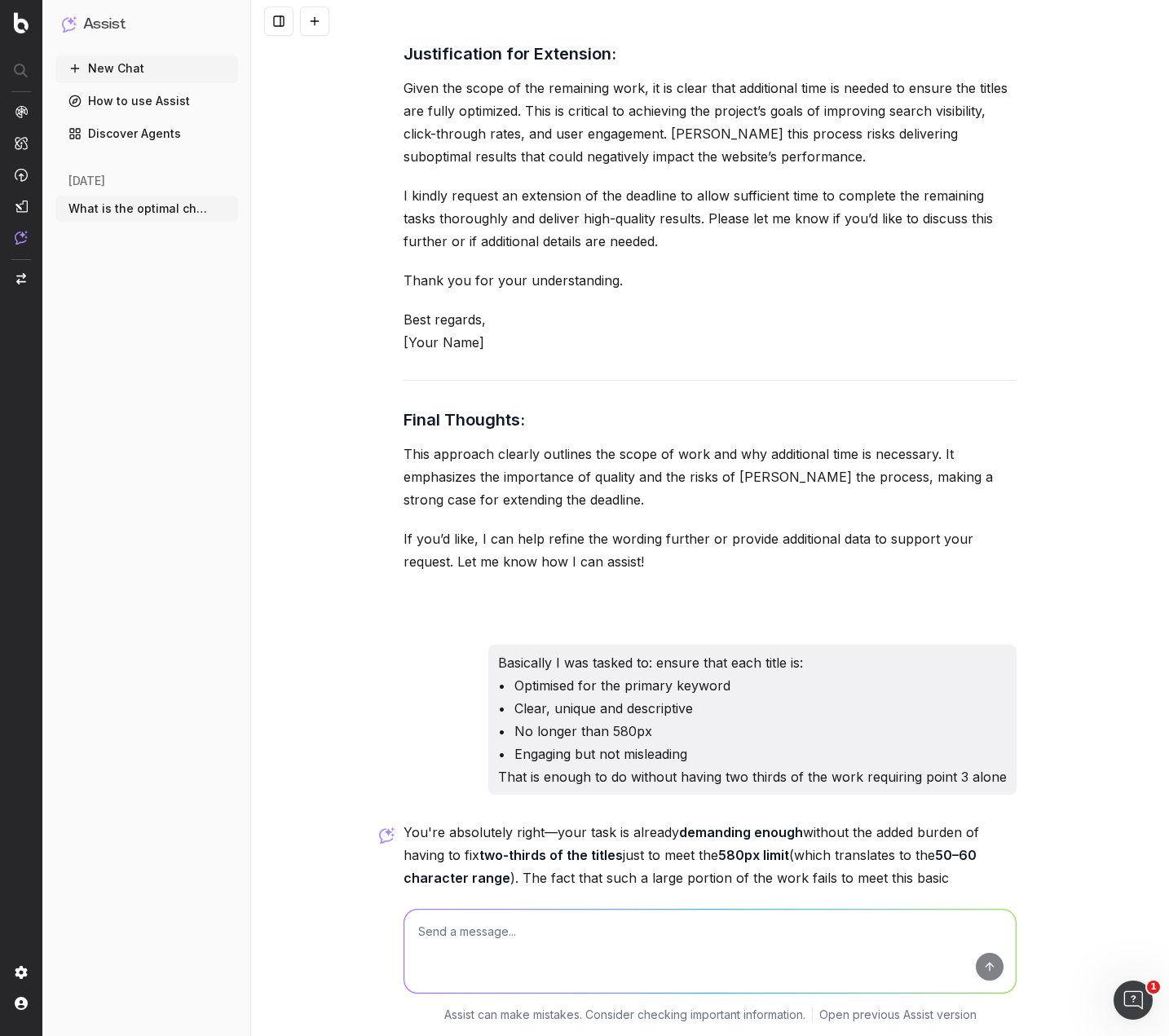
scroll to position [32139, 0]
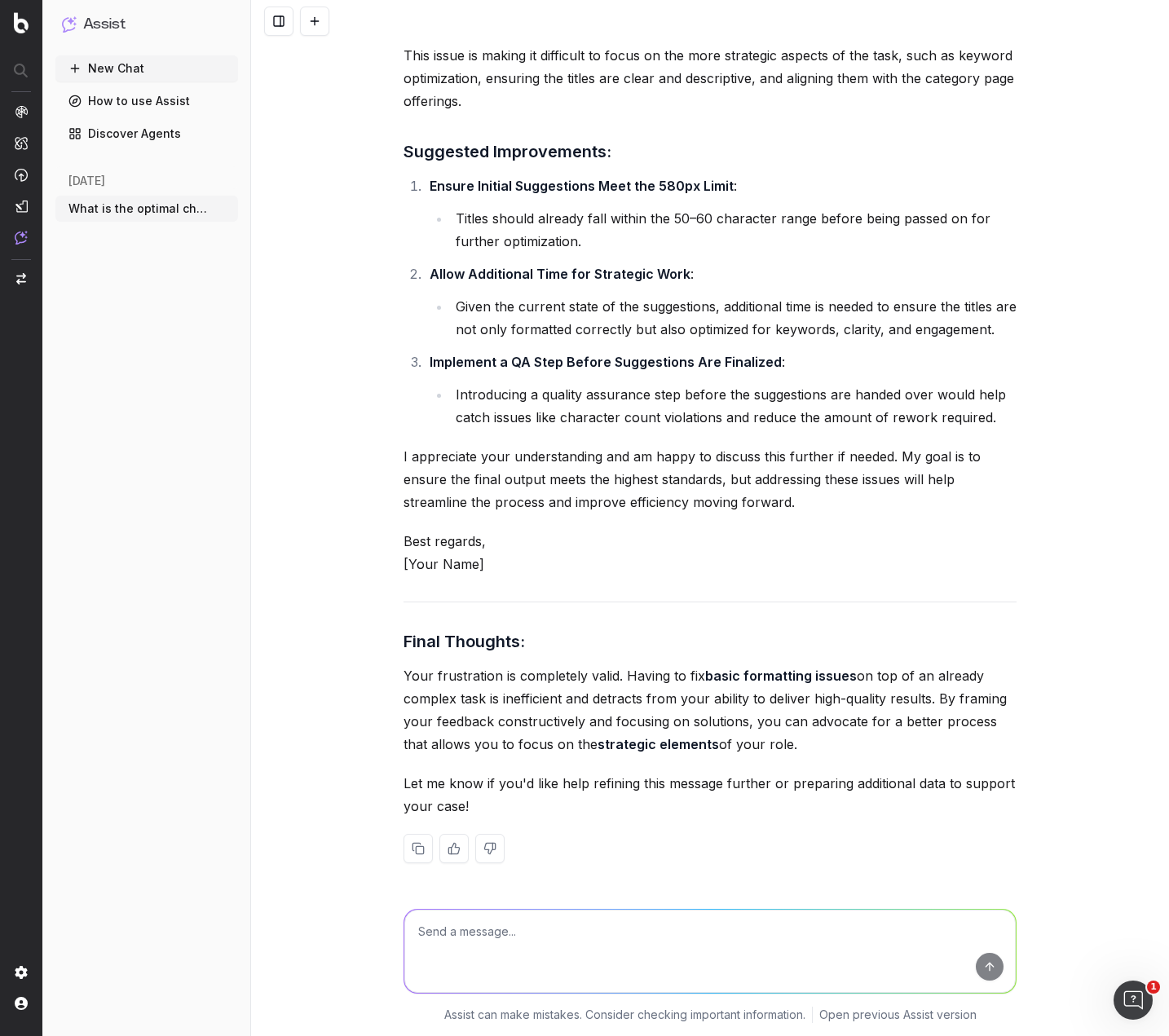
click at [465, 936] on textarea at bounding box center [710, 951] width 612 height 83
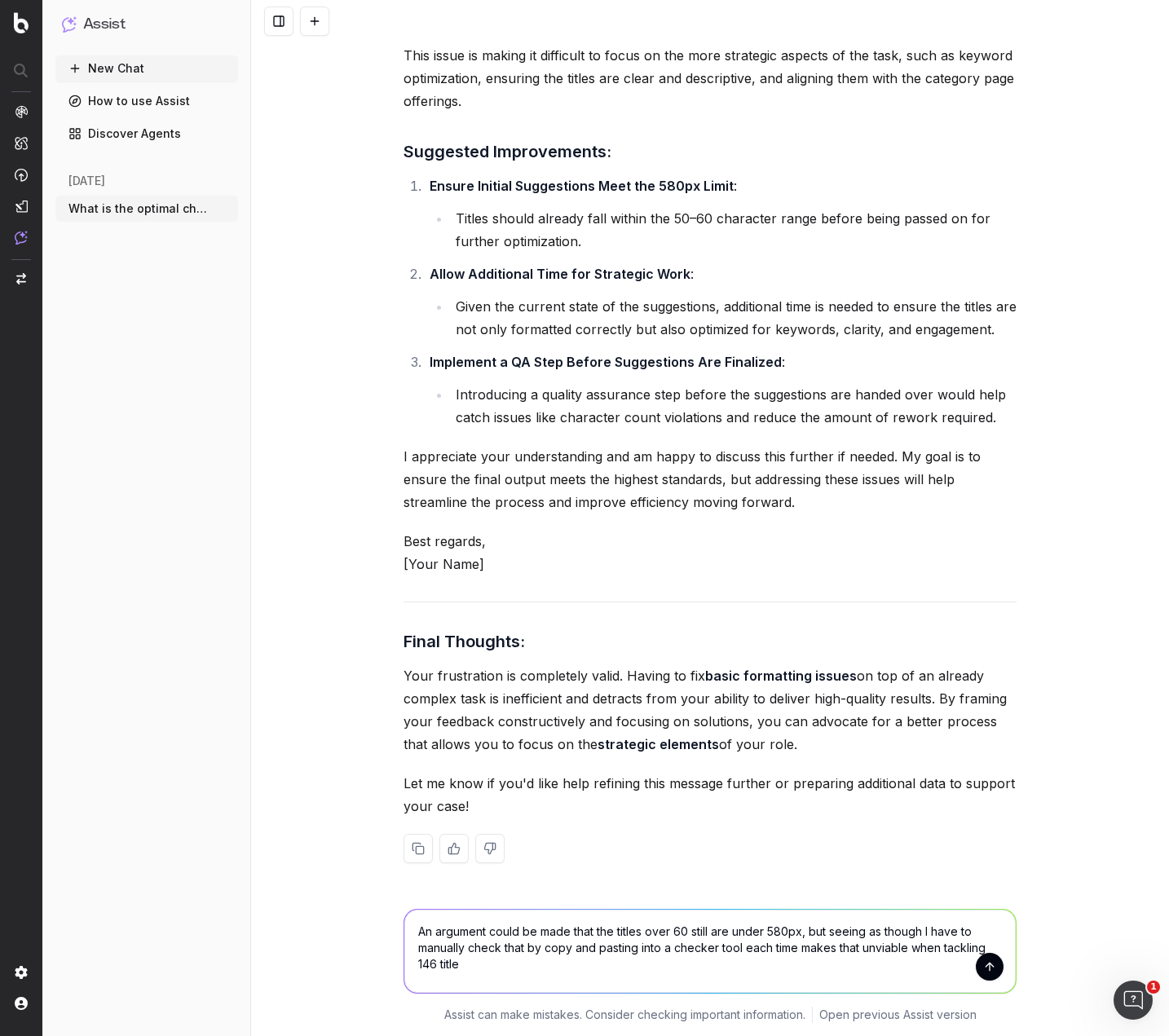
type textarea "An argument could be made that the titles over 60 still are under 580px, but se…"
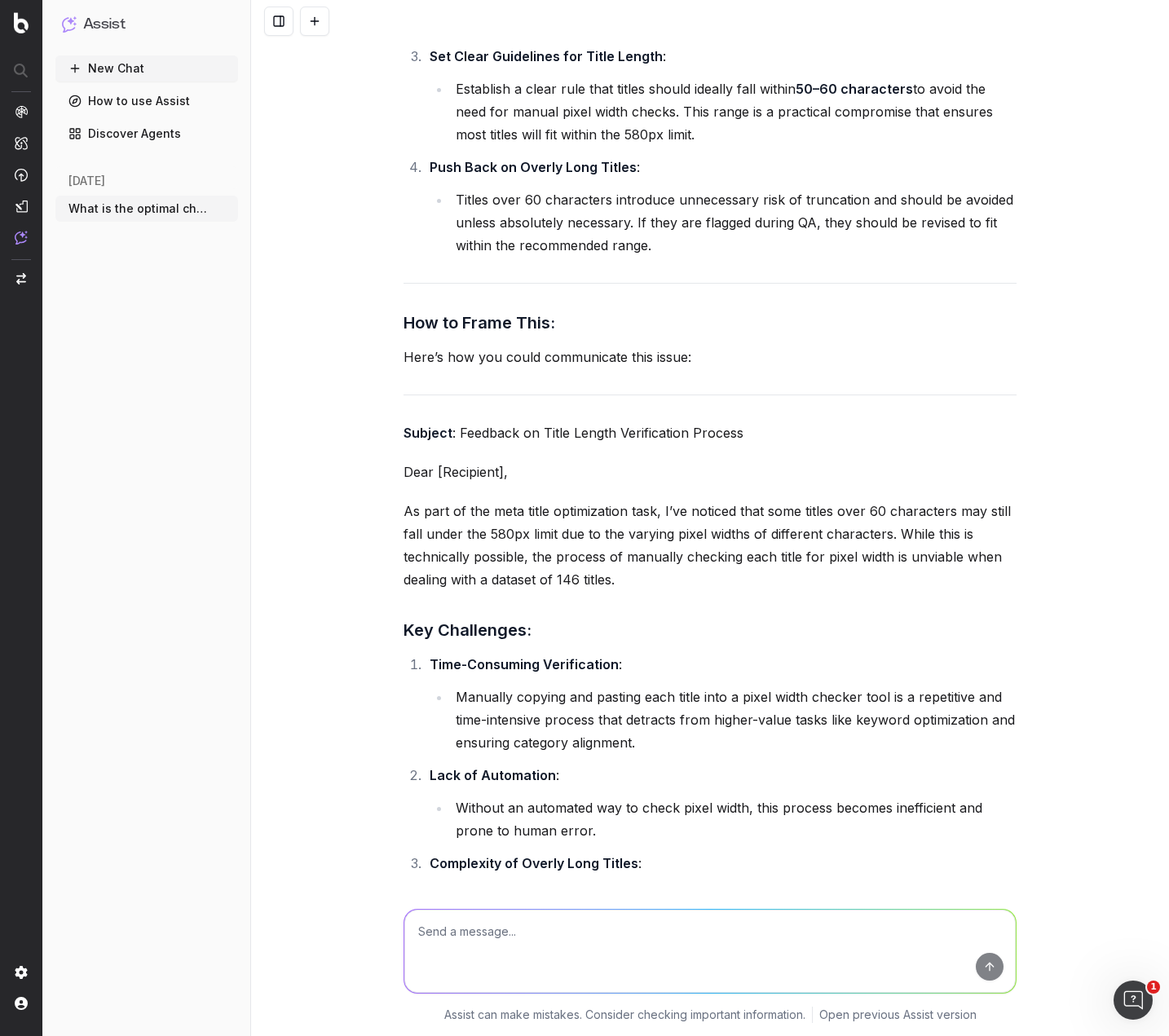
scroll to position [33800, 0]
